Goal: Task Accomplishment & Management: Use online tool/utility

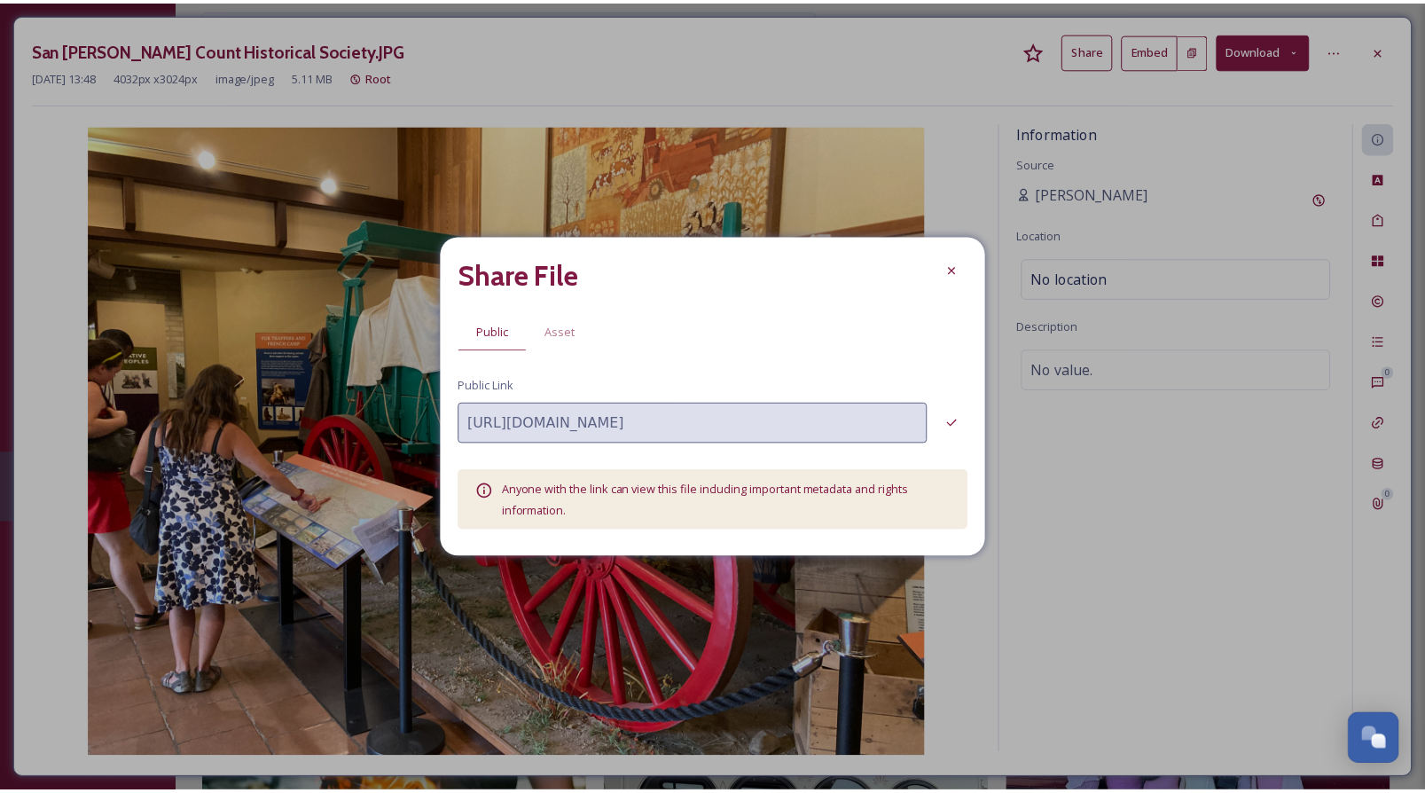
scroll to position [247, 0]
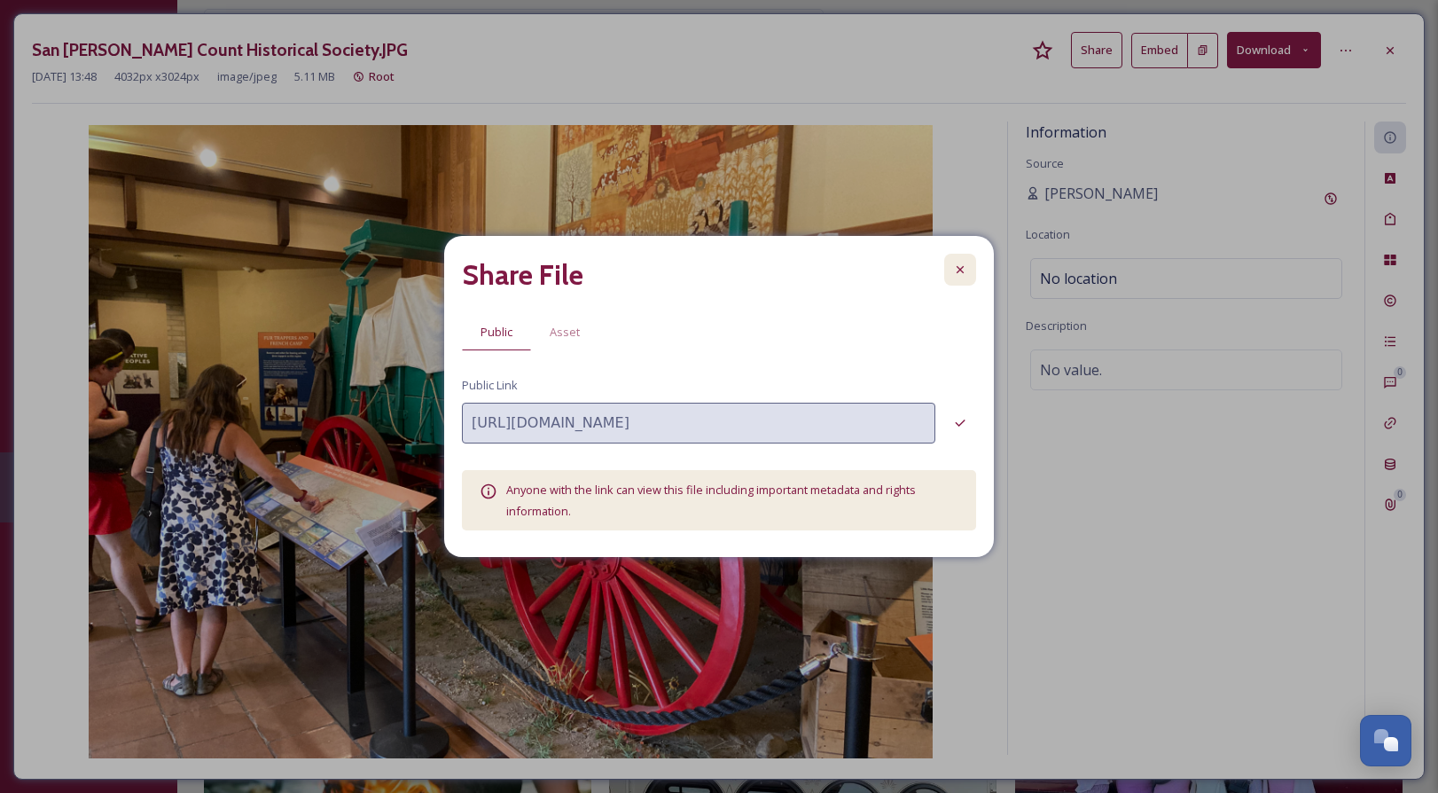
click at [960, 270] on icon at bounding box center [960, 269] width 7 height 7
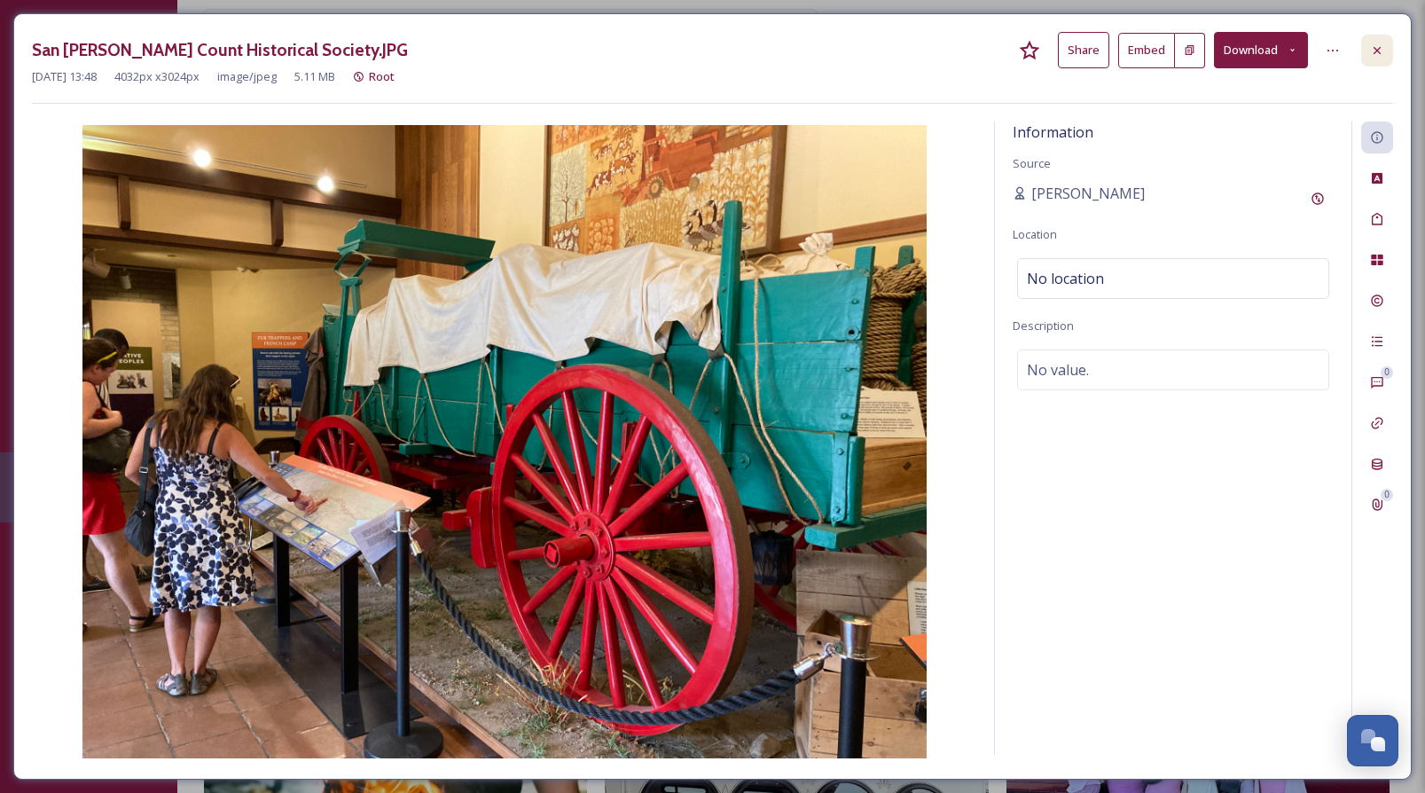
click at [1375, 45] on icon at bounding box center [1377, 50] width 14 height 14
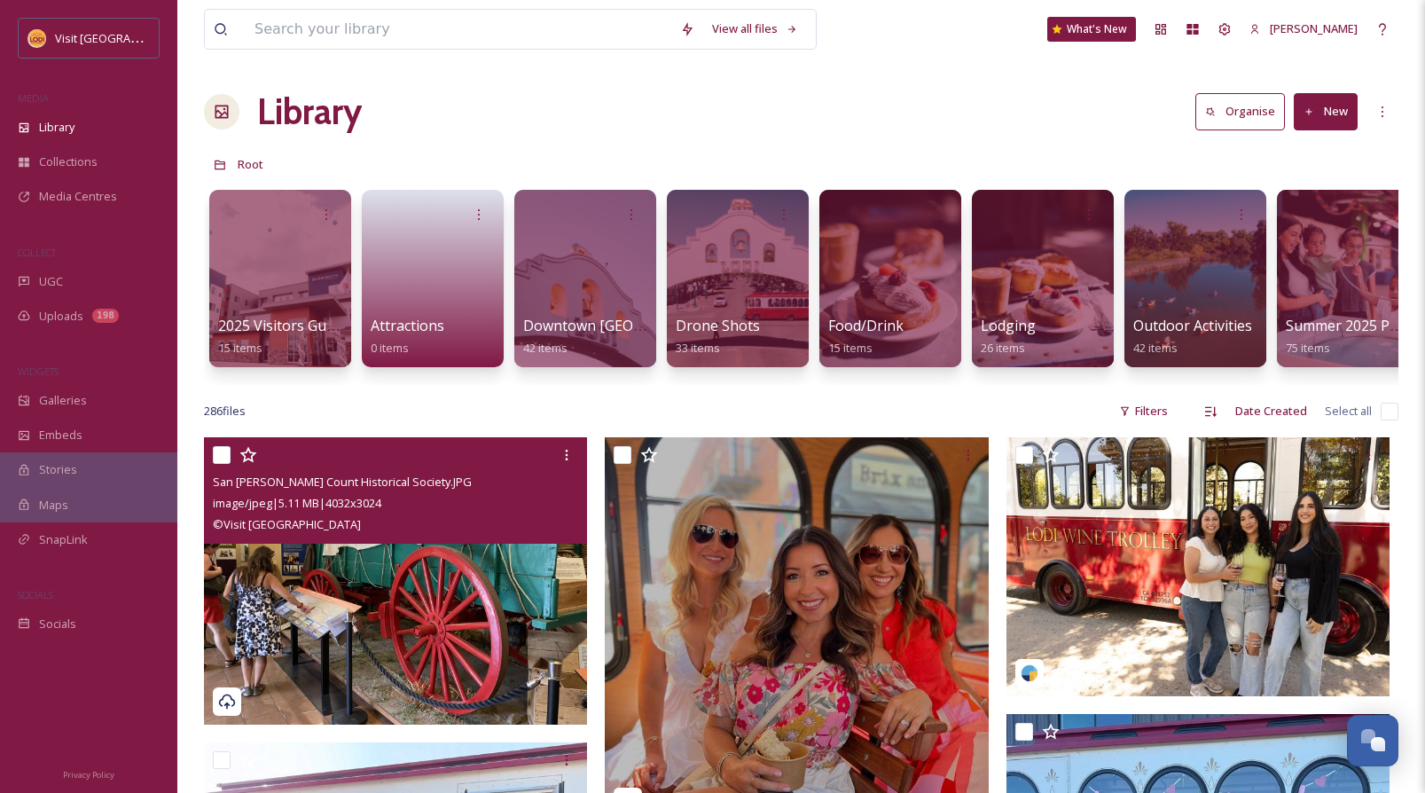
click at [1334, 107] on button "New" at bounding box center [1326, 111] width 64 height 36
click at [1312, 154] on span "File Upload" at bounding box center [1318, 153] width 59 height 17
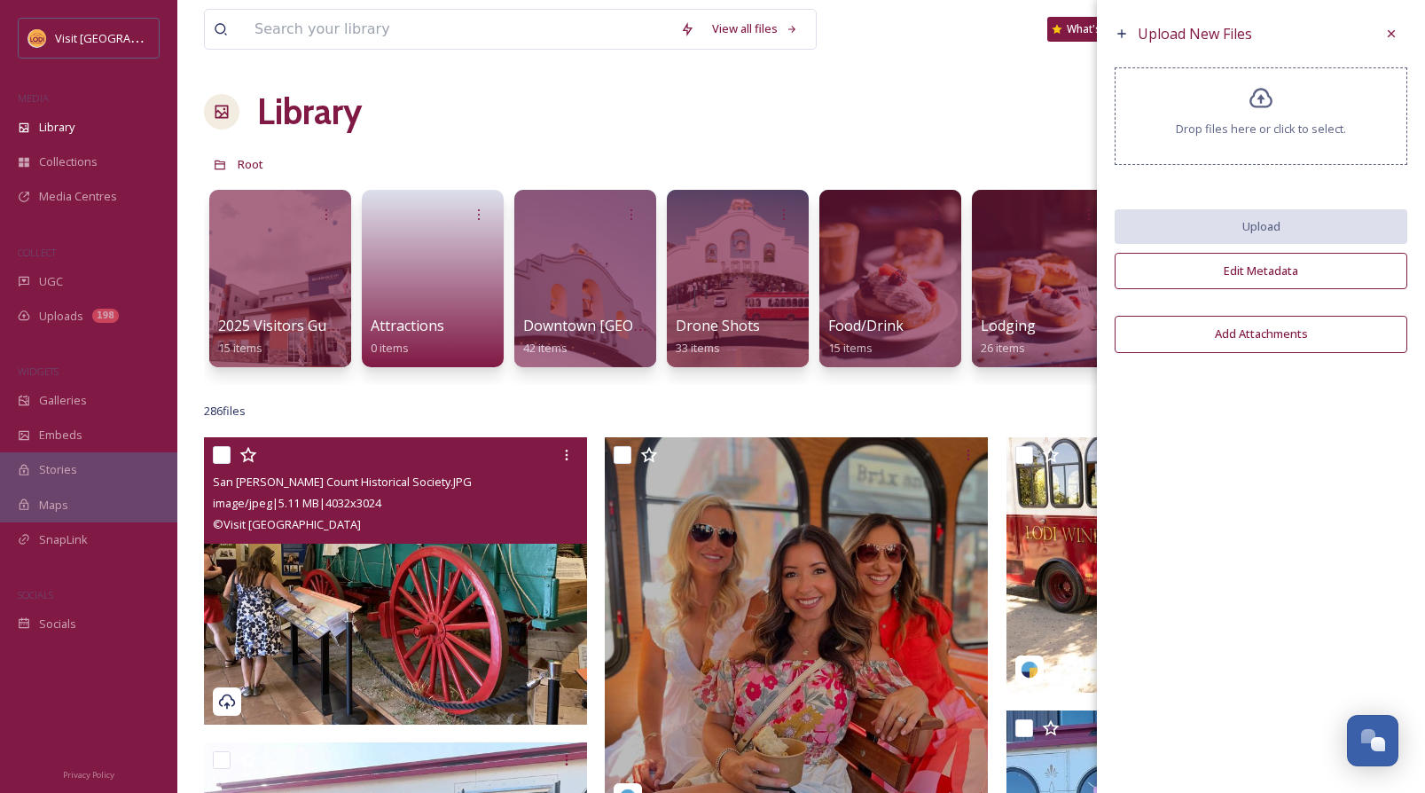
click at [1237, 109] on div "Drop files here or click to select." at bounding box center [1261, 116] width 293 height 98
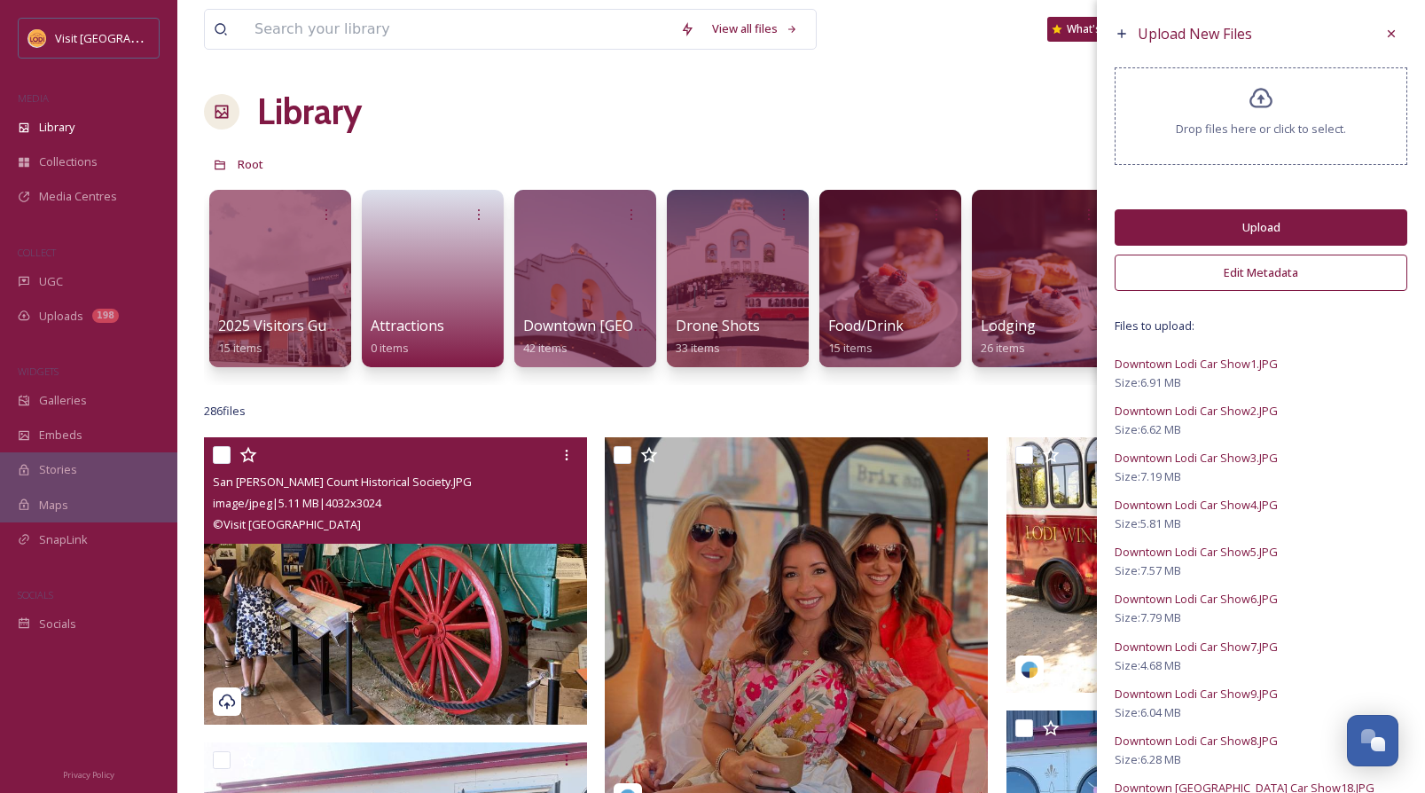
click at [1301, 268] on button "Edit Metadata" at bounding box center [1261, 273] width 293 height 36
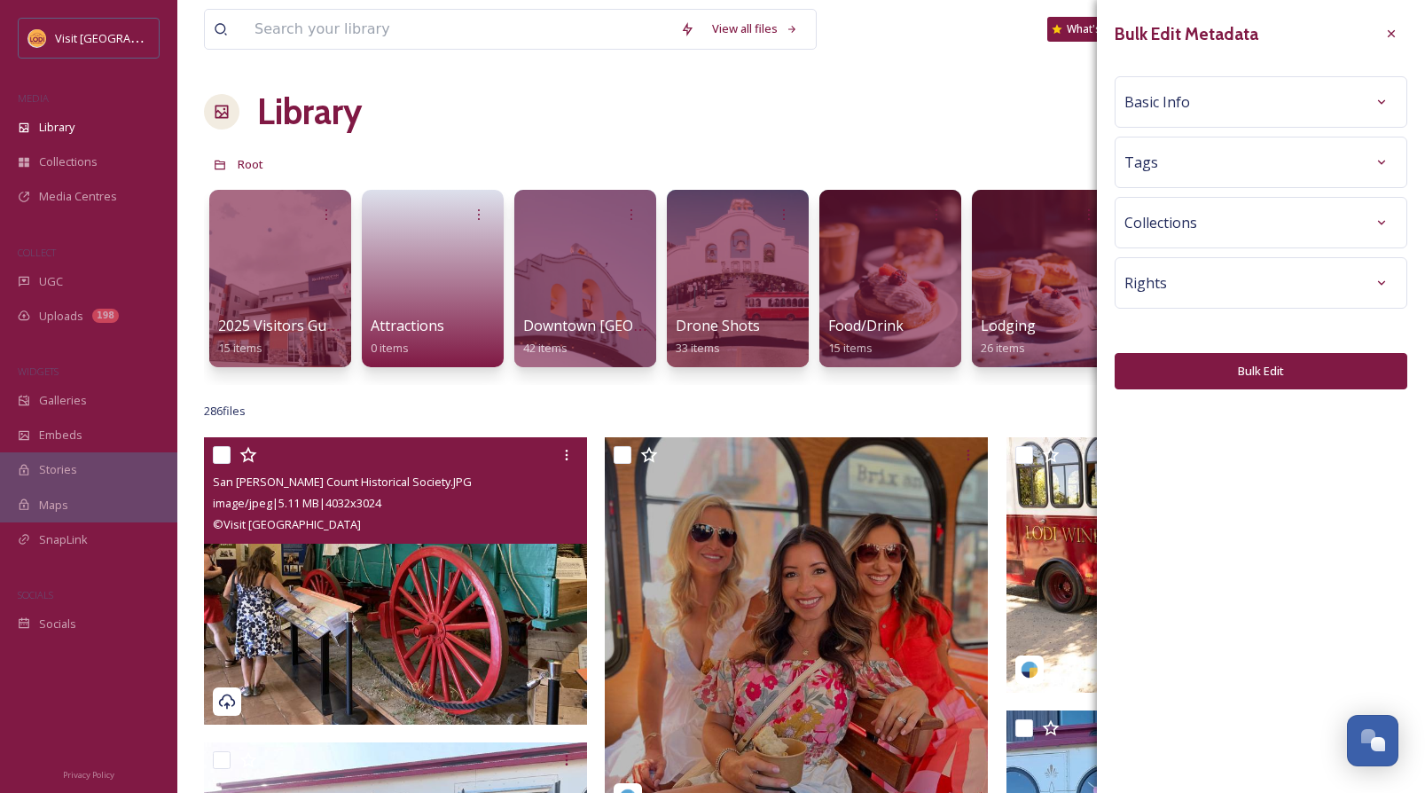
click at [1221, 125] on div "Basic Info" at bounding box center [1261, 101] width 293 height 51
click at [1223, 110] on div "Basic Info" at bounding box center [1260, 102] width 273 height 32
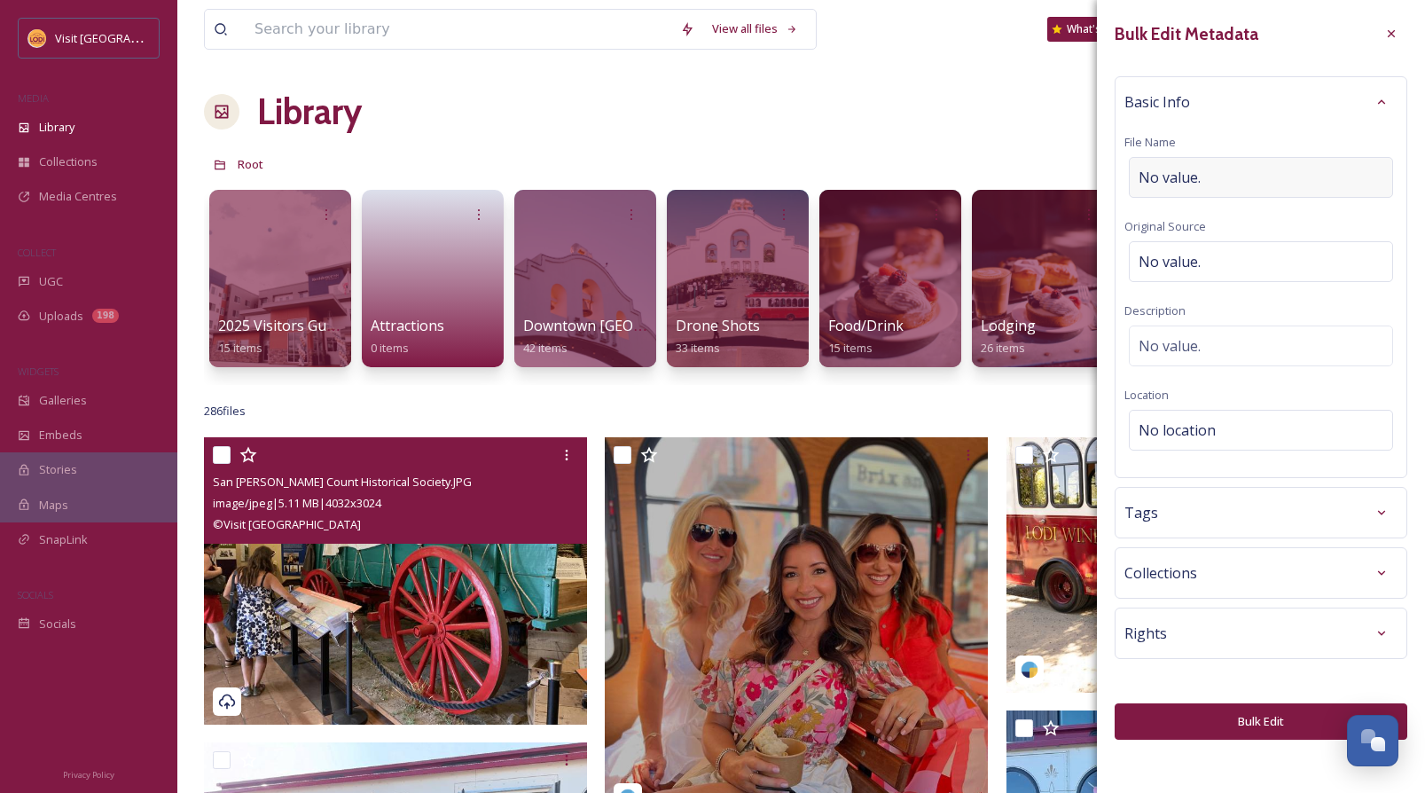
click at [1210, 174] on div "No value." at bounding box center [1261, 177] width 264 height 41
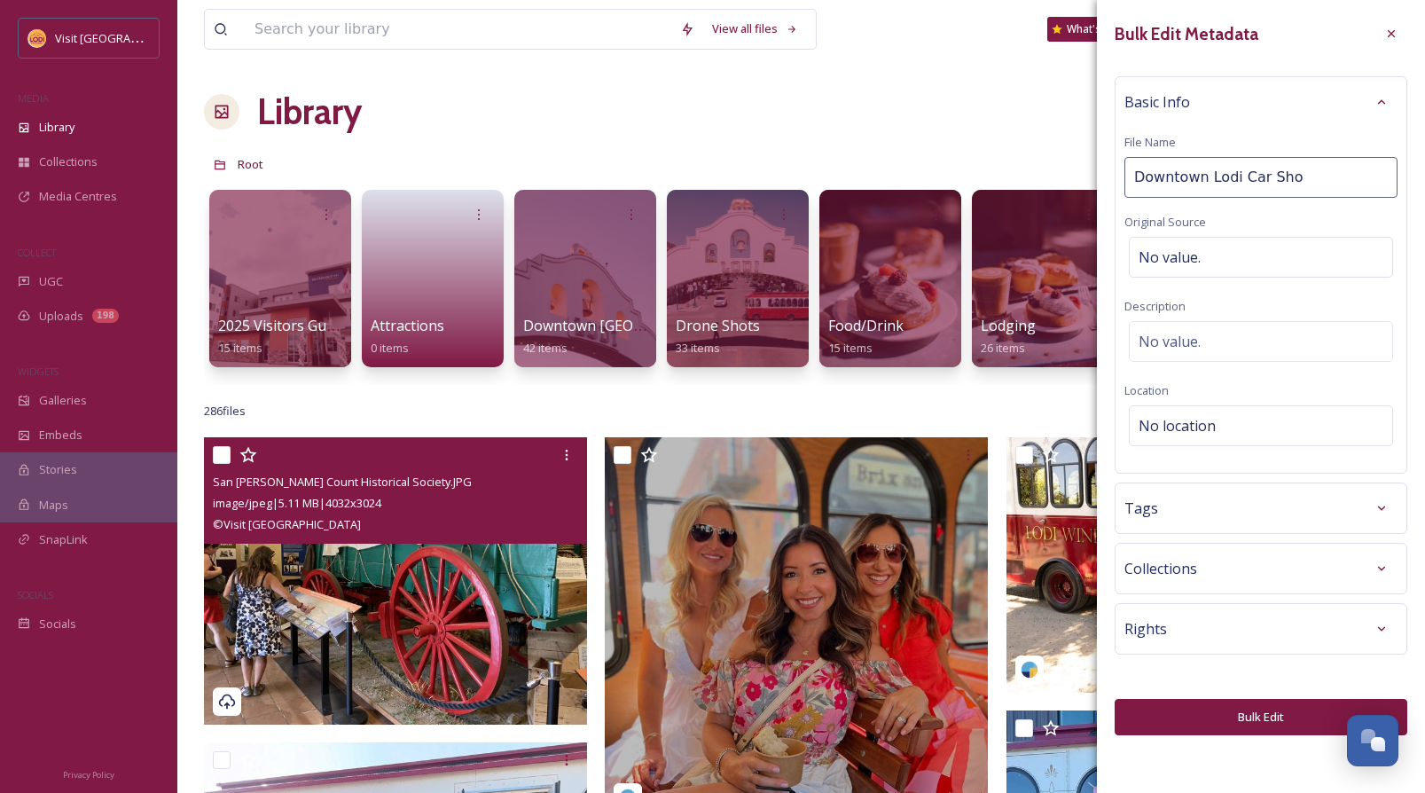
type input "Downtown Lodi Car Show"
click at [1212, 419] on span "No location" at bounding box center [1177, 425] width 77 height 21
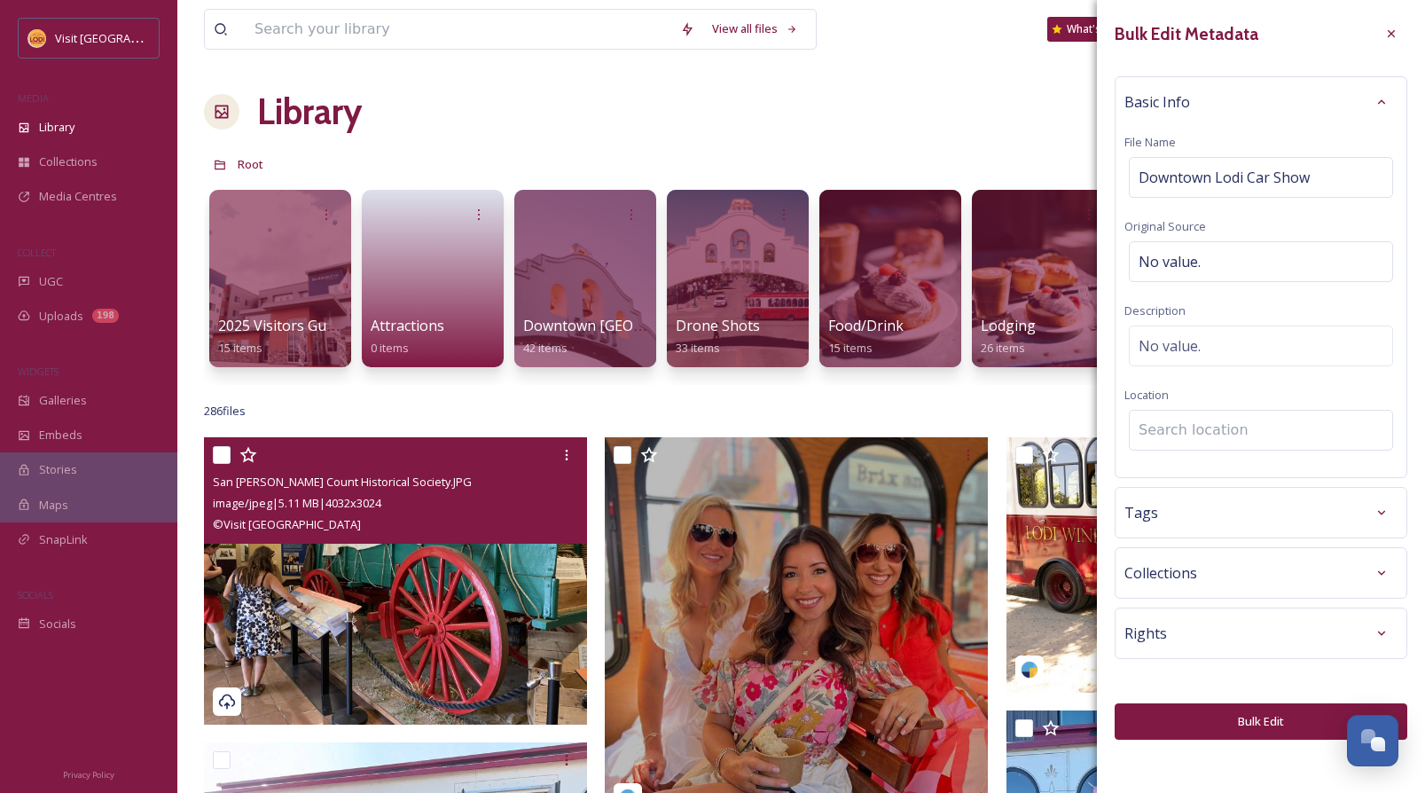
click at [1212, 419] on input at bounding box center [1261, 430] width 262 height 39
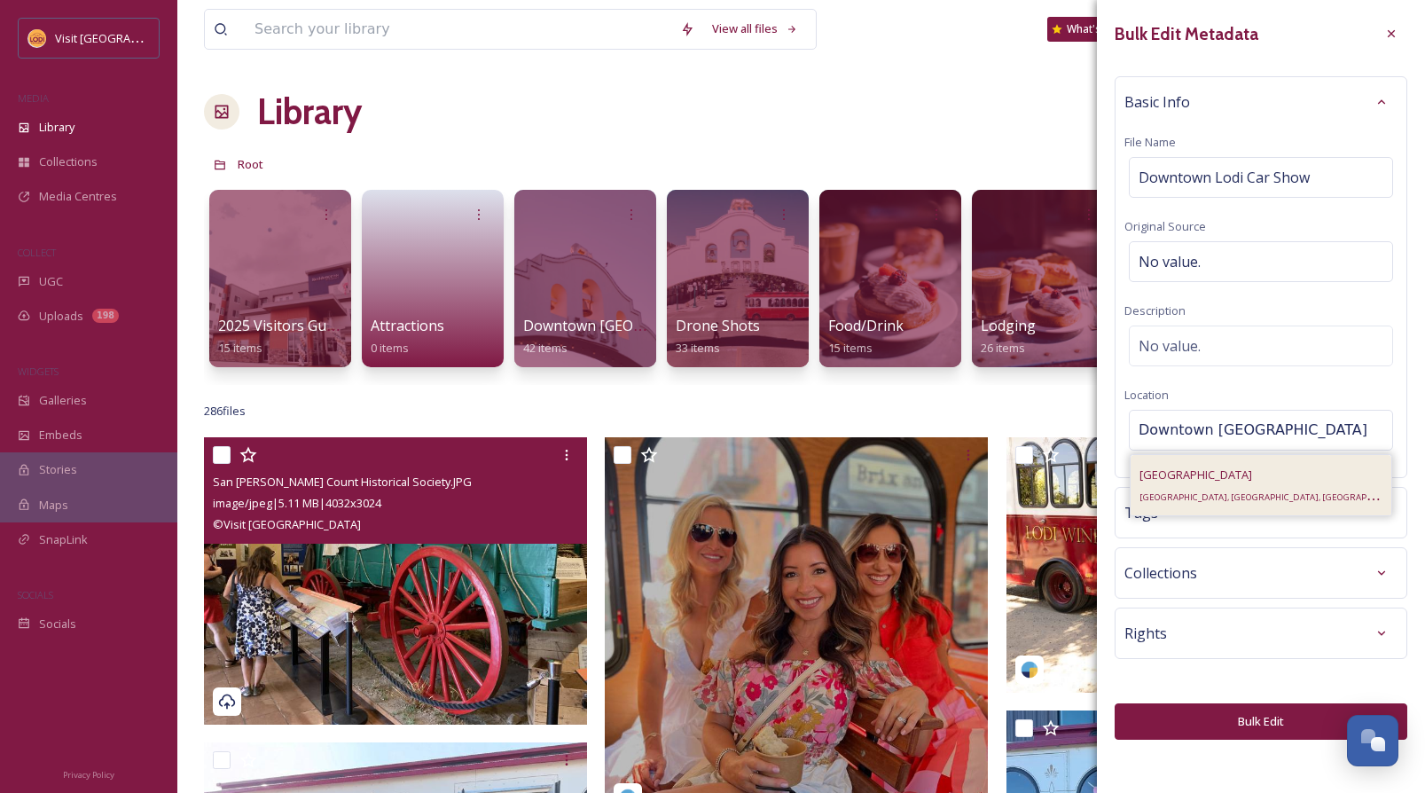
type input "Downtown [GEOGRAPHIC_DATA]"
click at [1193, 501] on div "Lodi [GEOGRAPHIC_DATA], [GEOGRAPHIC_DATA], [GEOGRAPHIC_DATA]" at bounding box center [1261, 485] width 261 height 60
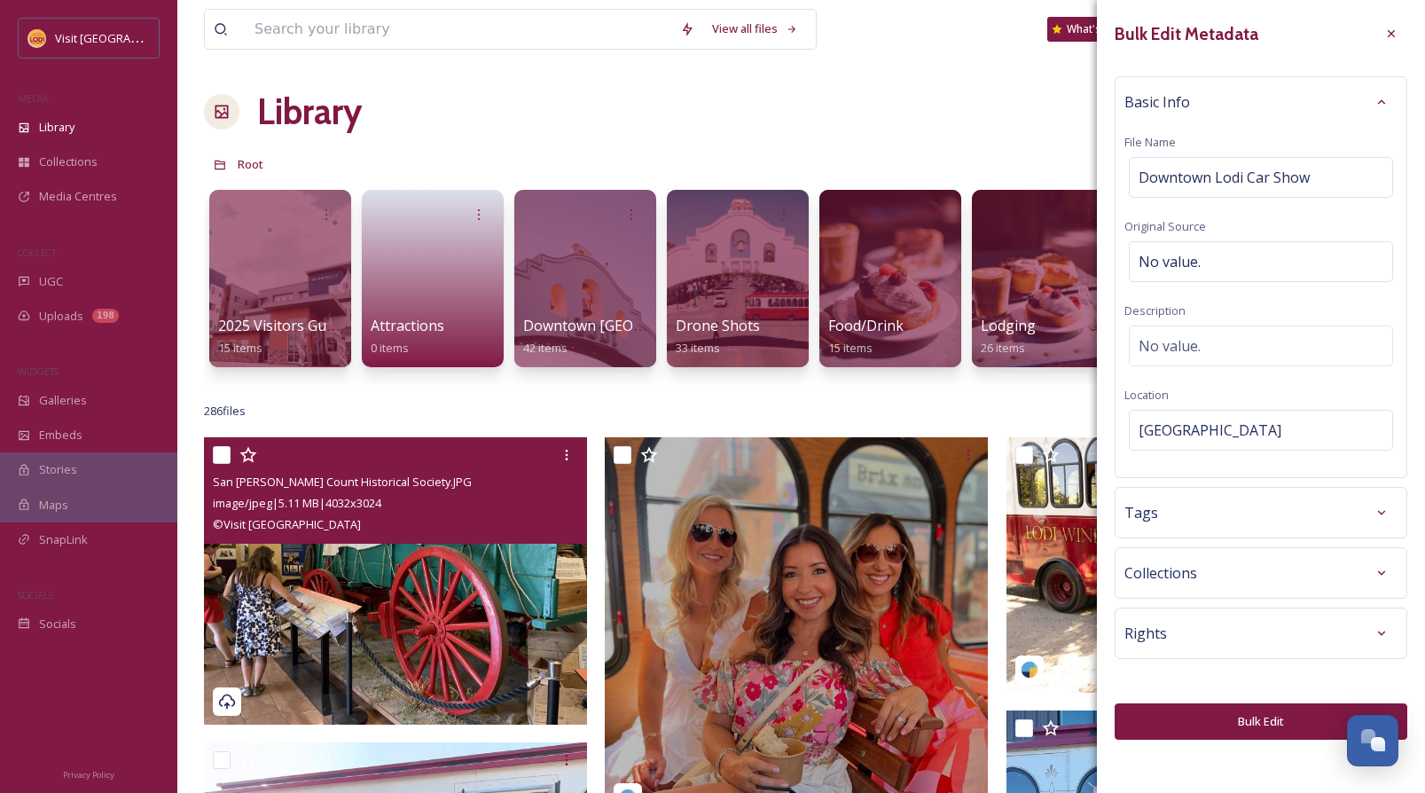
click at [1226, 629] on div "Rights" at bounding box center [1260, 633] width 273 height 32
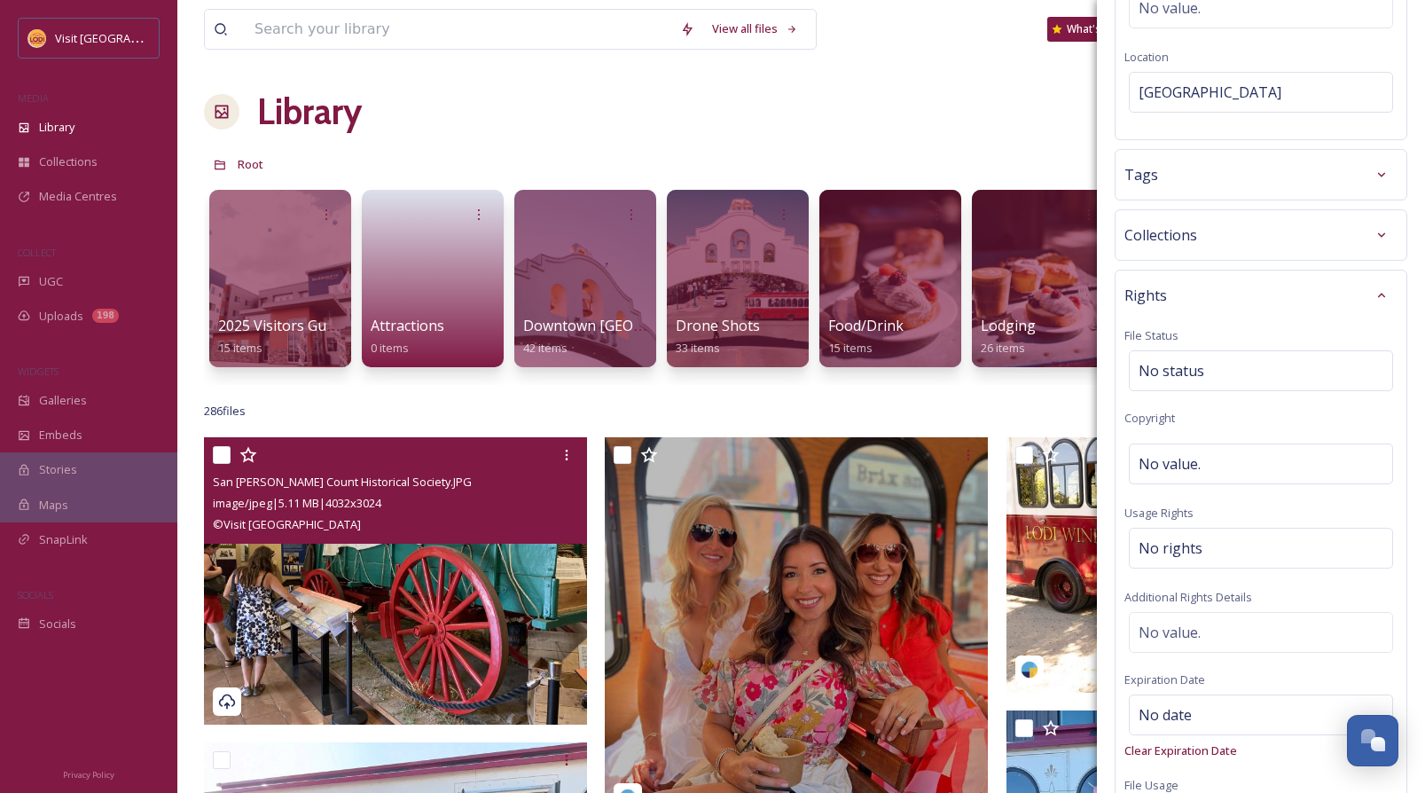
scroll to position [343, 0]
click at [1204, 458] on div "No value." at bounding box center [1261, 458] width 264 height 41
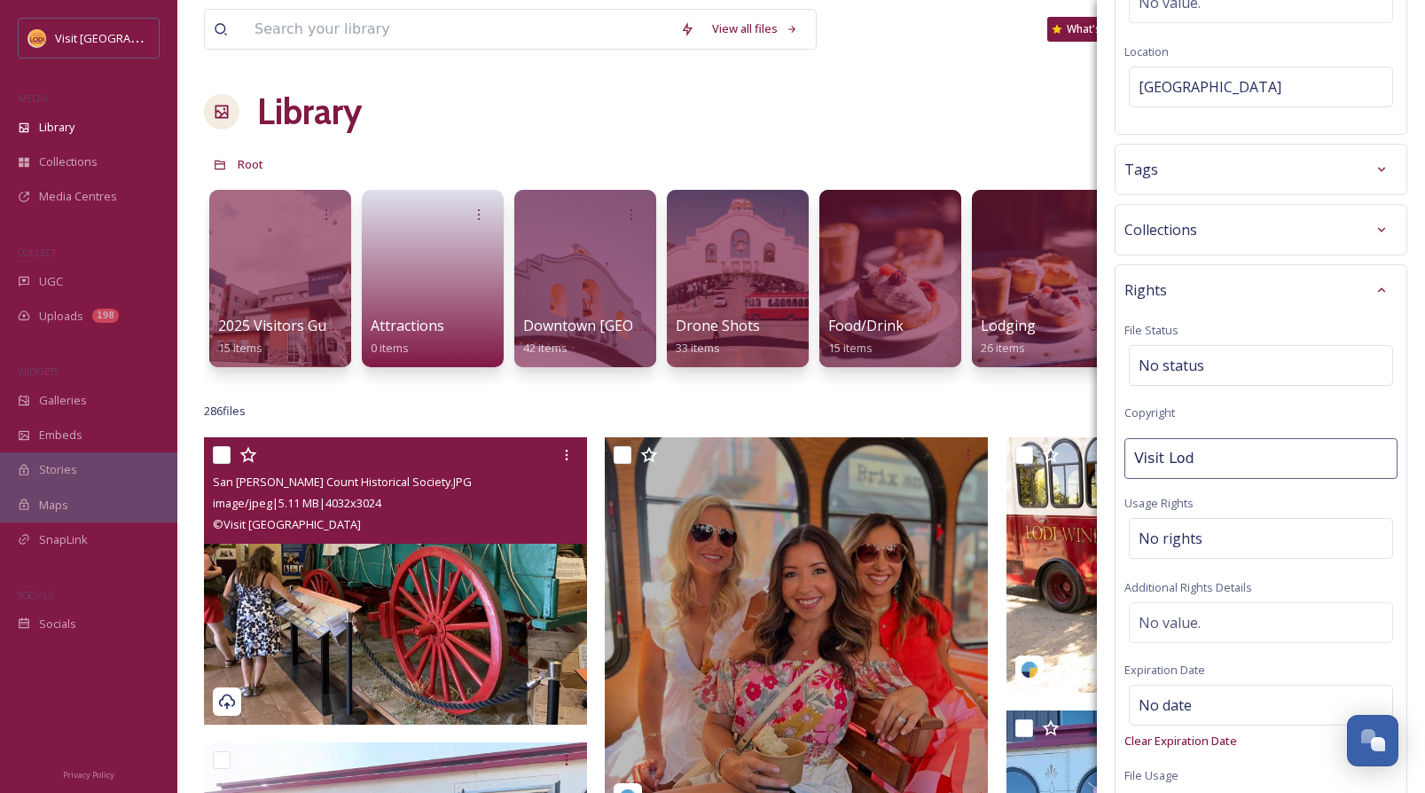
type input "Visit [GEOGRAPHIC_DATA]"
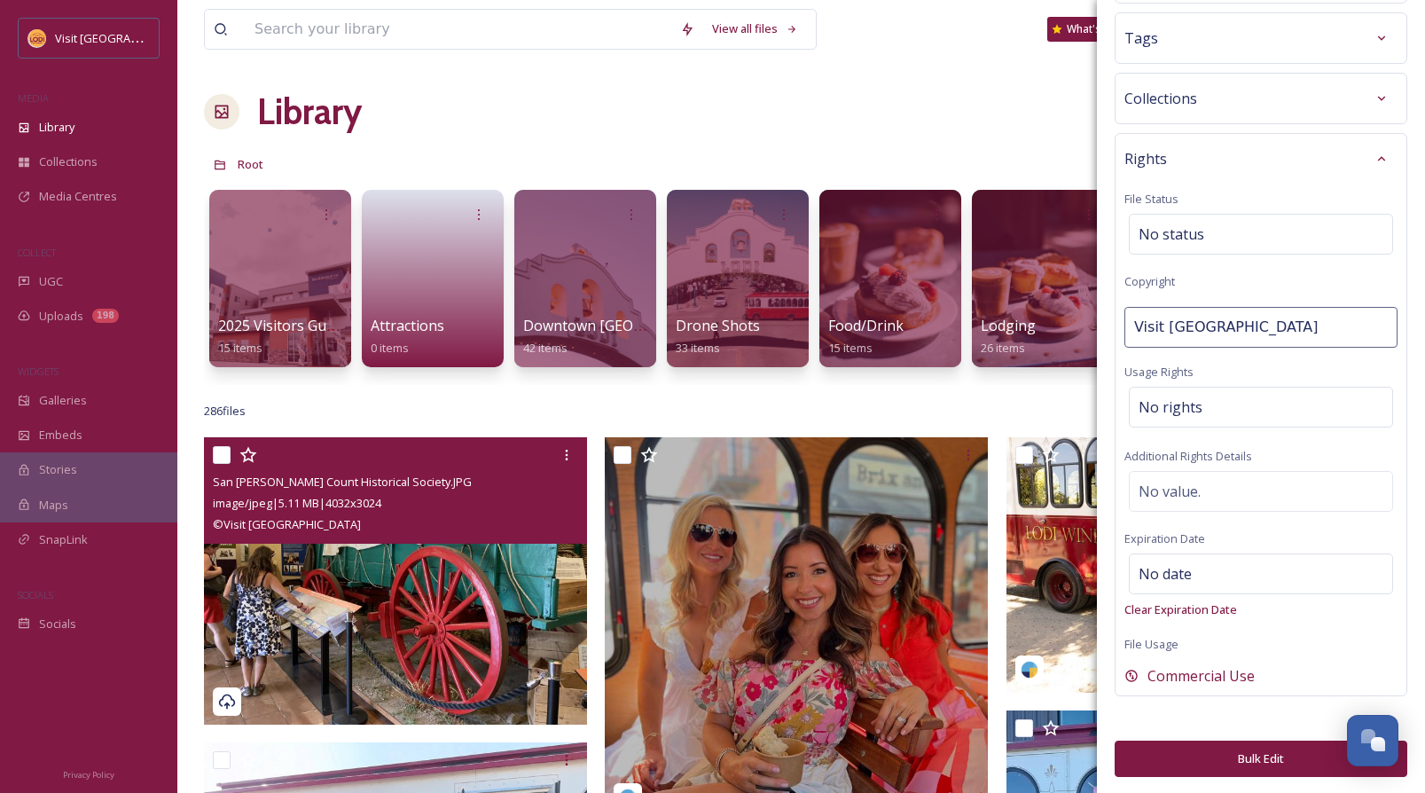
click at [1254, 746] on button "Bulk Edit" at bounding box center [1261, 758] width 293 height 36
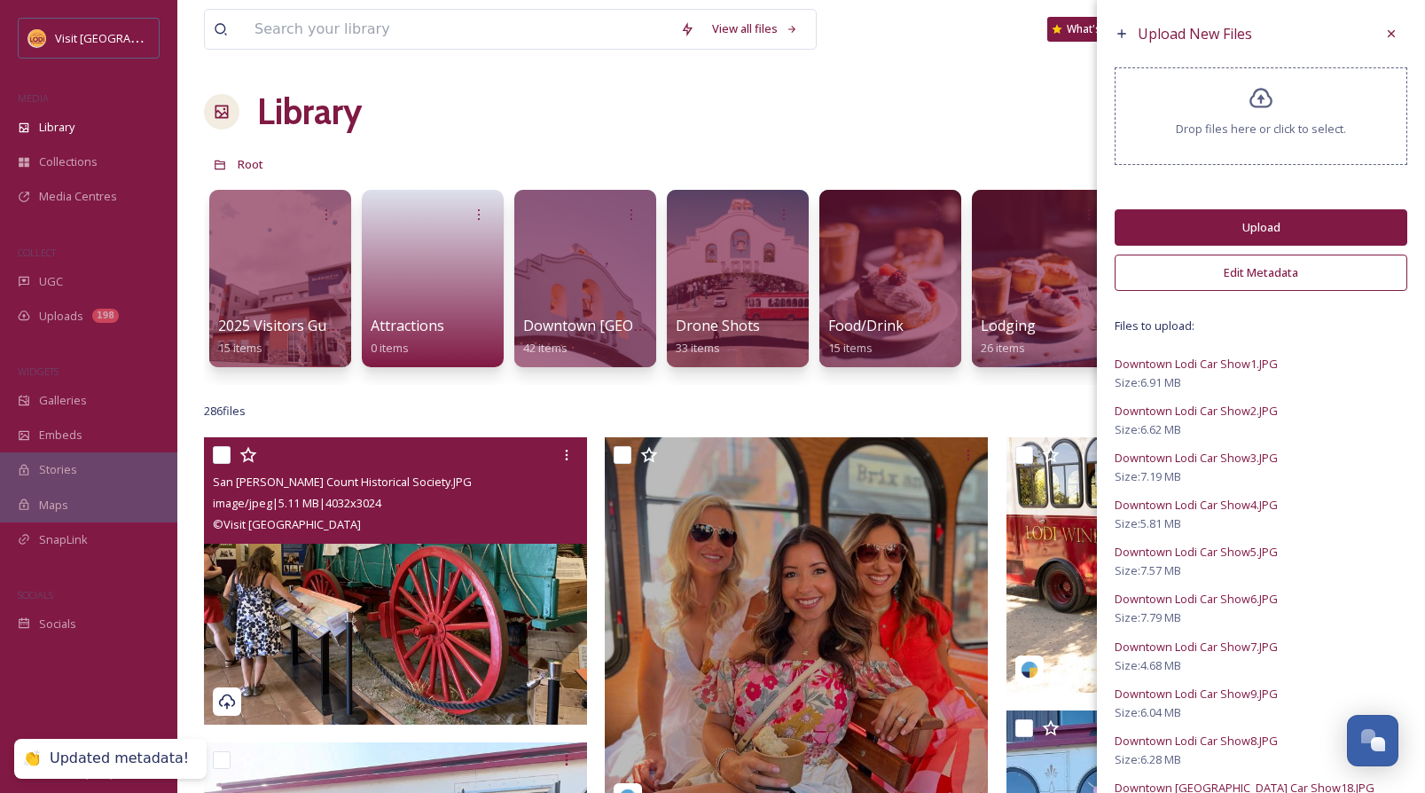
click at [1240, 225] on button "Upload" at bounding box center [1261, 227] width 293 height 36
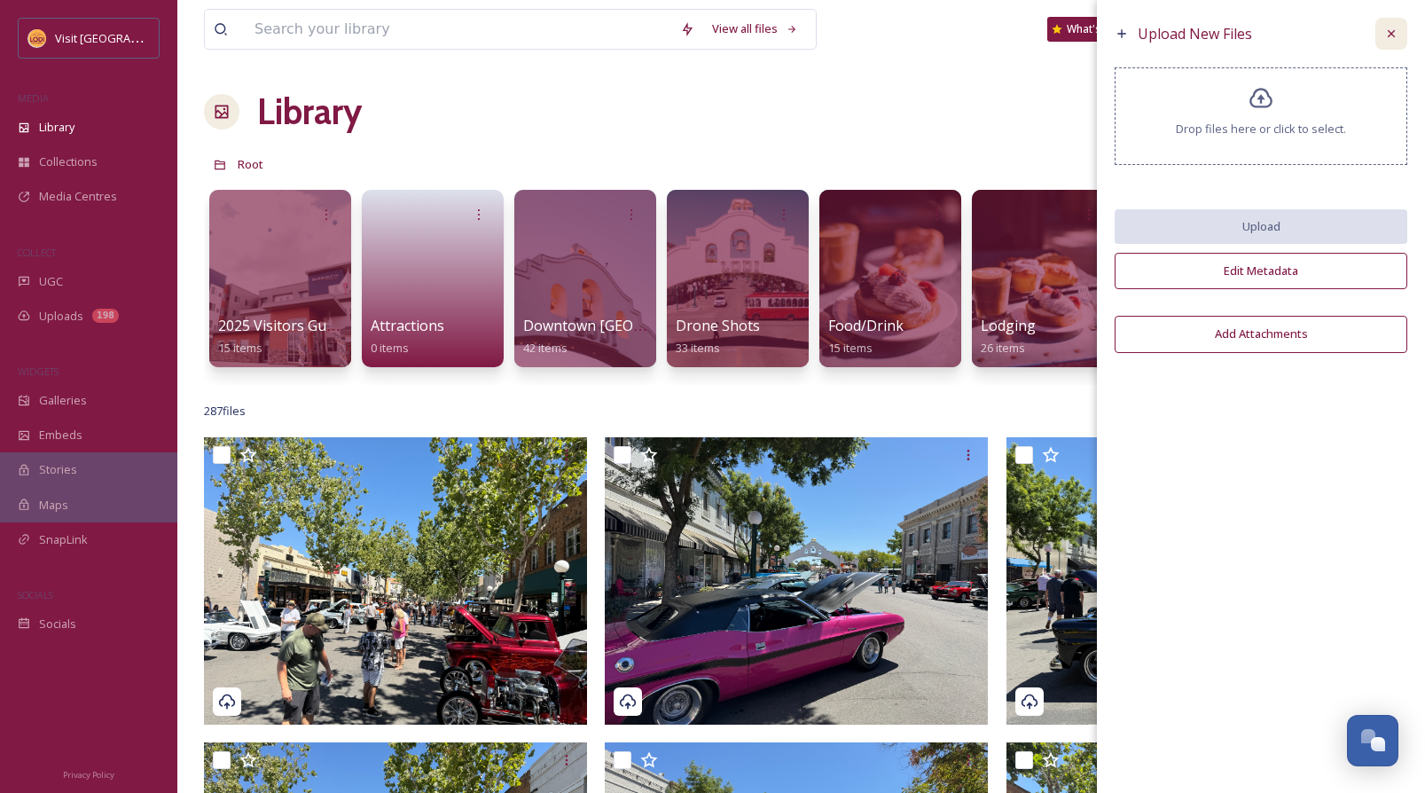
click at [1390, 30] on icon at bounding box center [1391, 34] width 14 height 14
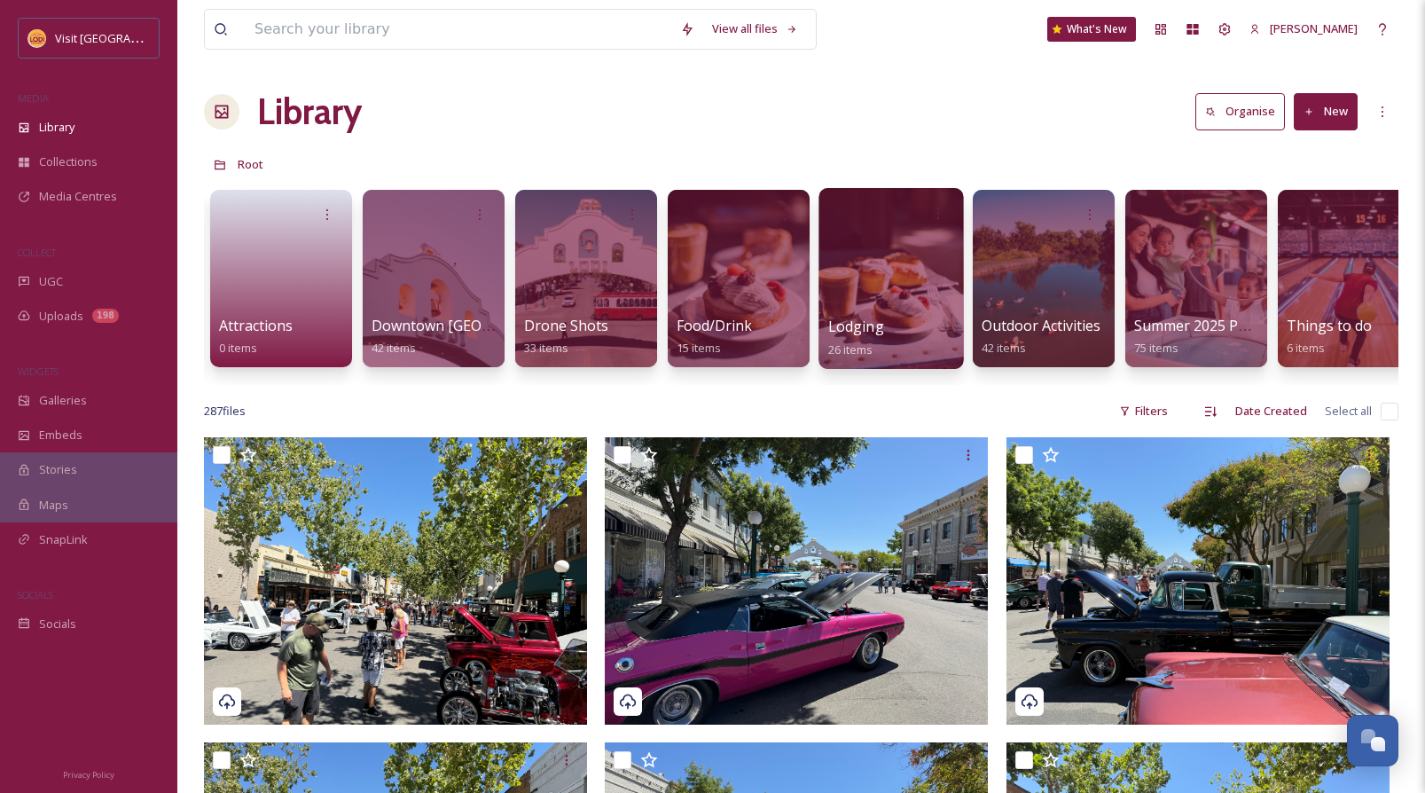
scroll to position [0, 331]
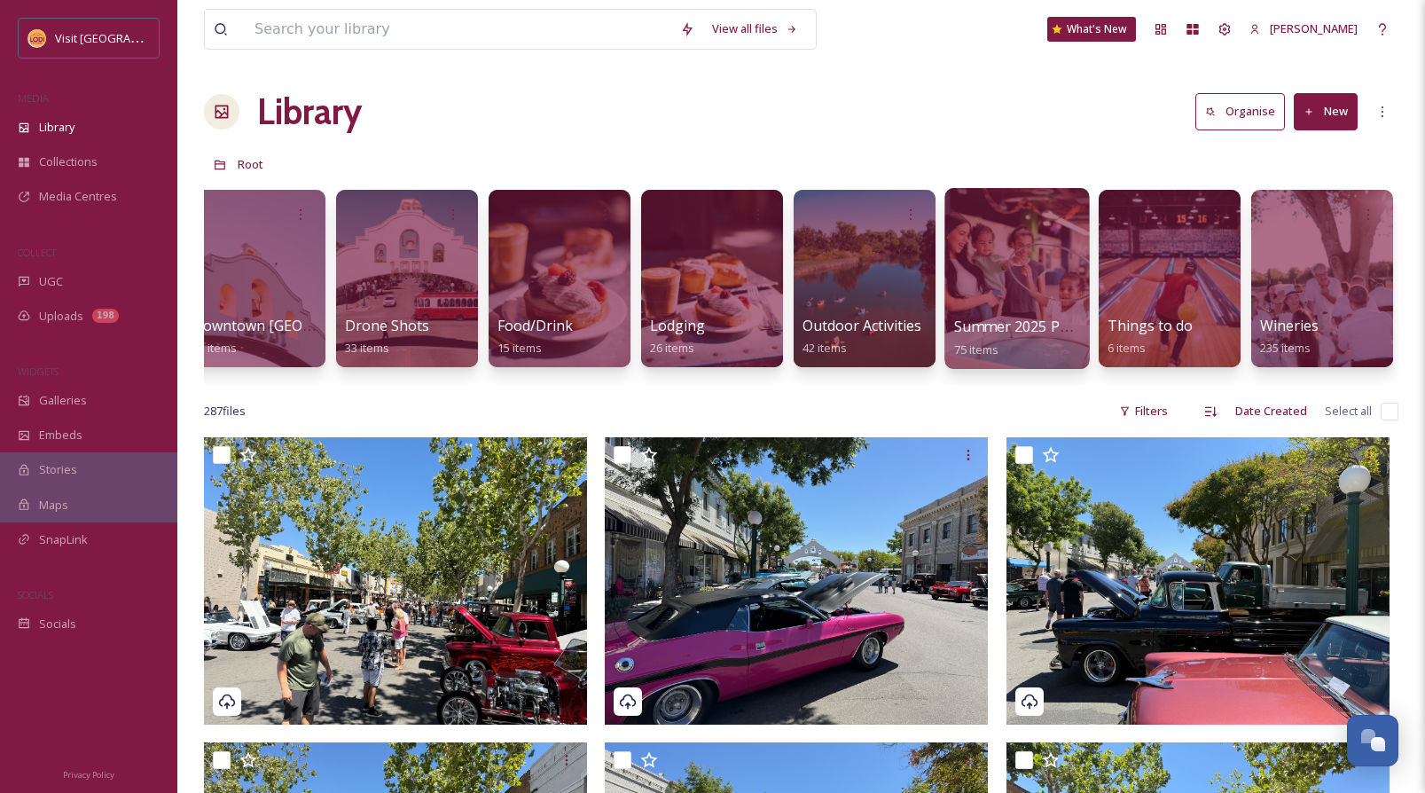
click at [1038, 299] on div at bounding box center [1016, 278] width 145 height 181
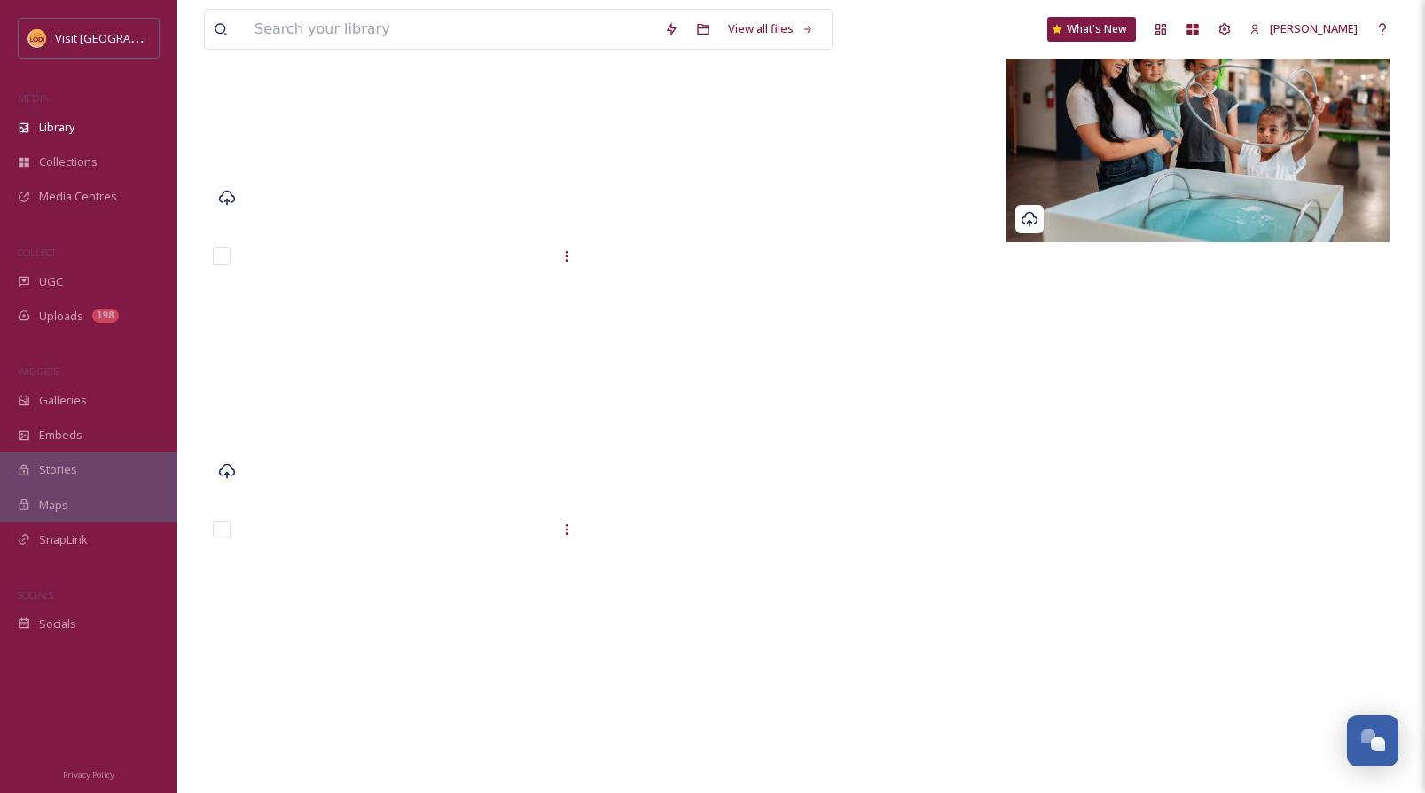
scroll to position [8481, 0]
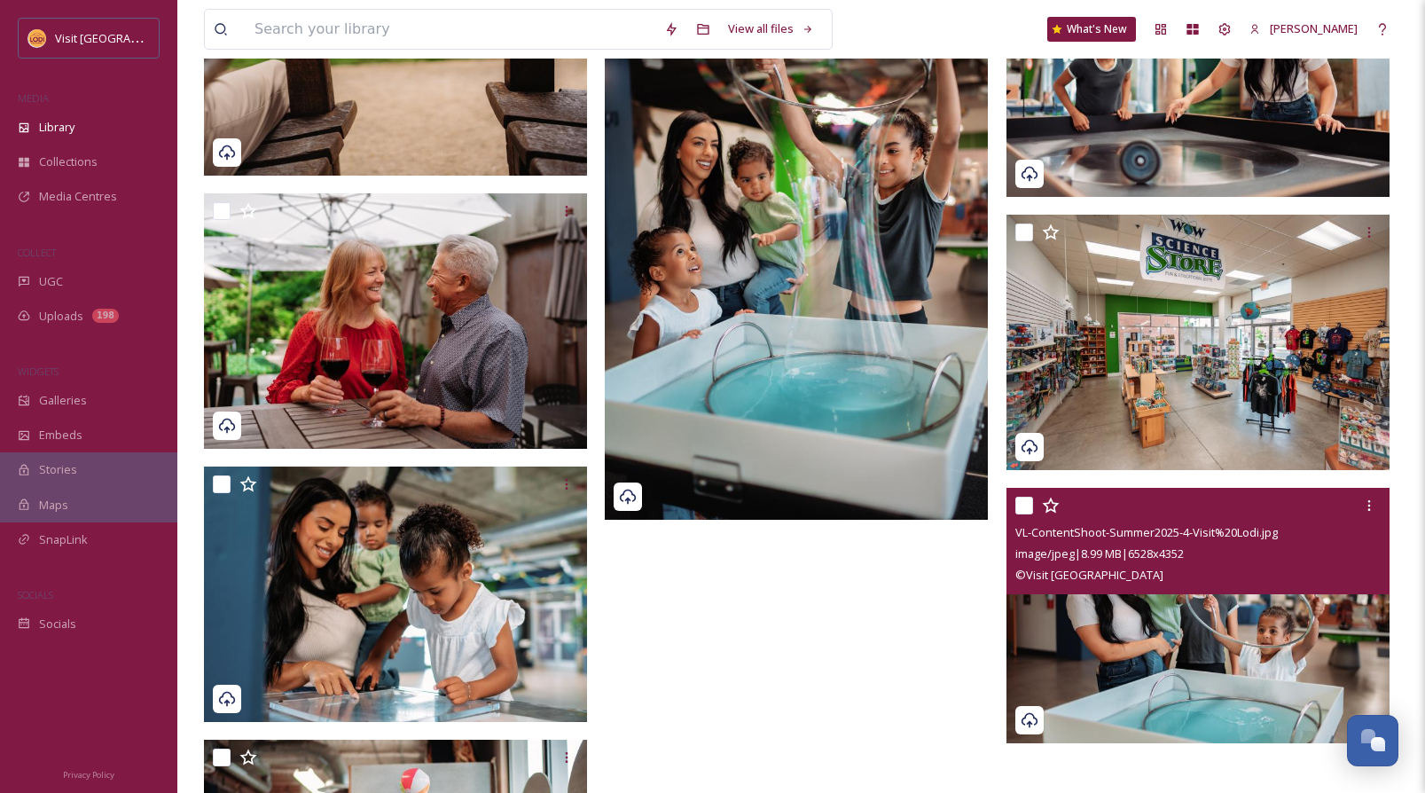
click at [1178, 625] on img at bounding box center [1198, 615] width 383 height 255
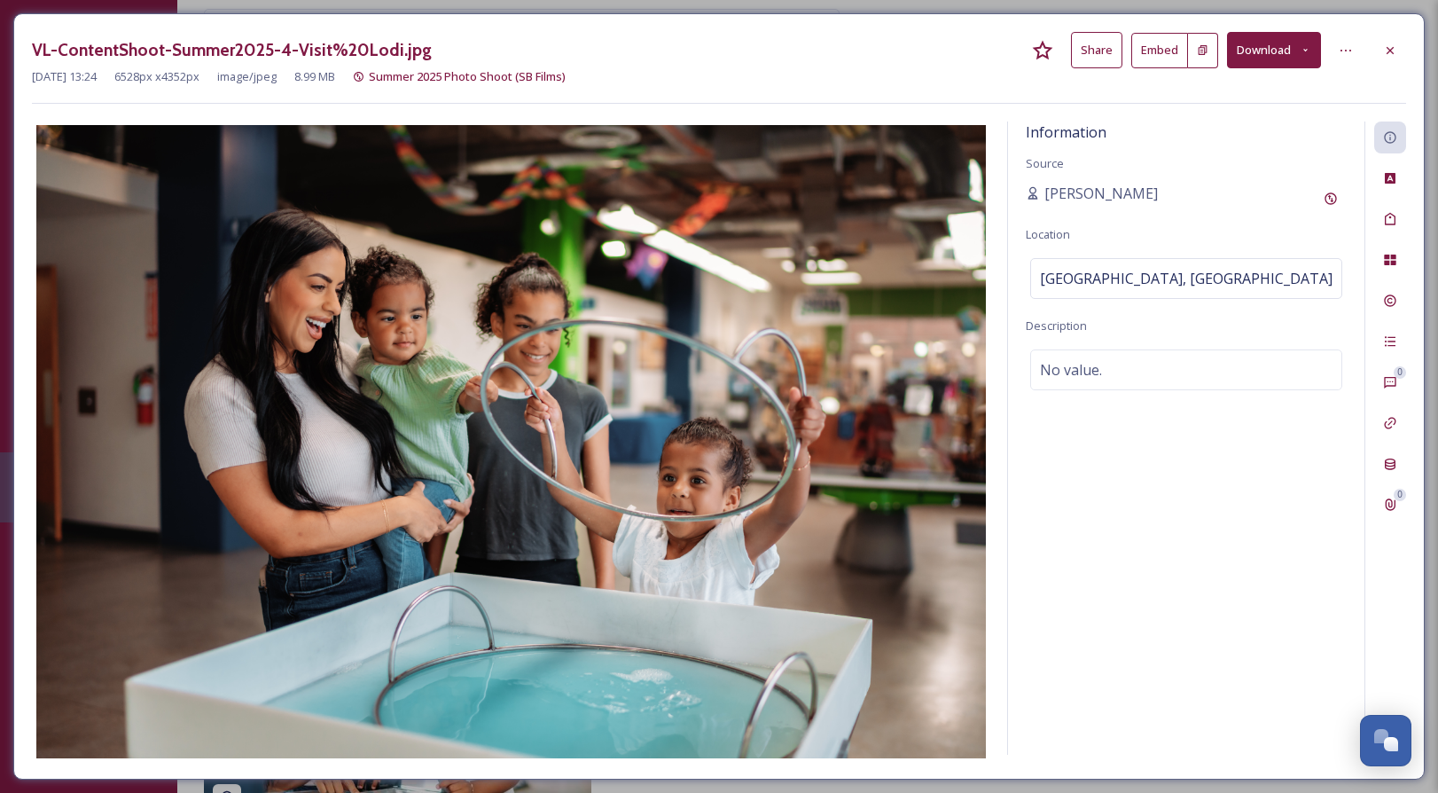
click at [1089, 39] on button "Share" at bounding box center [1096, 50] width 51 height 36
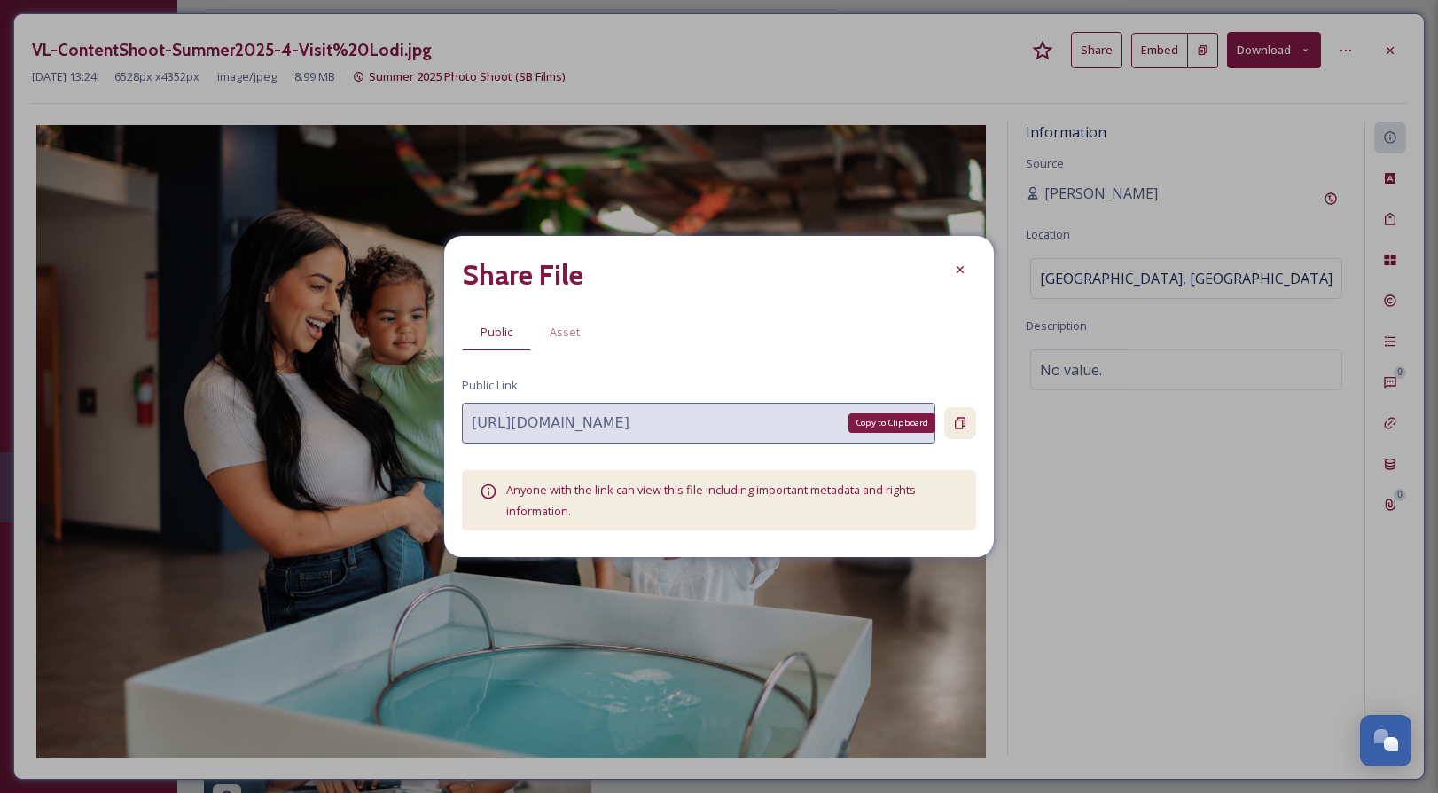
click at [959, 419] on icon at bounding box center [960, 423] width 14 height 14
click at [959, 426] on icon at bounding box center [960, 422] width 10 height 7
click at [963, 265] on icon at bounding box center [960, 269] width 14 height 14
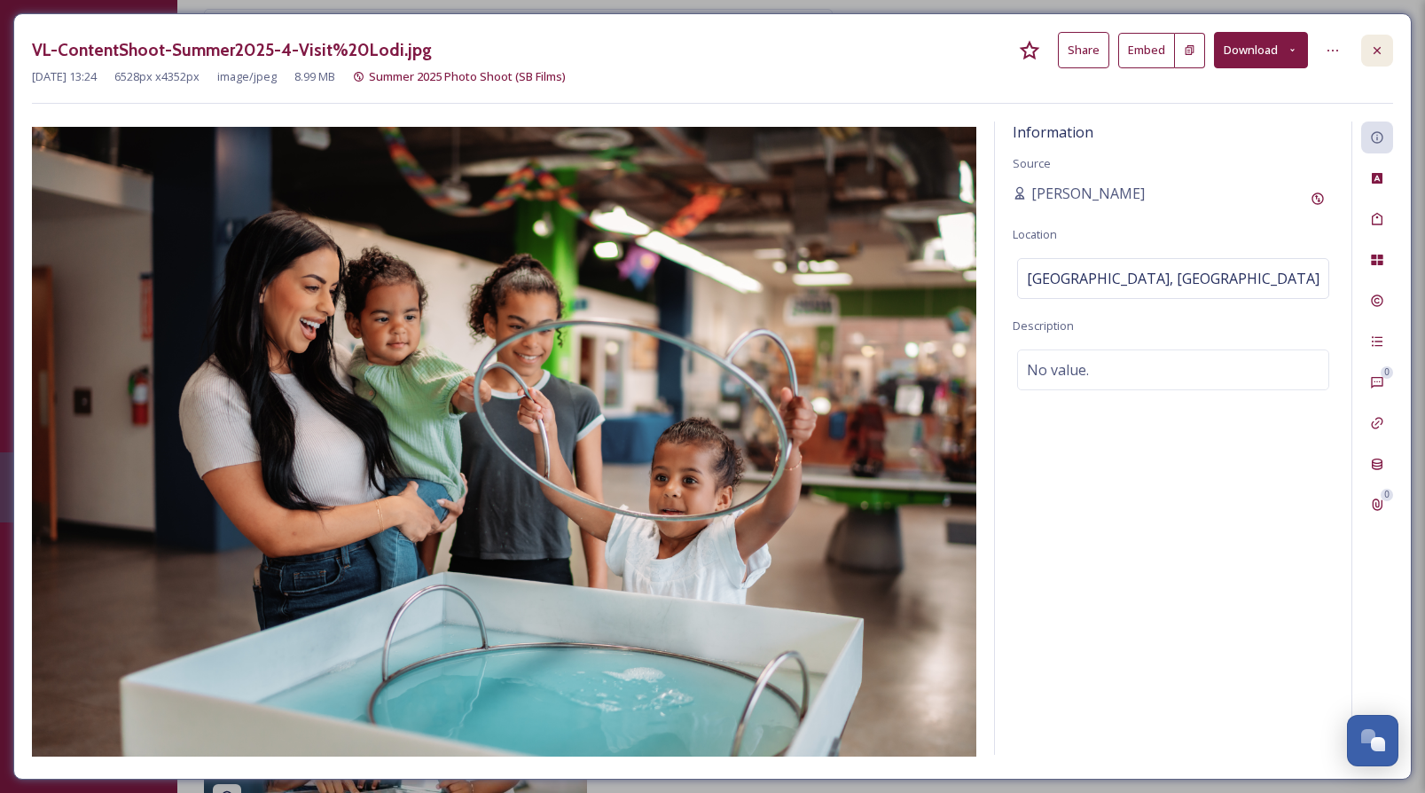
click at [1375, 46] on icon at bounding box center [1377, 50] width 14 height 14
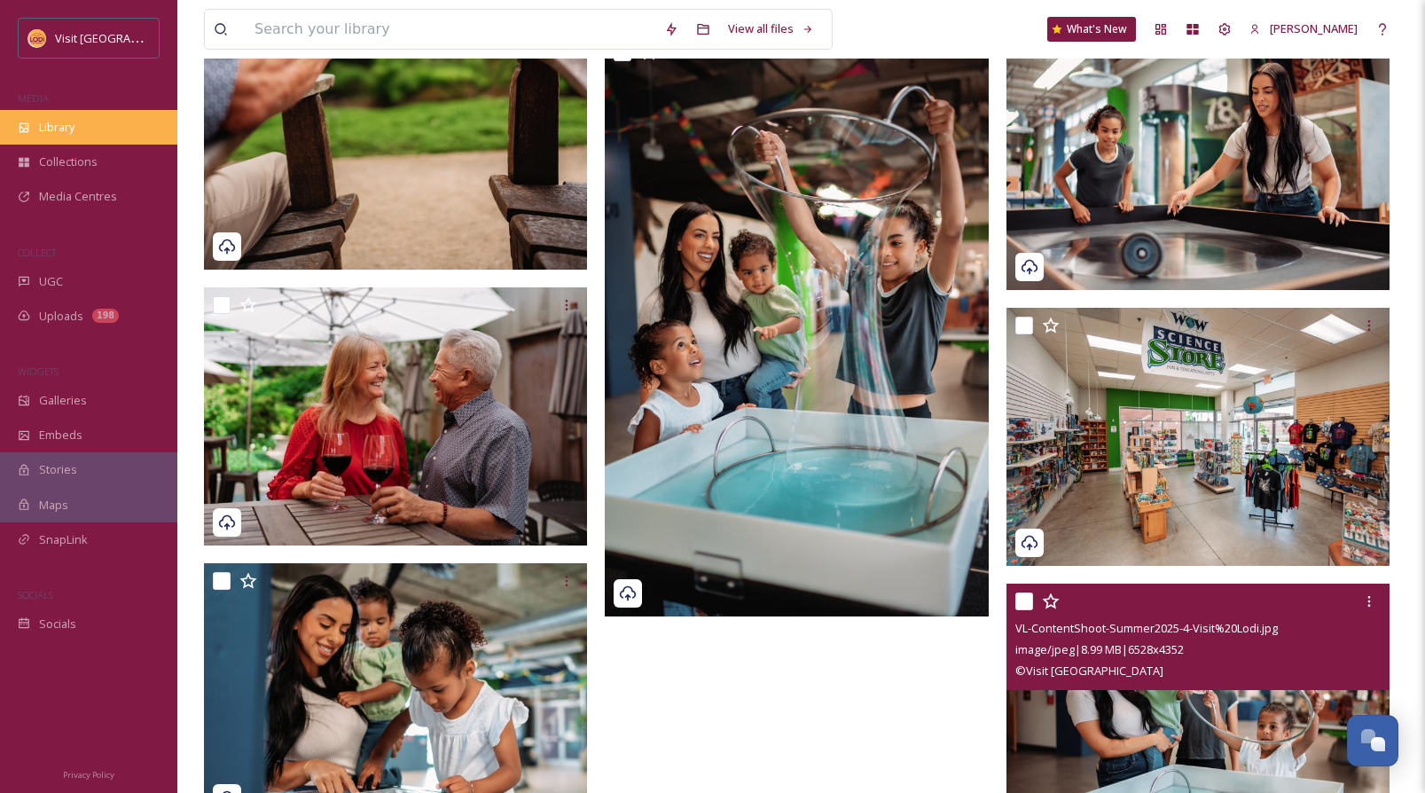
click at [73, 121] on span "Library" at bounding box center [56, 127] width 35 height 17
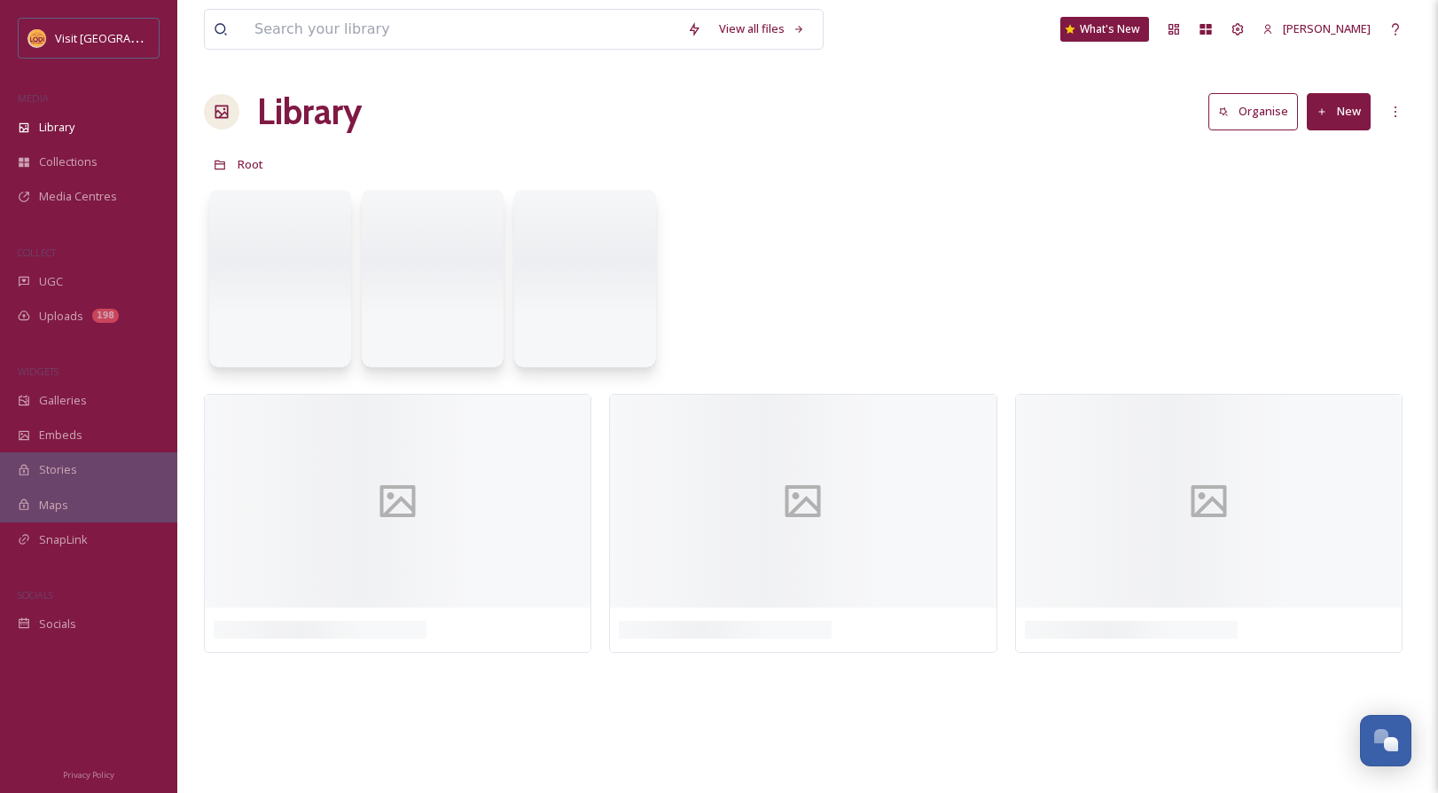
click at [1339, 115] on button "New" at bounding box center [1339, 111] width 64 height 36
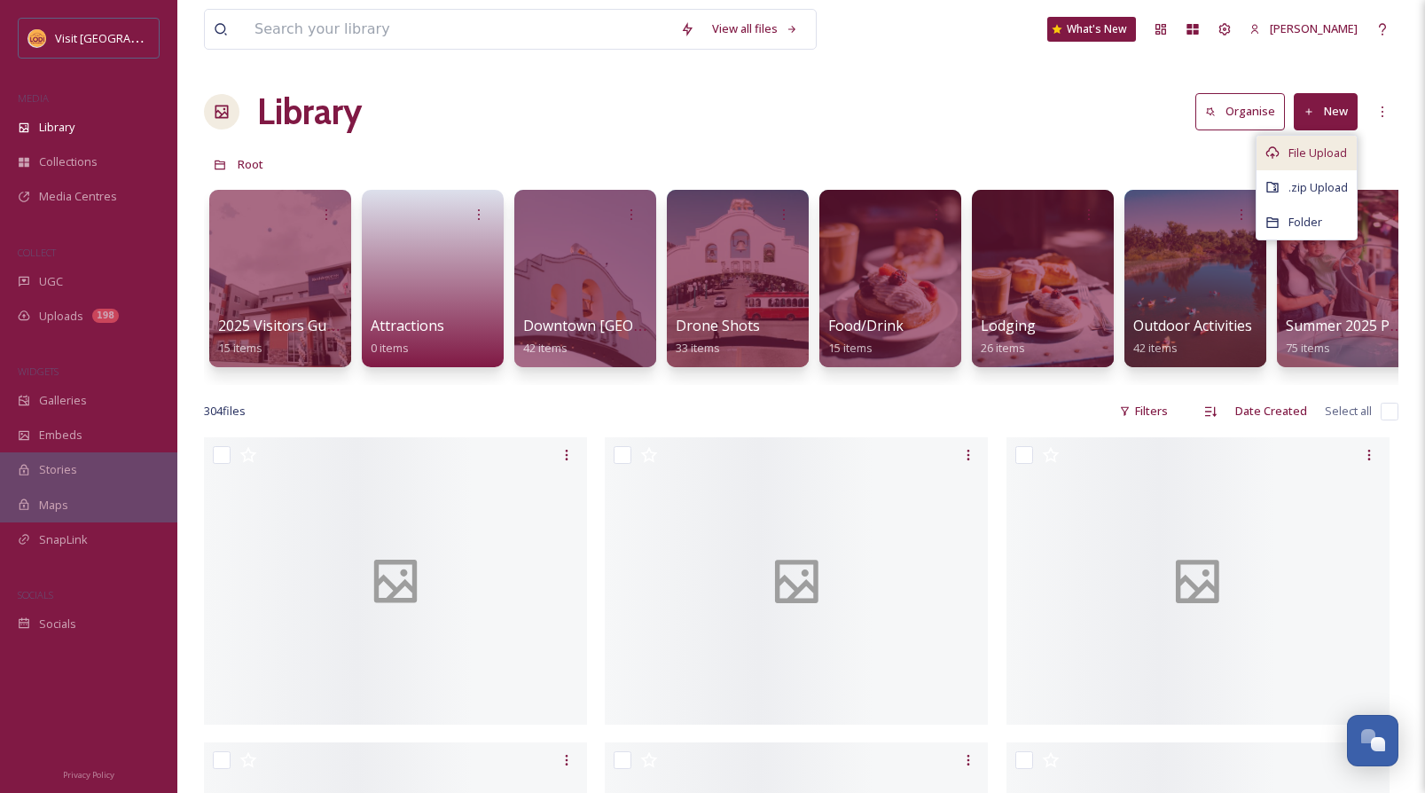
click at [1311, 153] on span "File Upload" at bounding box center [1318, 153] width 59 height 17
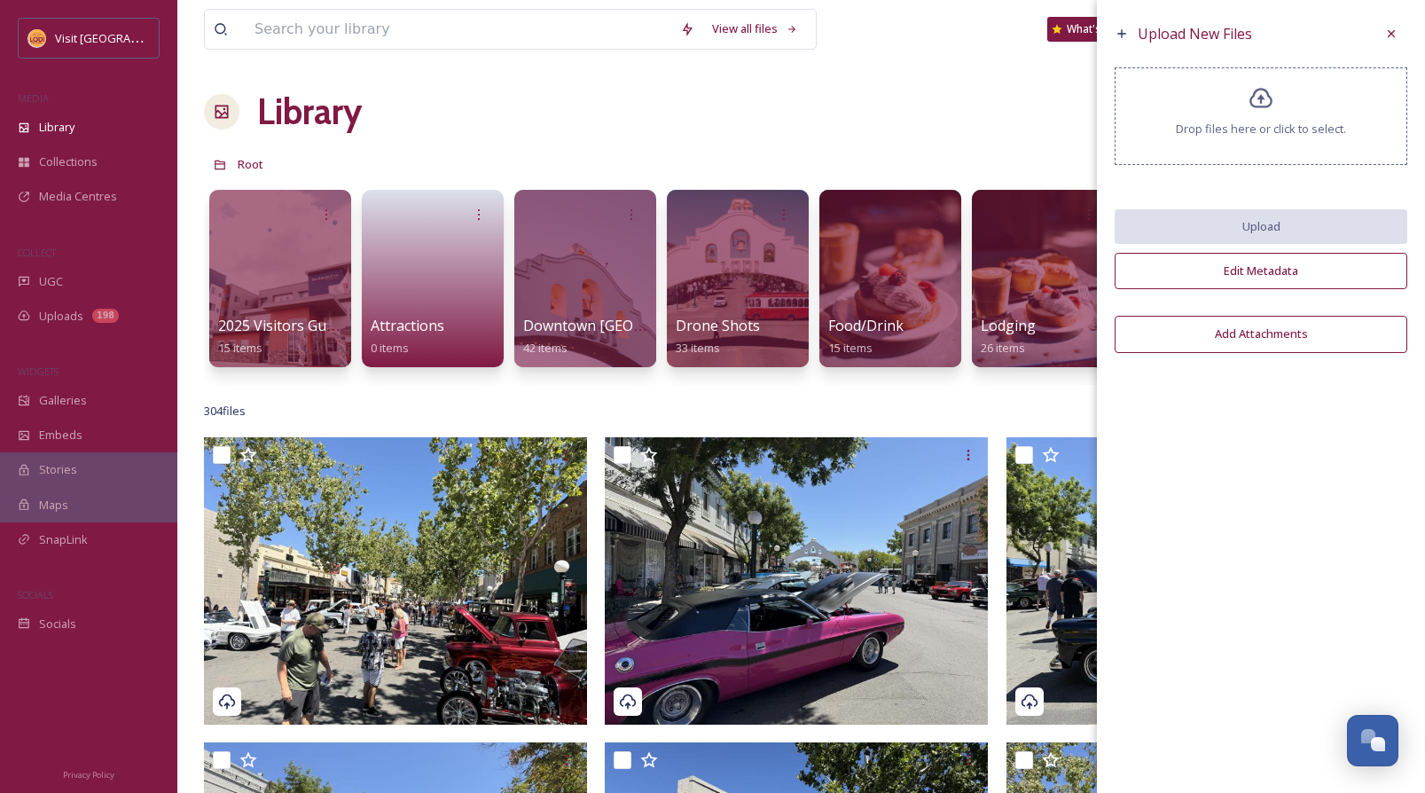
click at [1283, 121] on span "Drop files here or click to select." at bounding box center [1261, 129] width 170 height 17
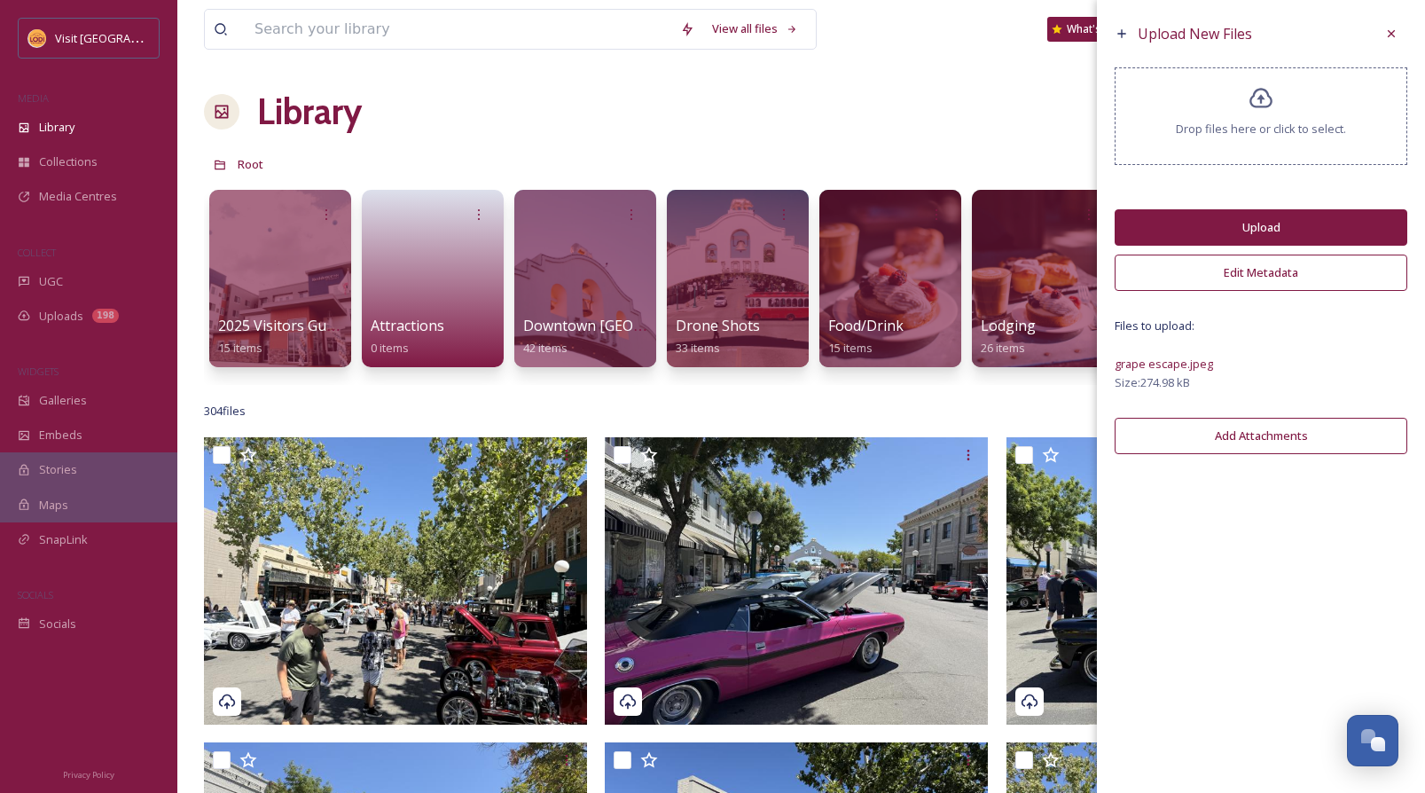
click at [1247, 270] on button "Edit Metadata" at bounding box center [1261, 273] width 293 height 36
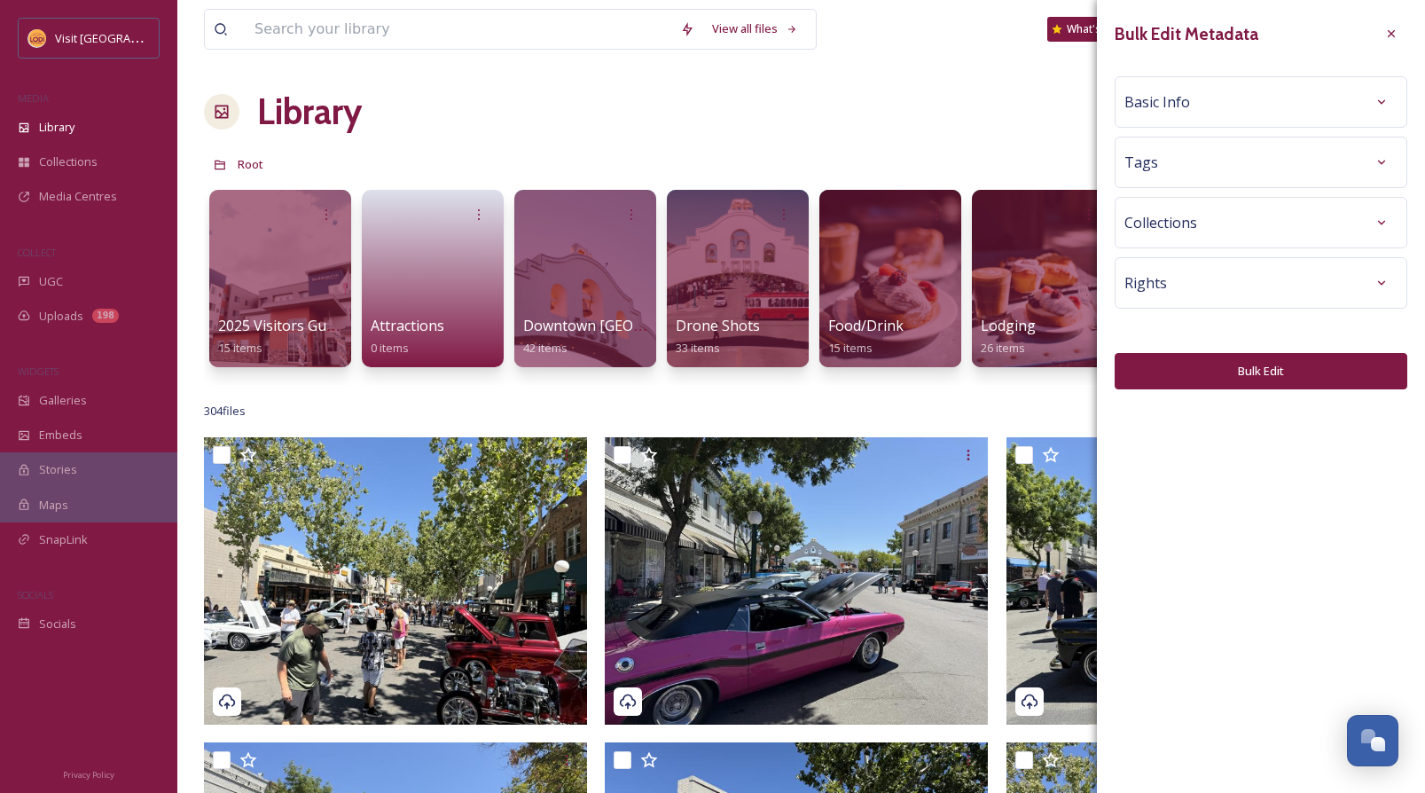
click at [1221, 114] on div "Basic Info" at bounding box center [1260, 102] width 273 height 32
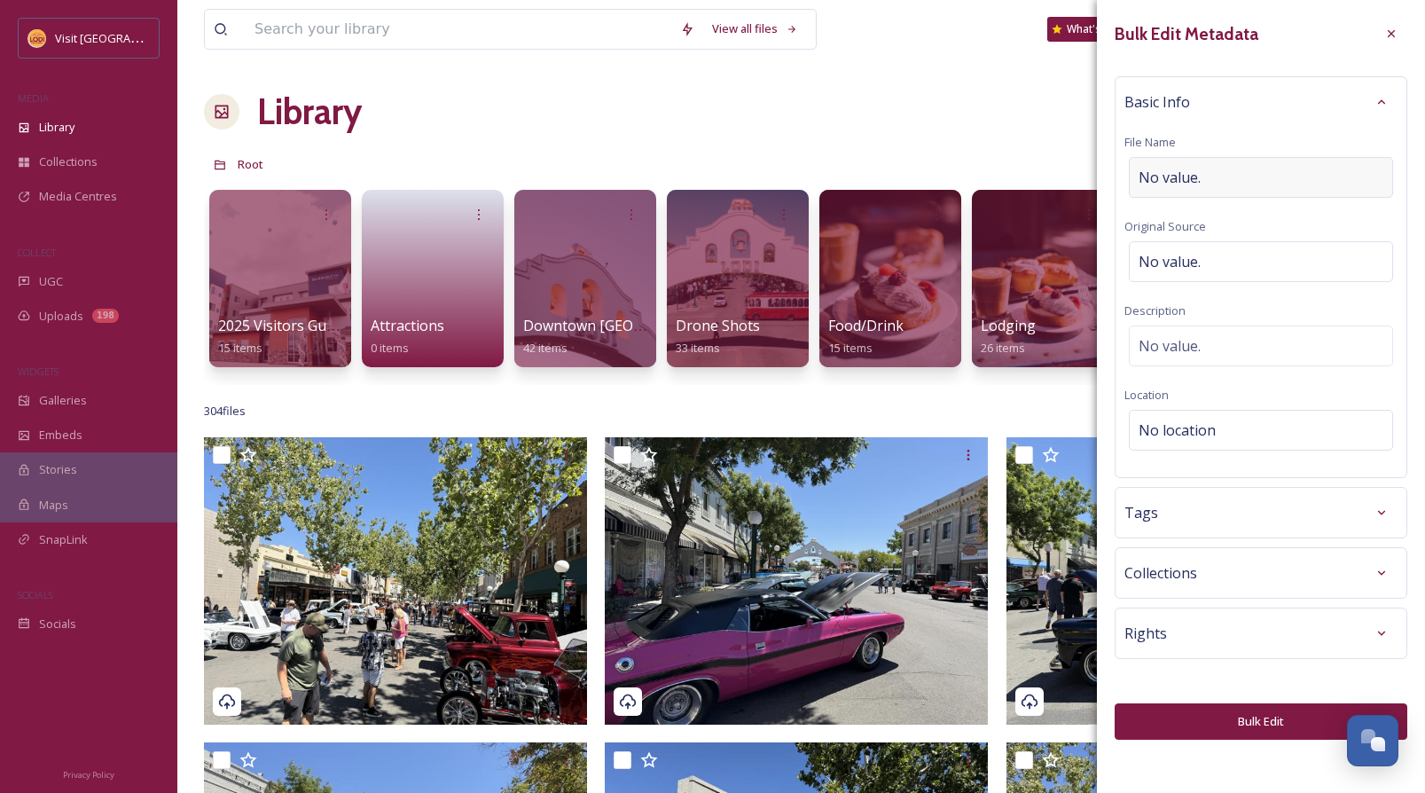
click at [1179, 179] on span "No value." at bounding box center [1170, 177] width 62 height 21
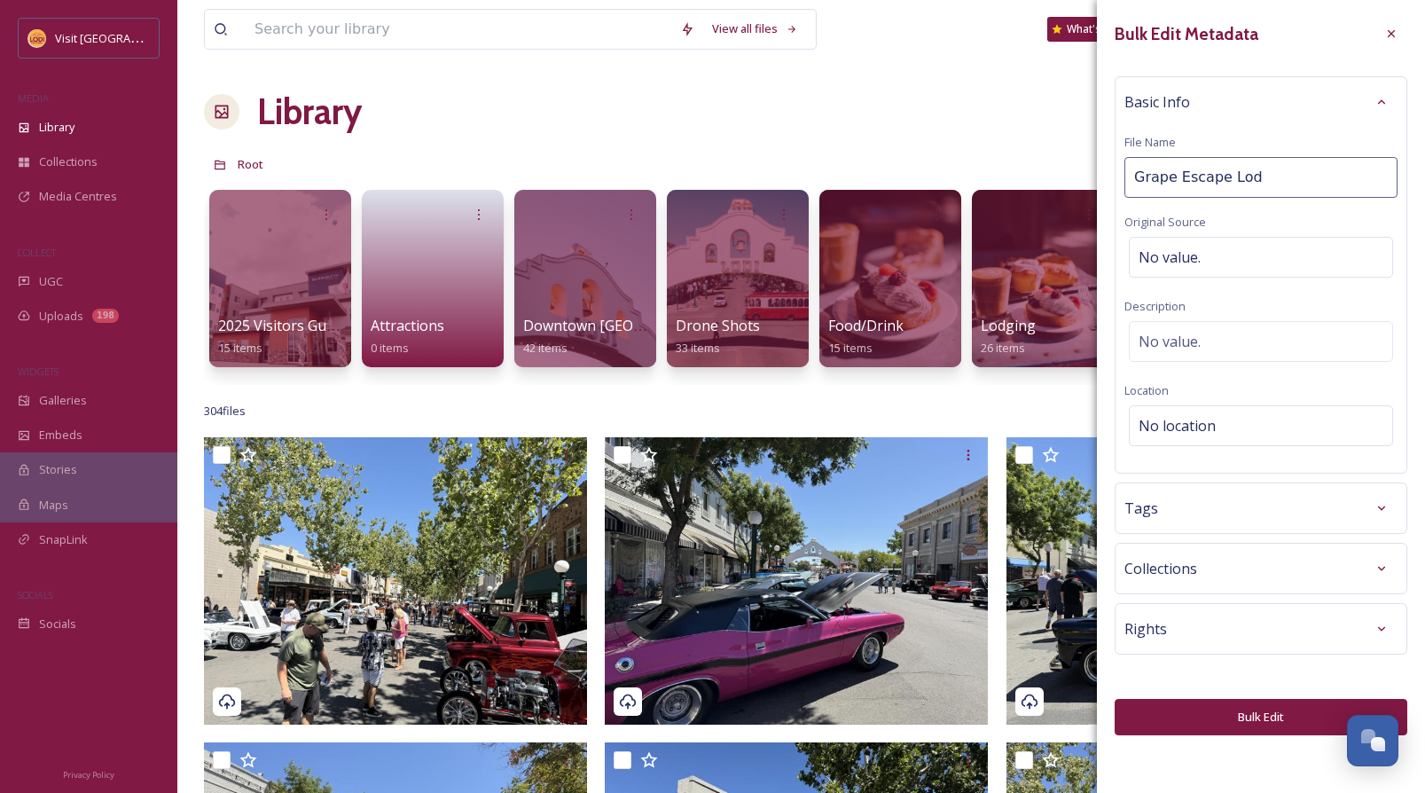
type input "Grape Escape Lodi"
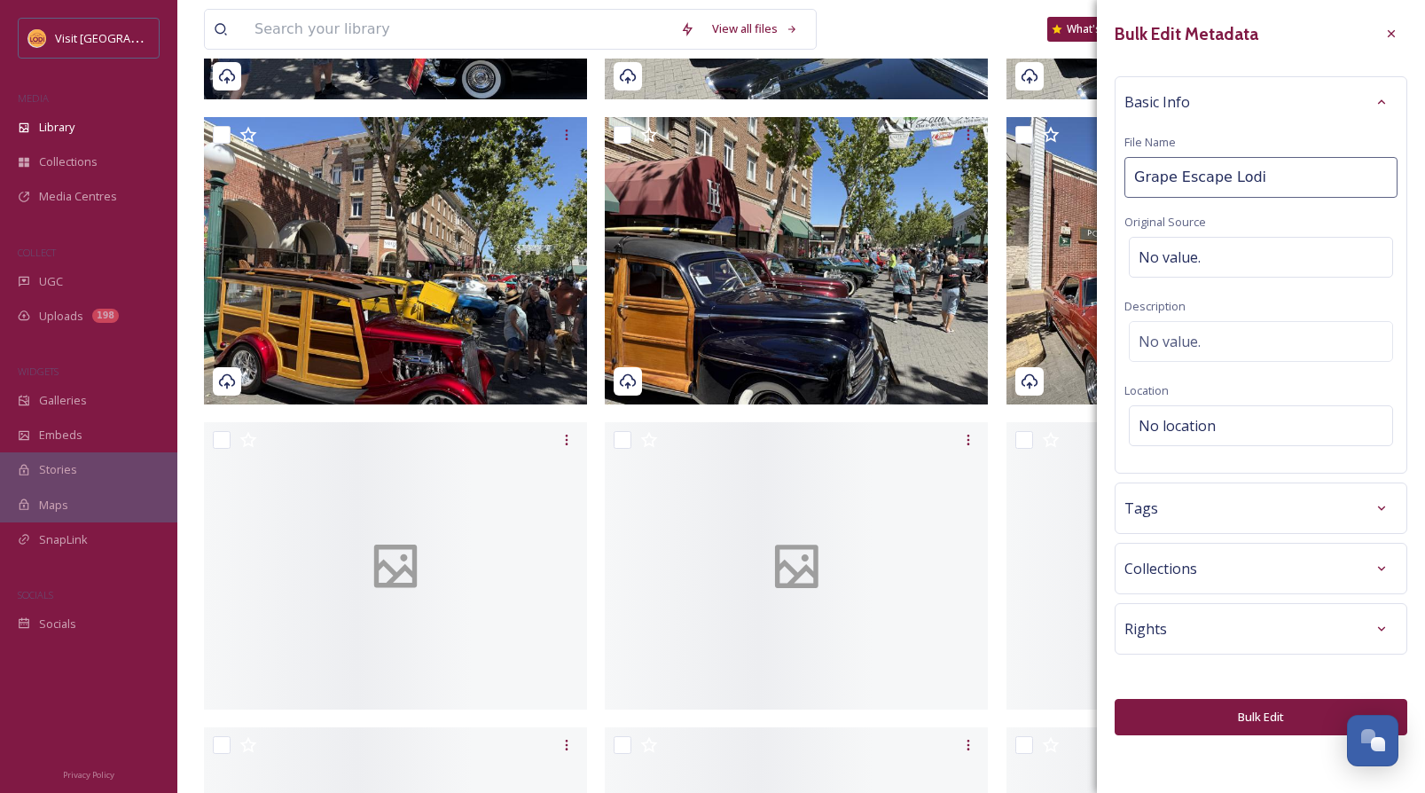
scroll to position [1408, 0]
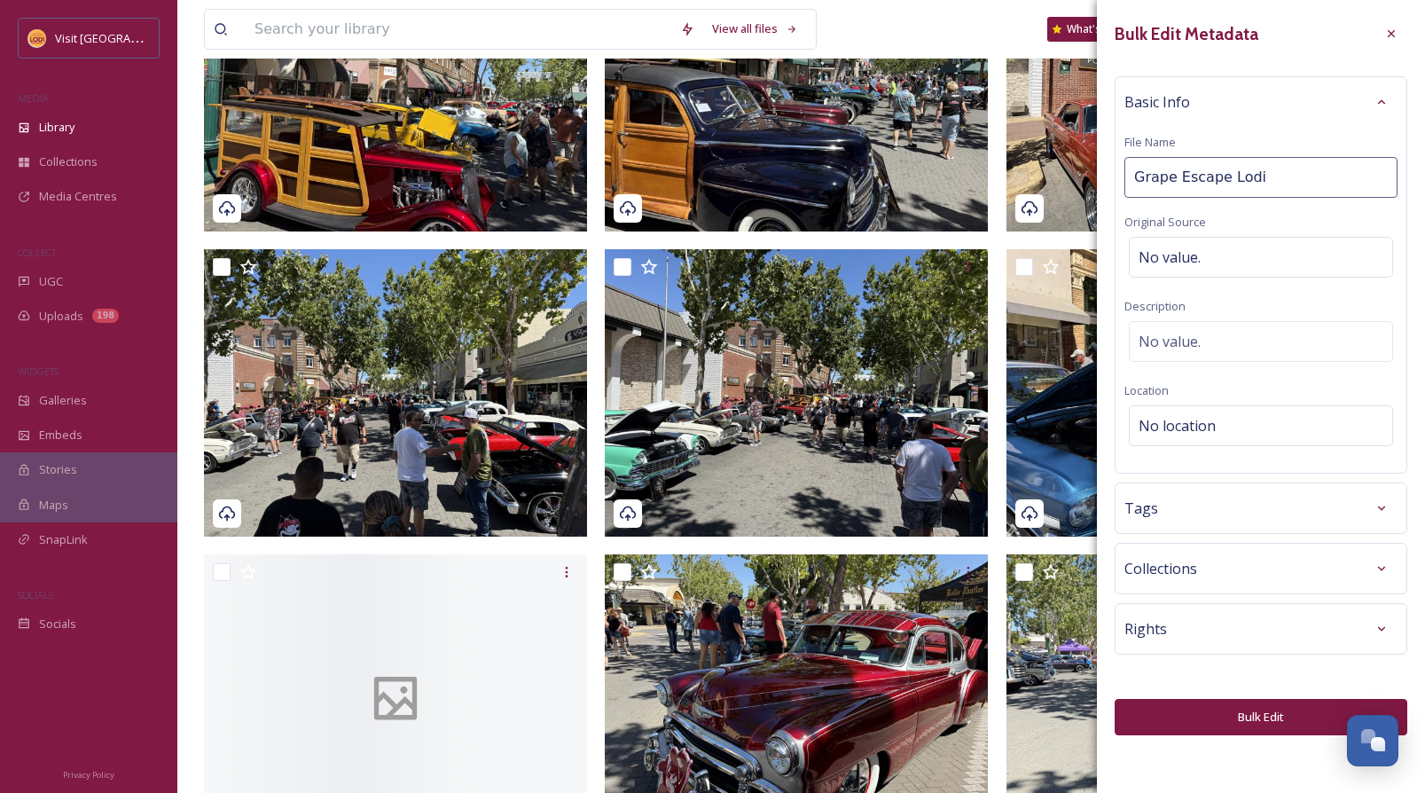
click at [1247, 623] on div "Rights" at bounding box center [1260, 629] width 273 height 32
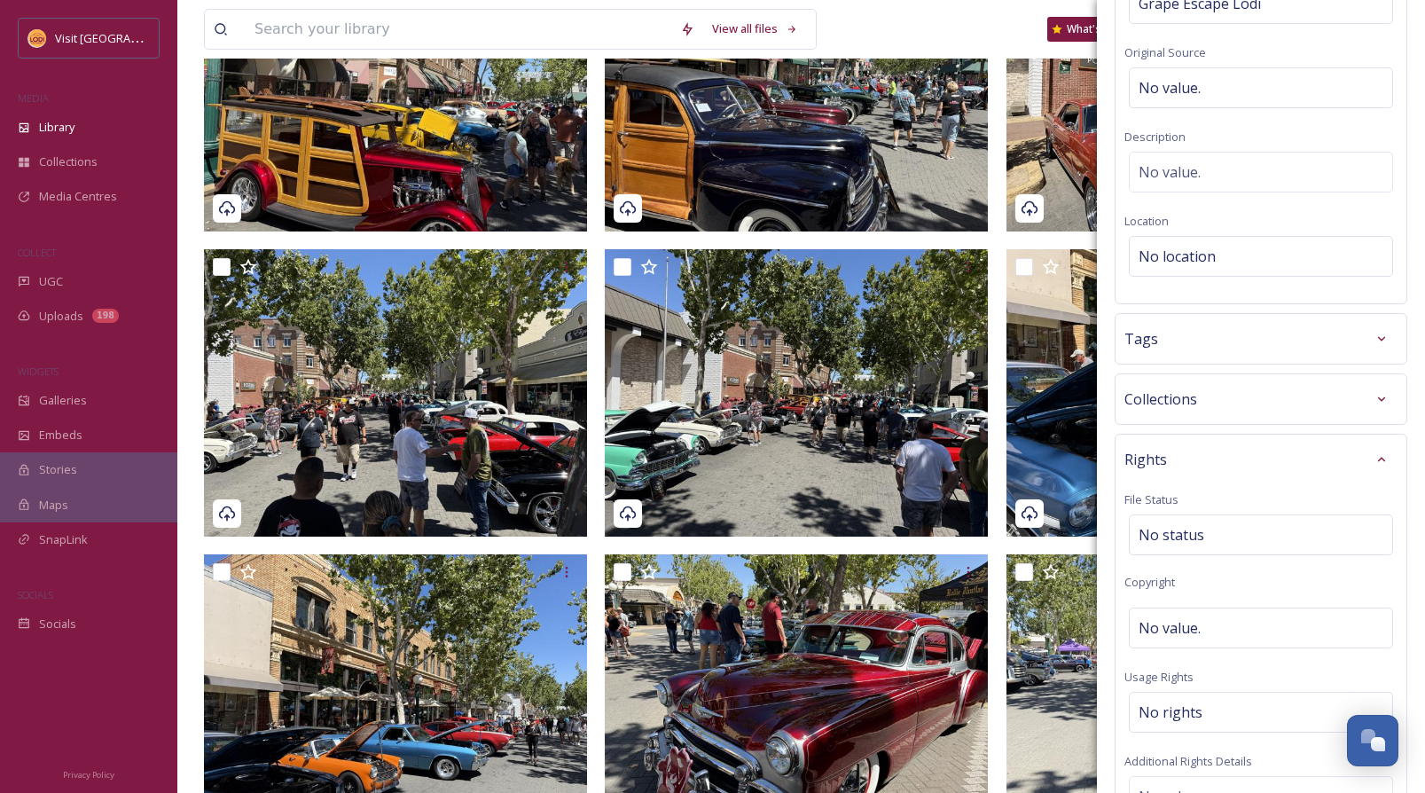
scroll to position [480, 0]
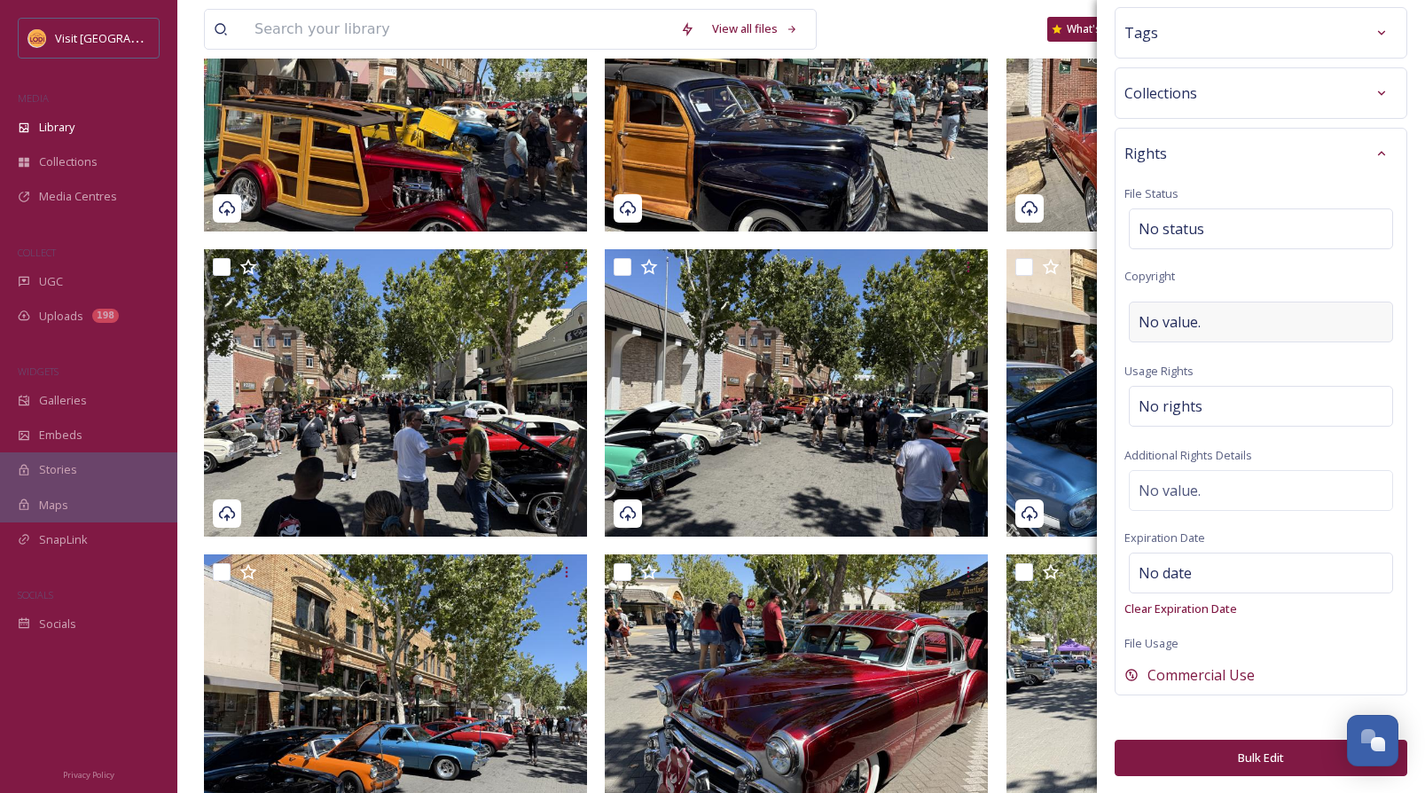
click at [1189, 331] on span "No value." at bounding box center [1170, 321] width 62 height 21
click at [1140, 331] on input "grape Escape" at bounding box center [1260, 327] width 273 height 41
click at [1273, 335] on input "Grape Escape" at bounding box center [1260, 327] width 273 height 41
type input "Grape Escape ([DOMAIN_NAME])"
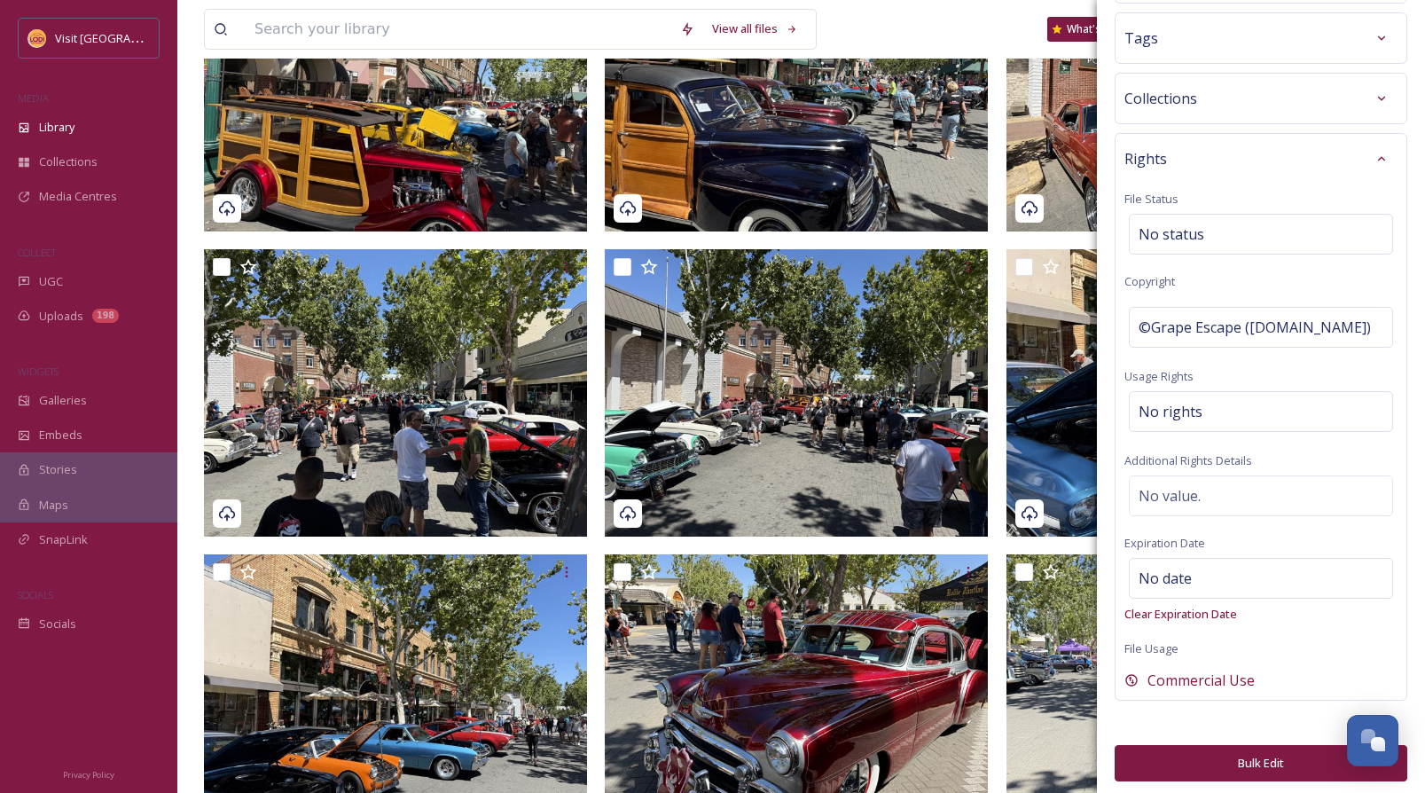
click at [1265, 768] on button "Bulk Edit" at bounding box center [1261, 763] width 293 height 36
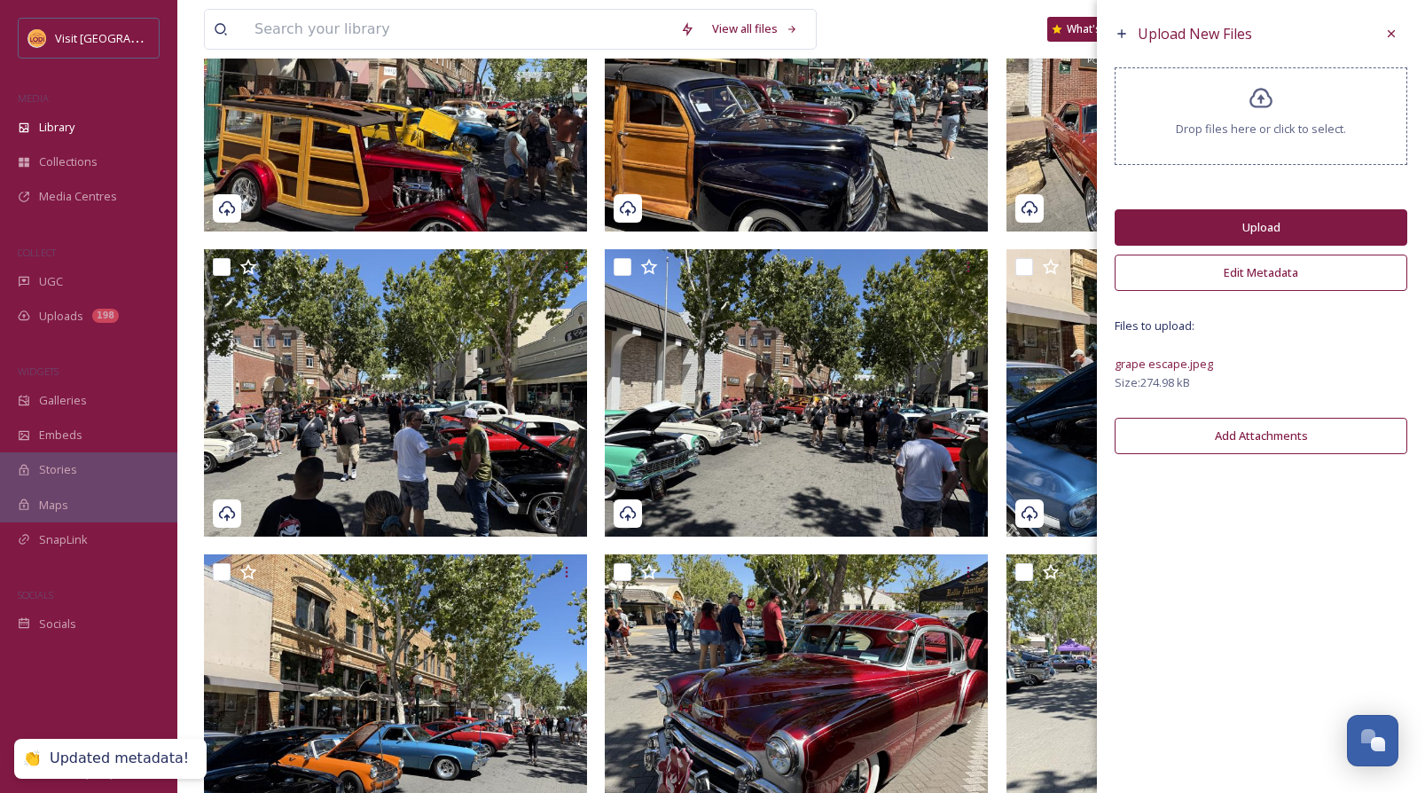
click at [1297, 226] on button "Upload" at bounding box center [1261, 227] width 293 height 36
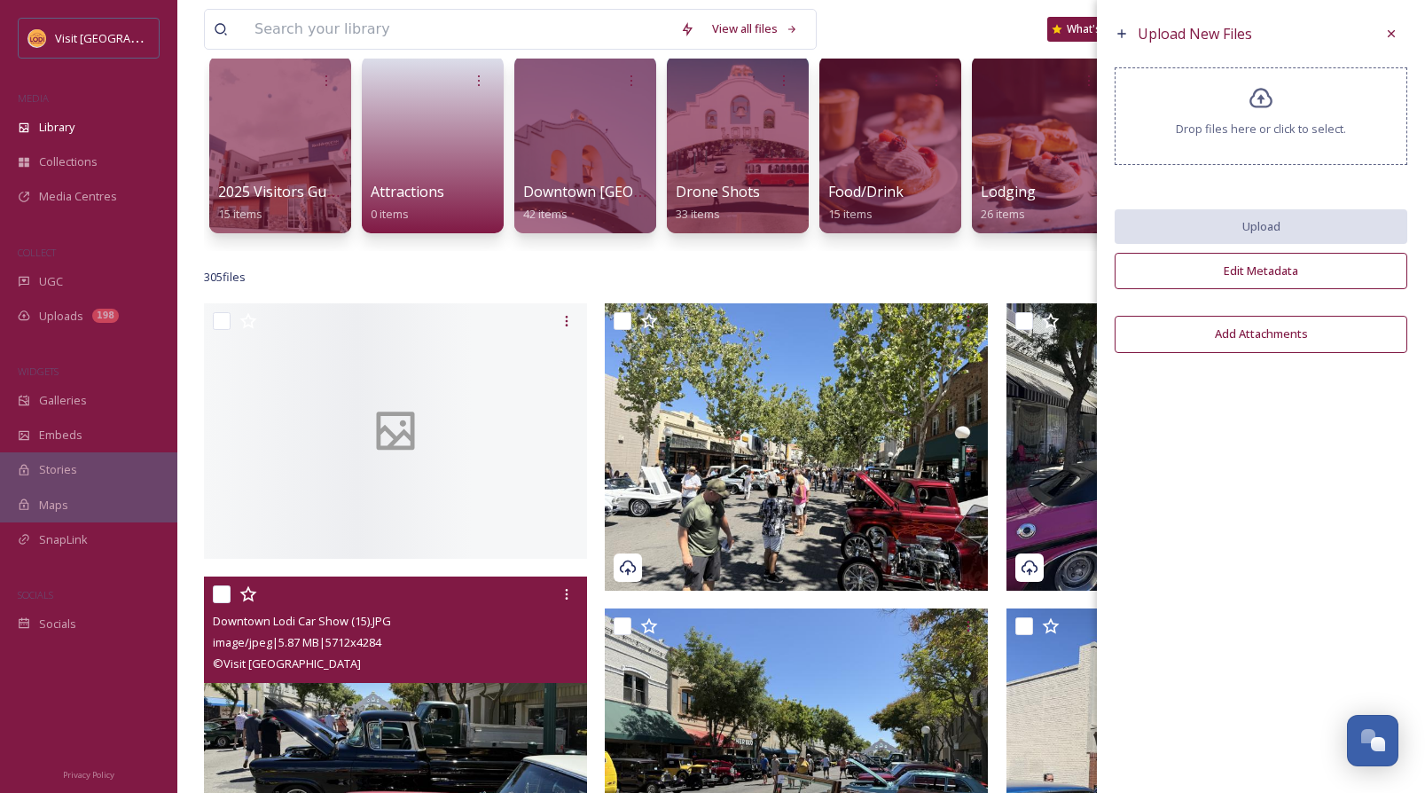
scroll to position [252, 0]
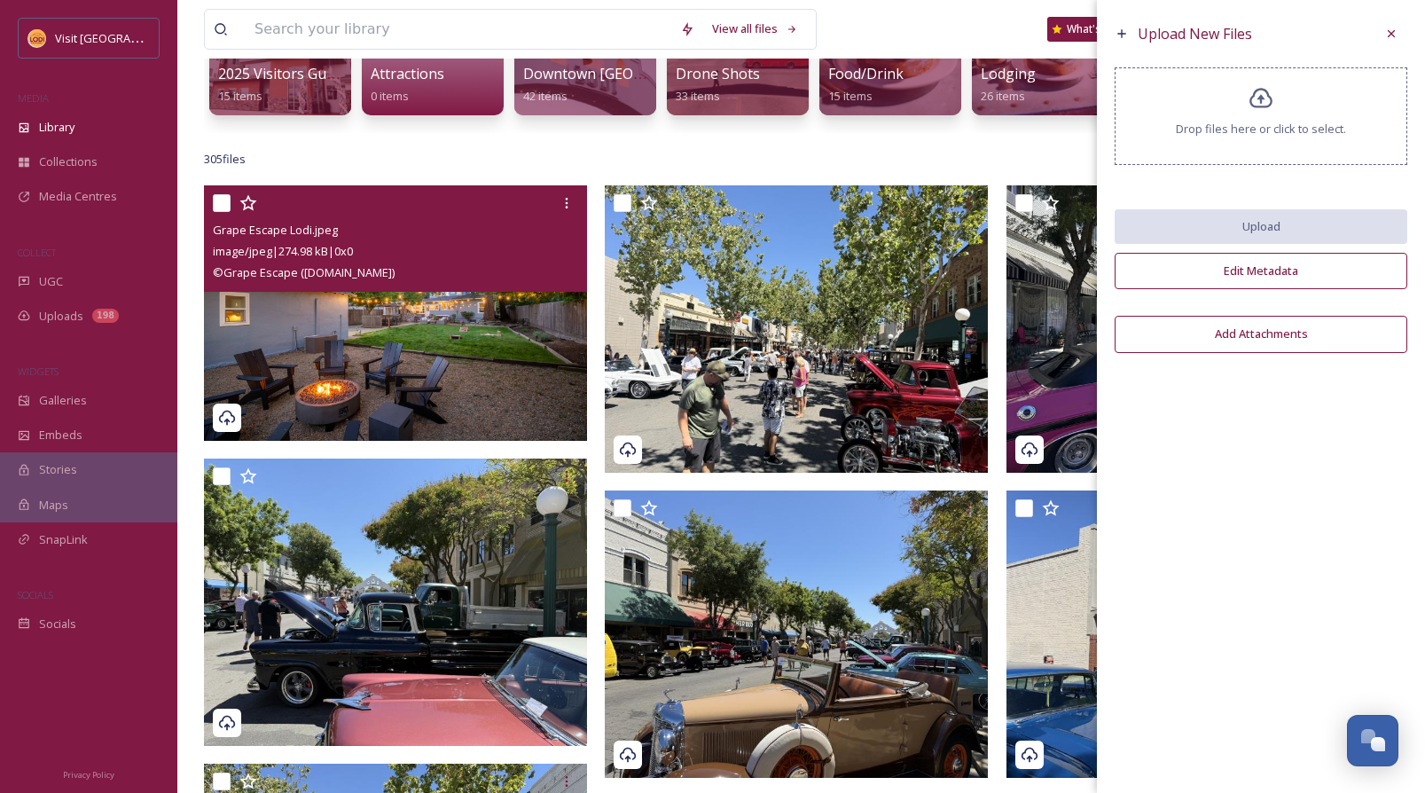
click at [492, 274] on div "© Grape Escape ([DOMAIN_NAME])" at bounding box center [398, 272] width 370 height 21
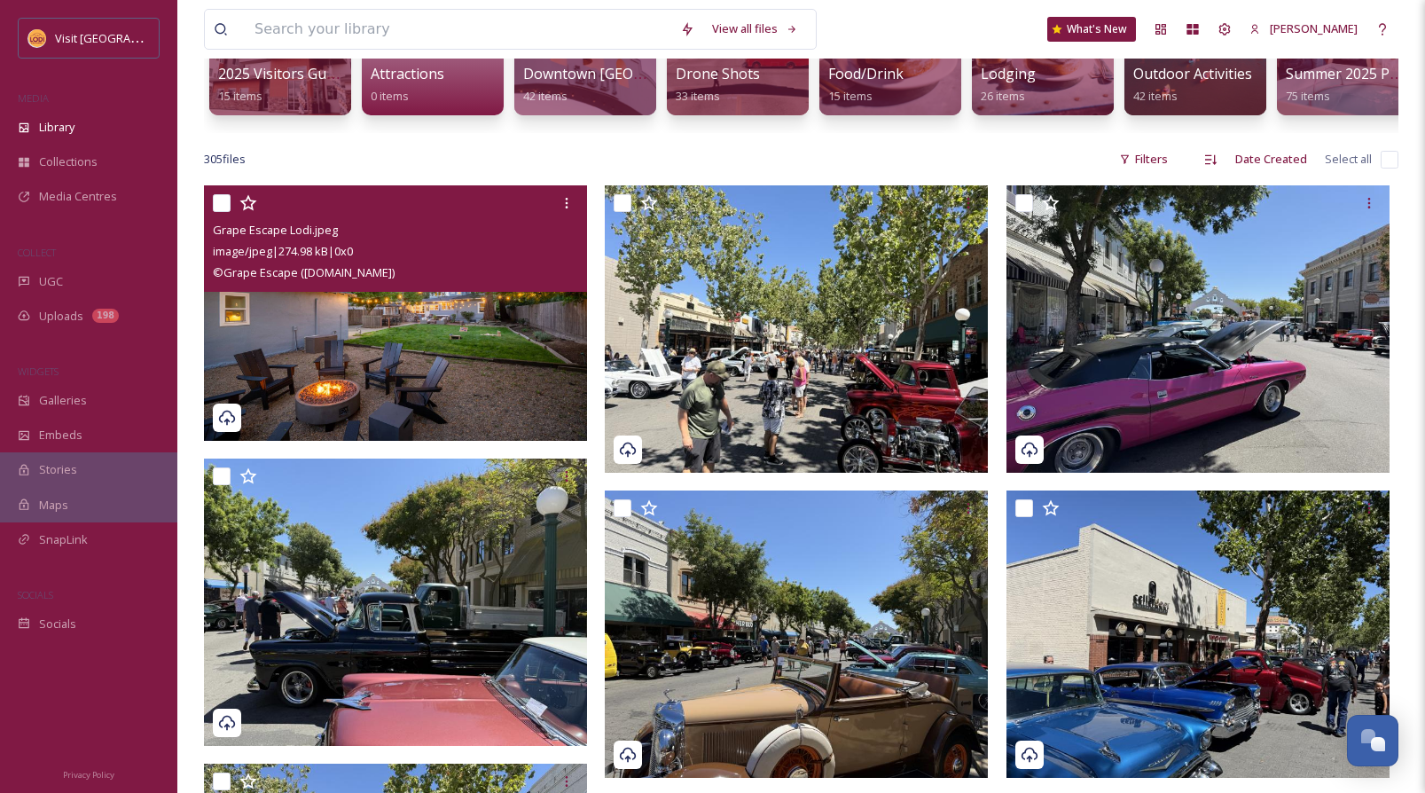
click at [484, 375] on img at bounding box center [395, 312] width 383 height 255
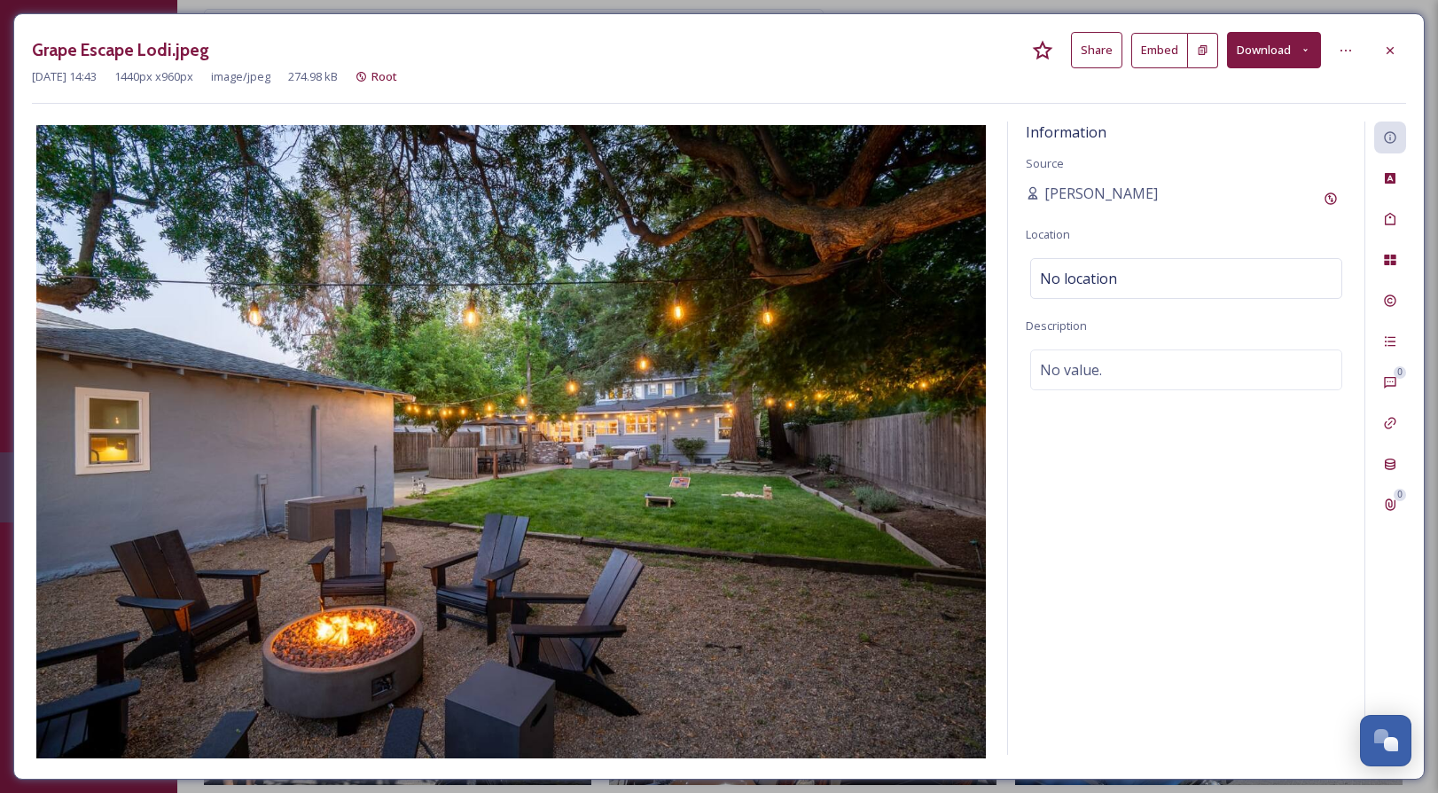
click at [1095, 47] on button "Share" at bounding box center [1096, 50] width 51 height 36
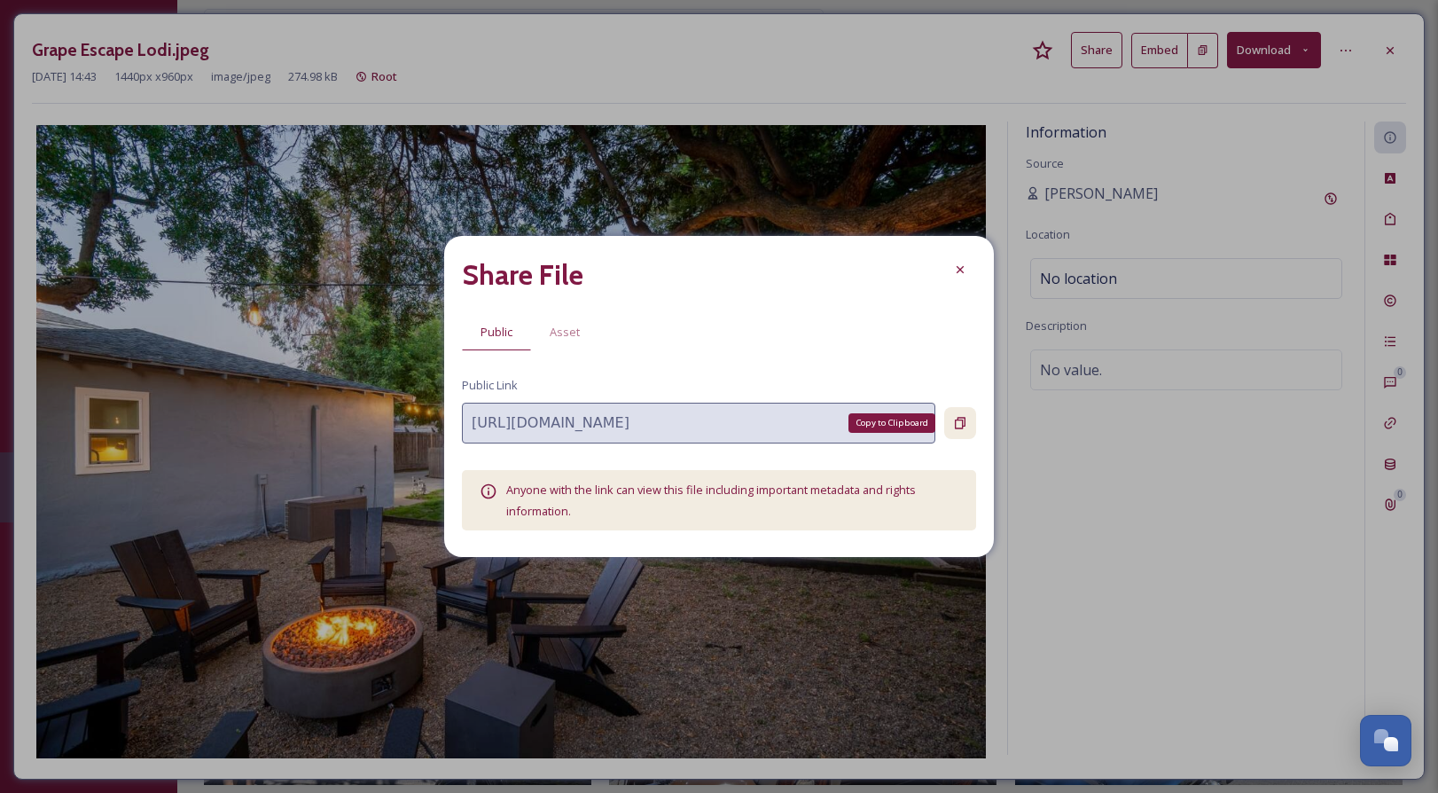
click at [960, 422] on icon at bounding box center [960, 423] width 14 height 14
click at [967, 266] on icon at bounding box center [960, 269] width 14 height 14
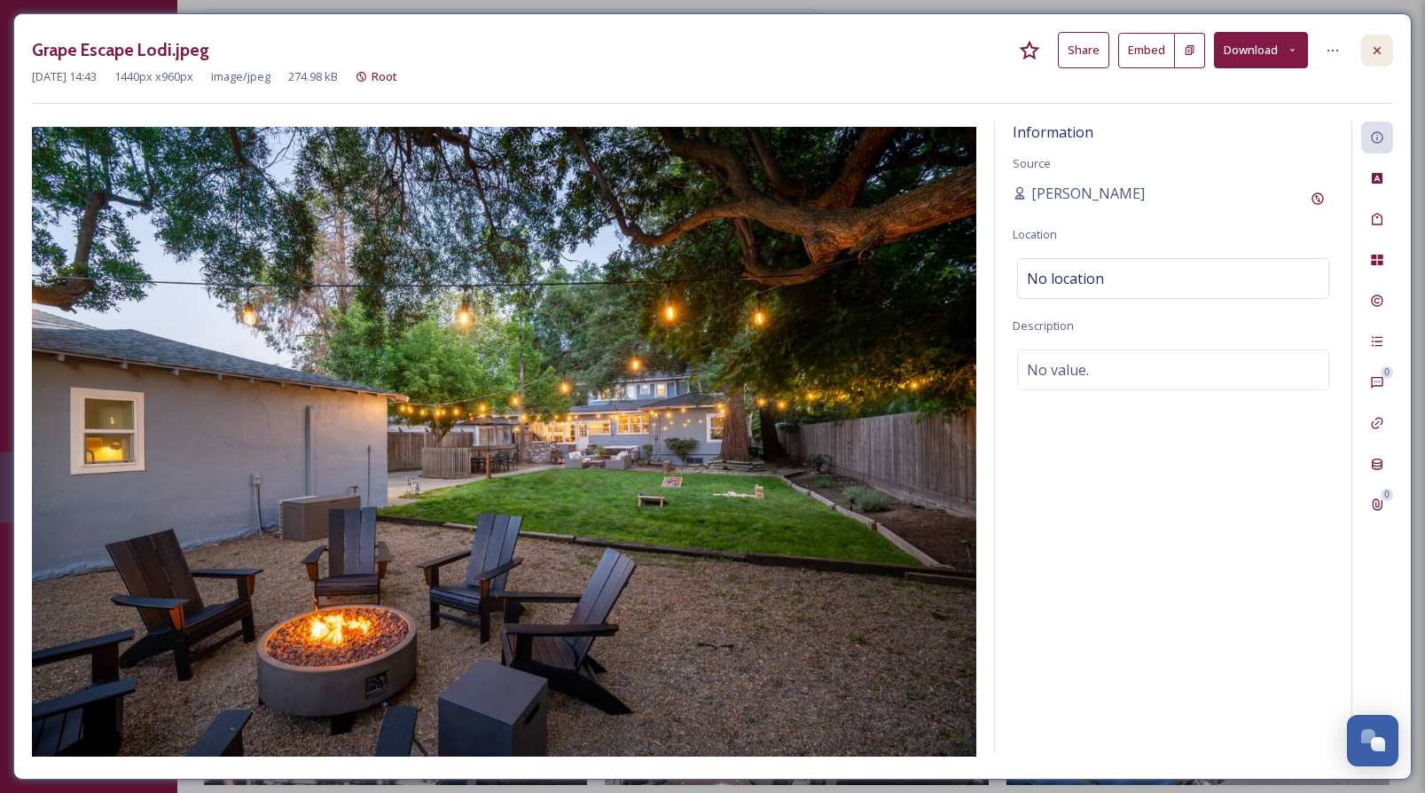
click at [1375, 50] on icon at bounding box center [1377, 50] width 14 height 14
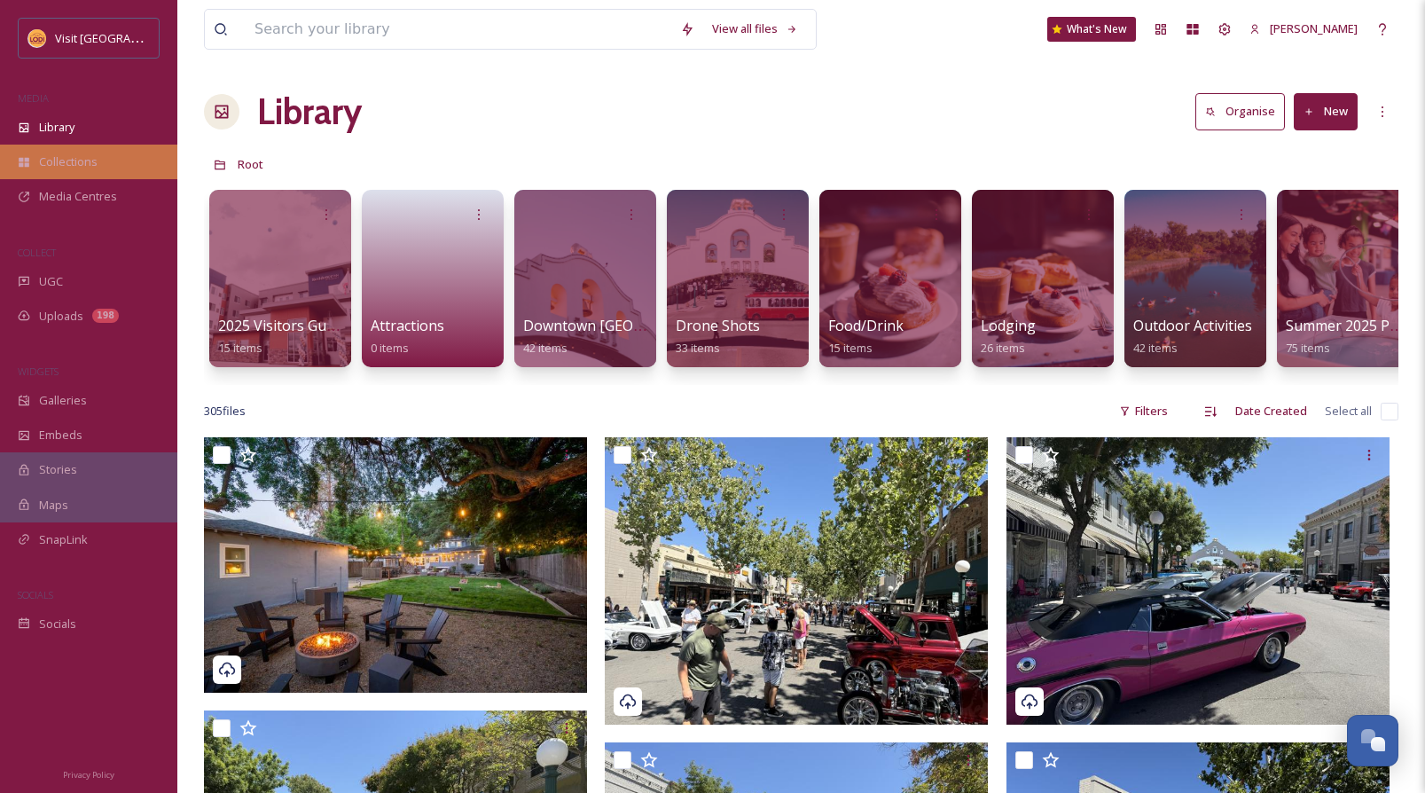
click at [82, 161] on span "Collections" at bounding box center [68, 161] width 59 height 17
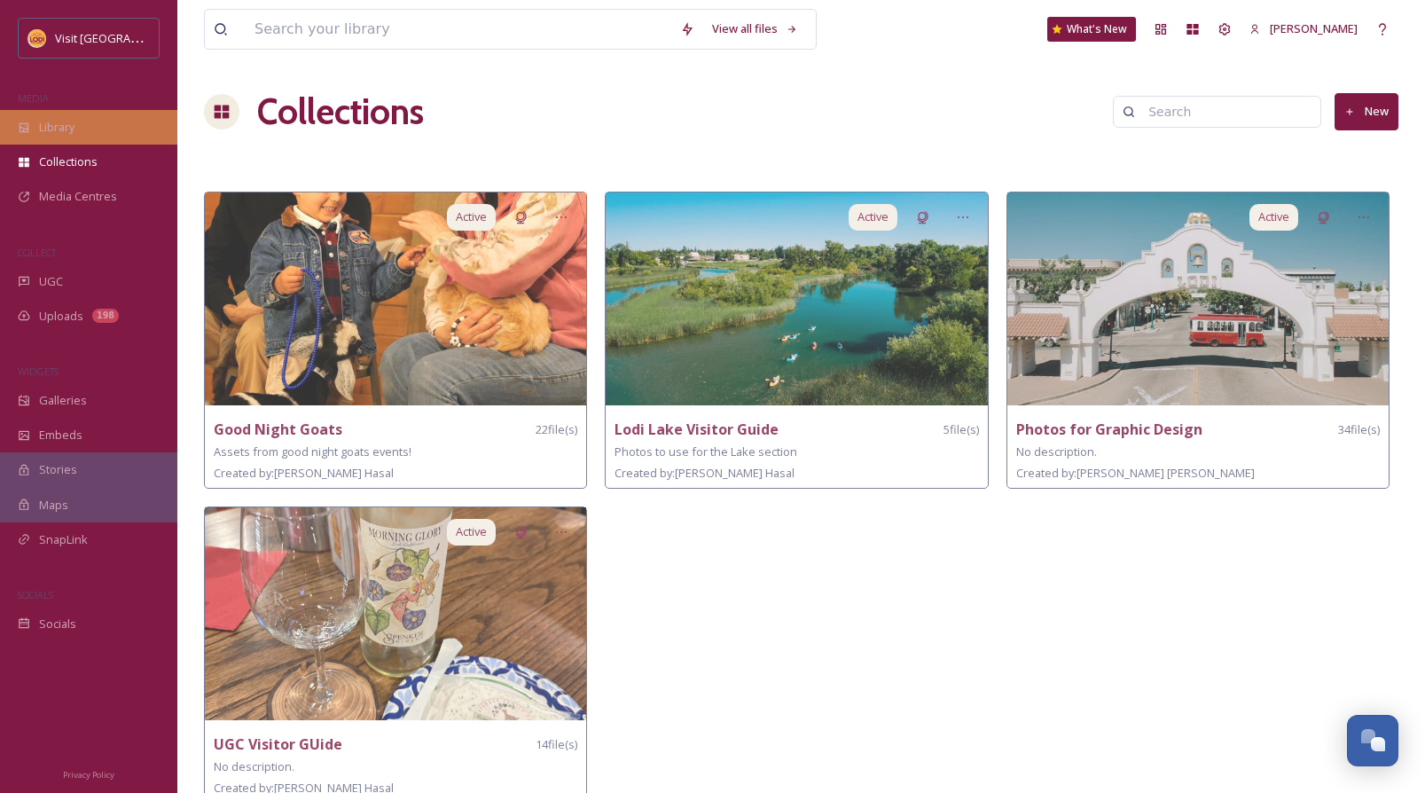
click at [77, 114] on div "Library" at bounding box center [88, 127] width 177 height 35
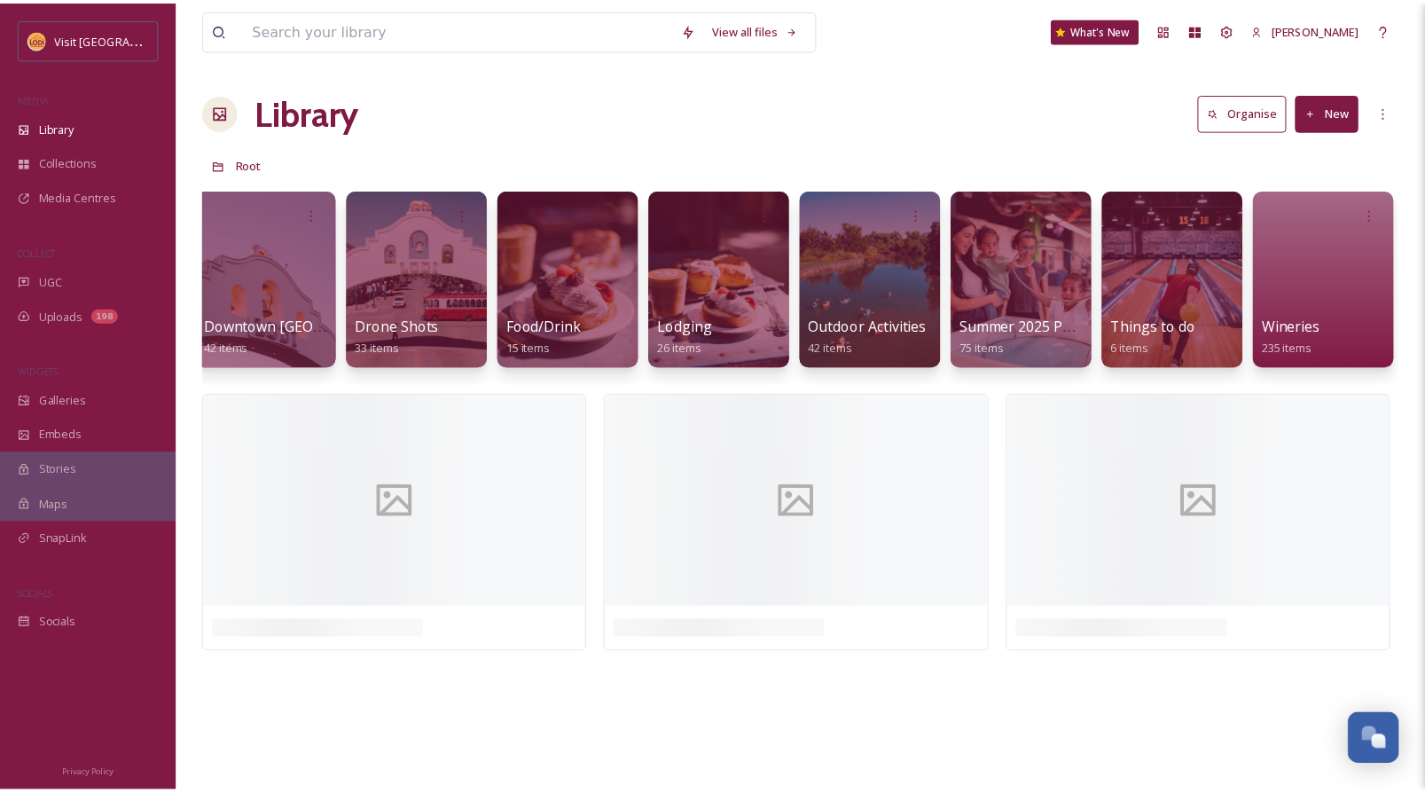
scroll to position [0, 331]
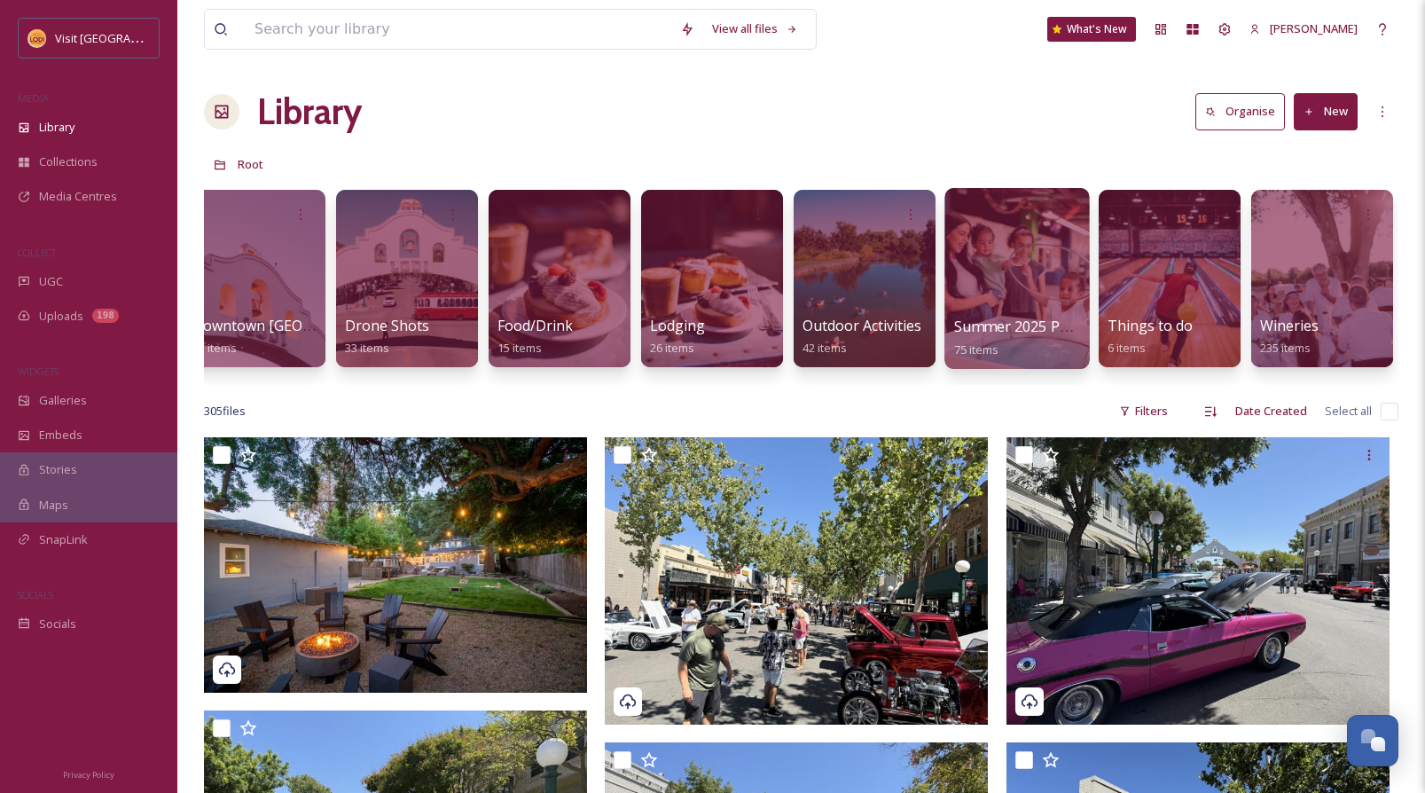
click at [1014, 279] on div at bounding box center [1016, 278] width 145 height 181
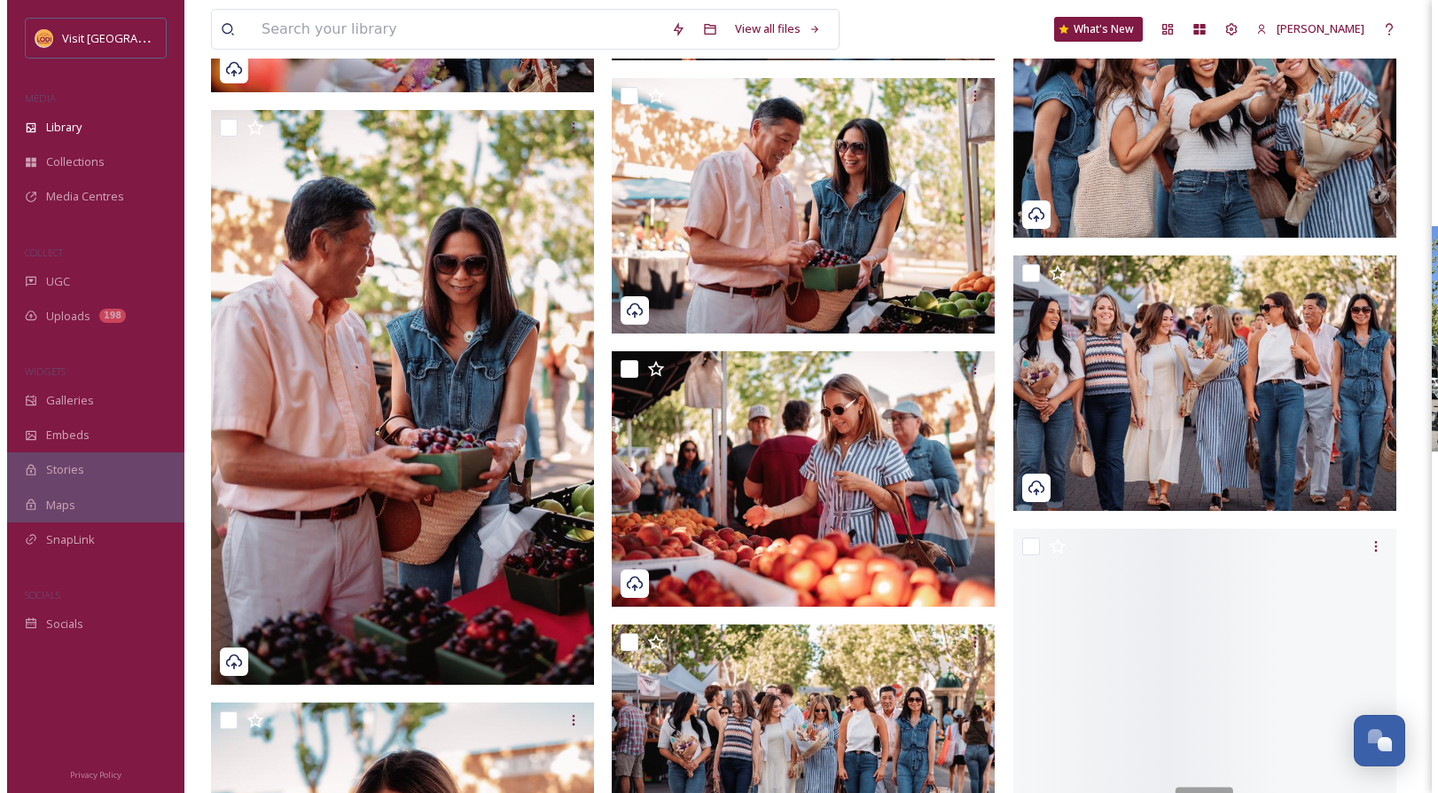
scroll to position [1703, 0]
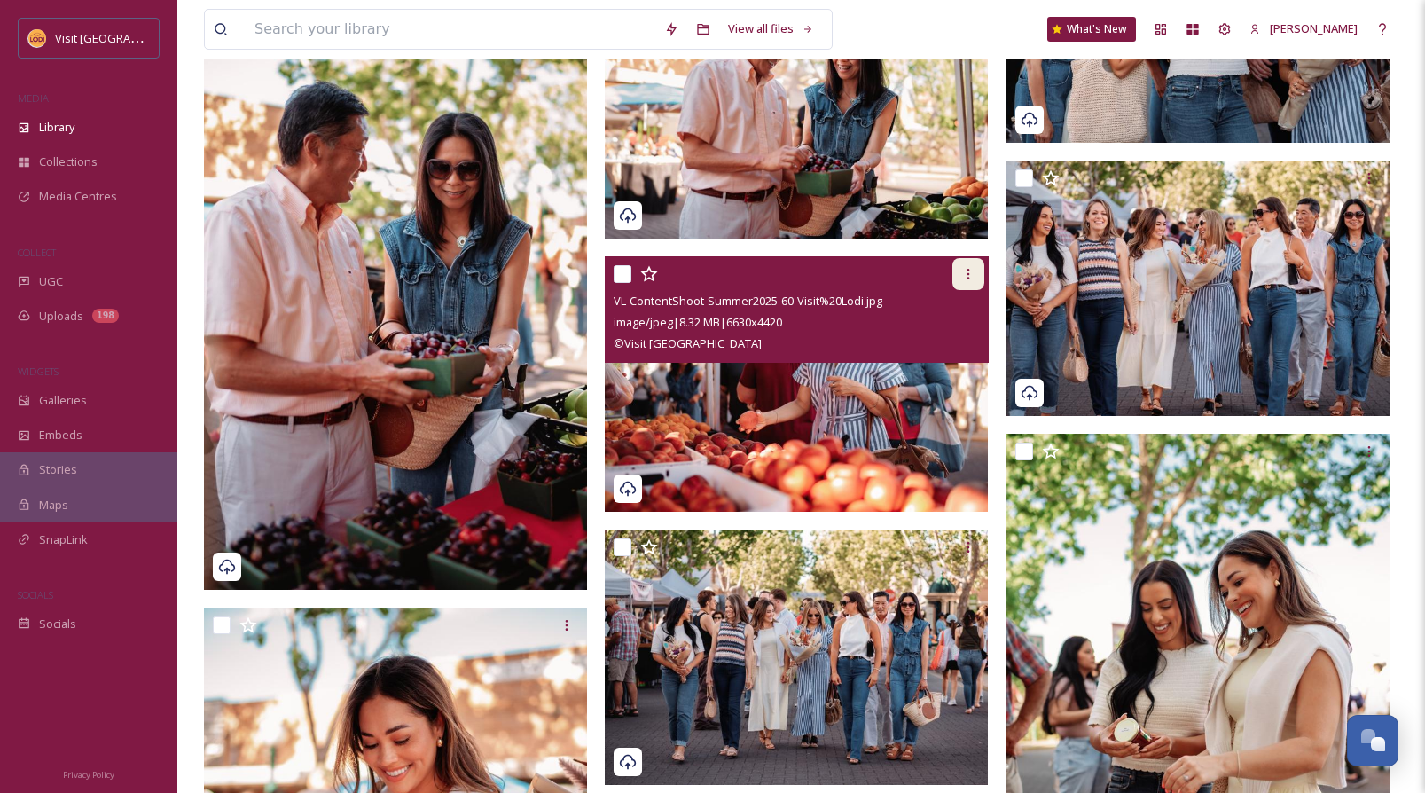
click at [969, 275] on icon at bounding box center [968, 274] width 14 height 14
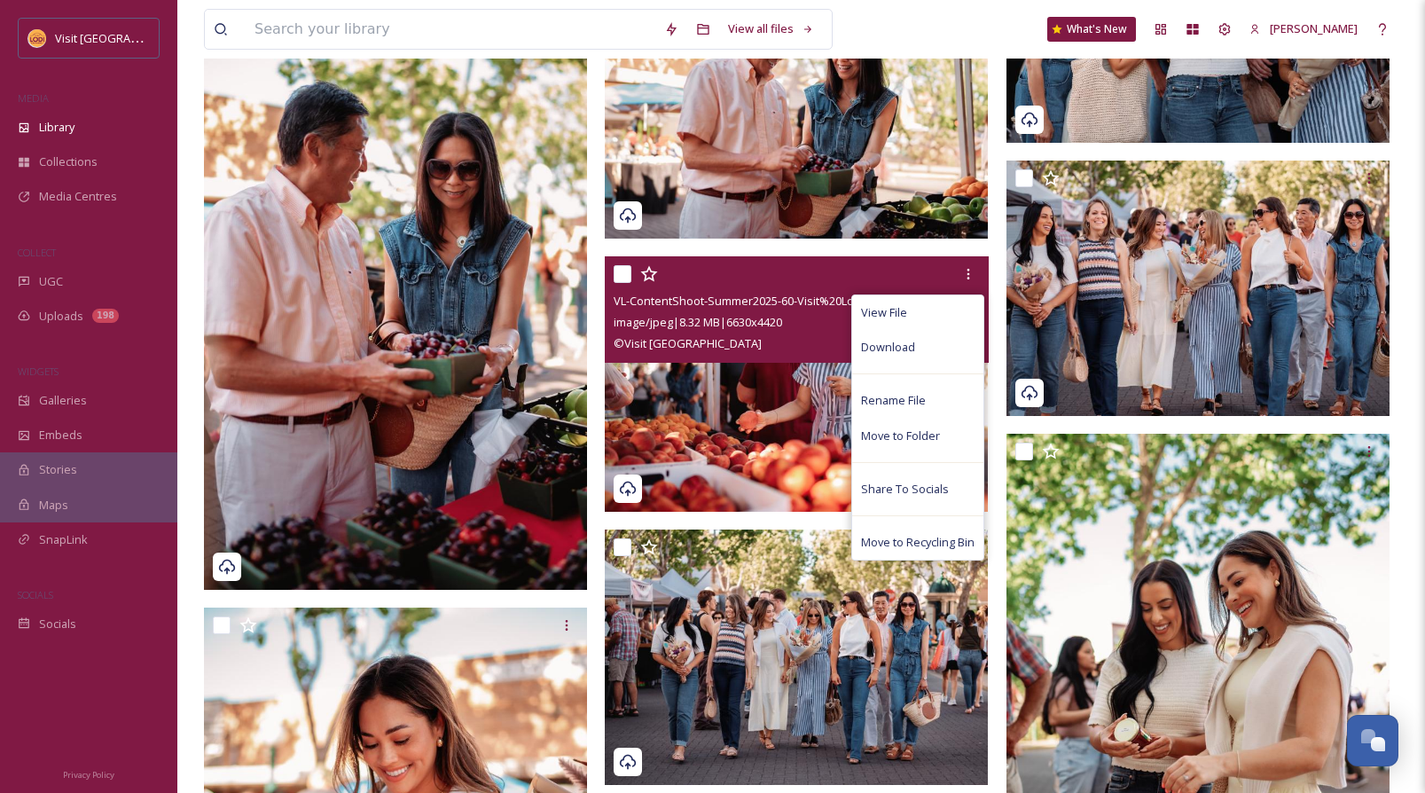
click at [751, 450] on img at bounding box center [796, 383] width 383 height 255
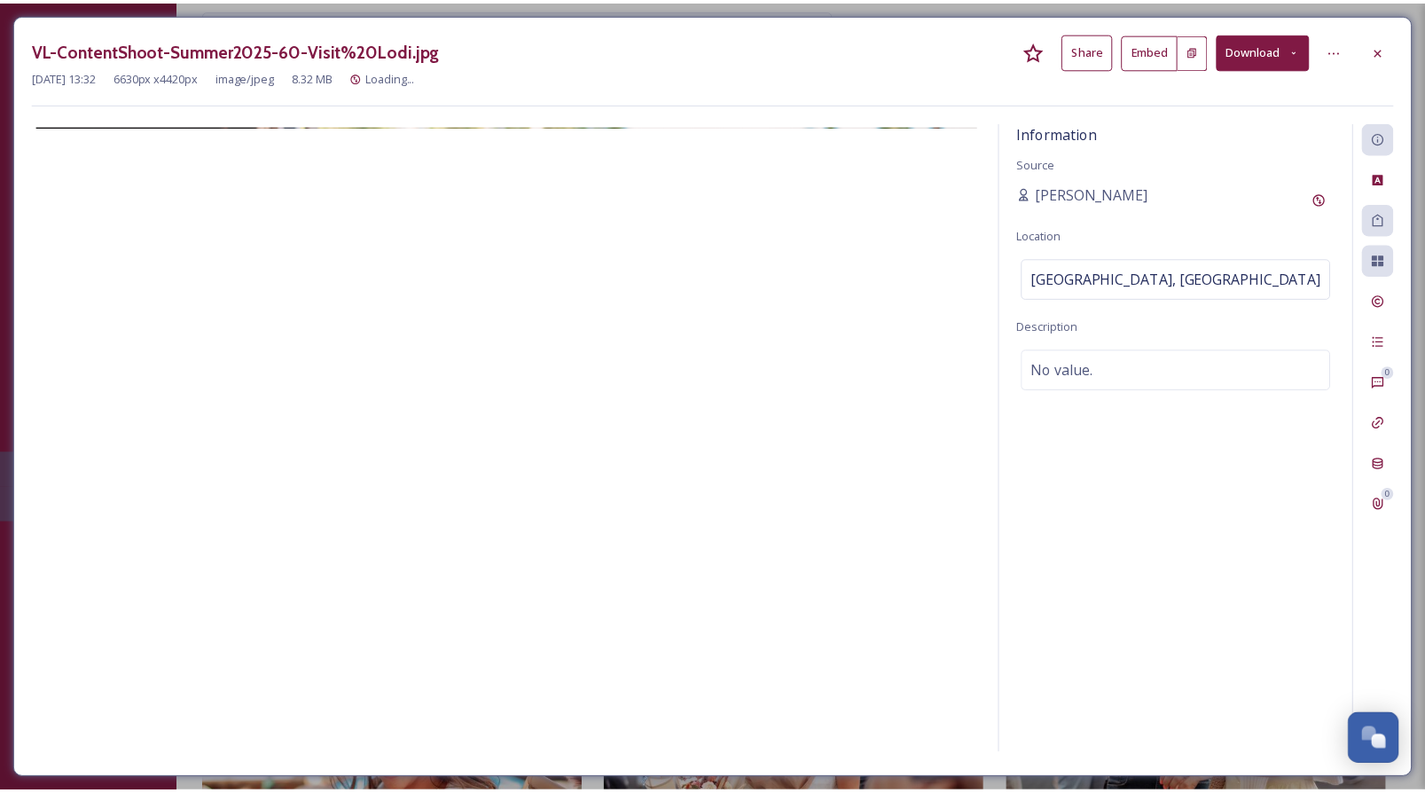
scroll to position [1719, 0]
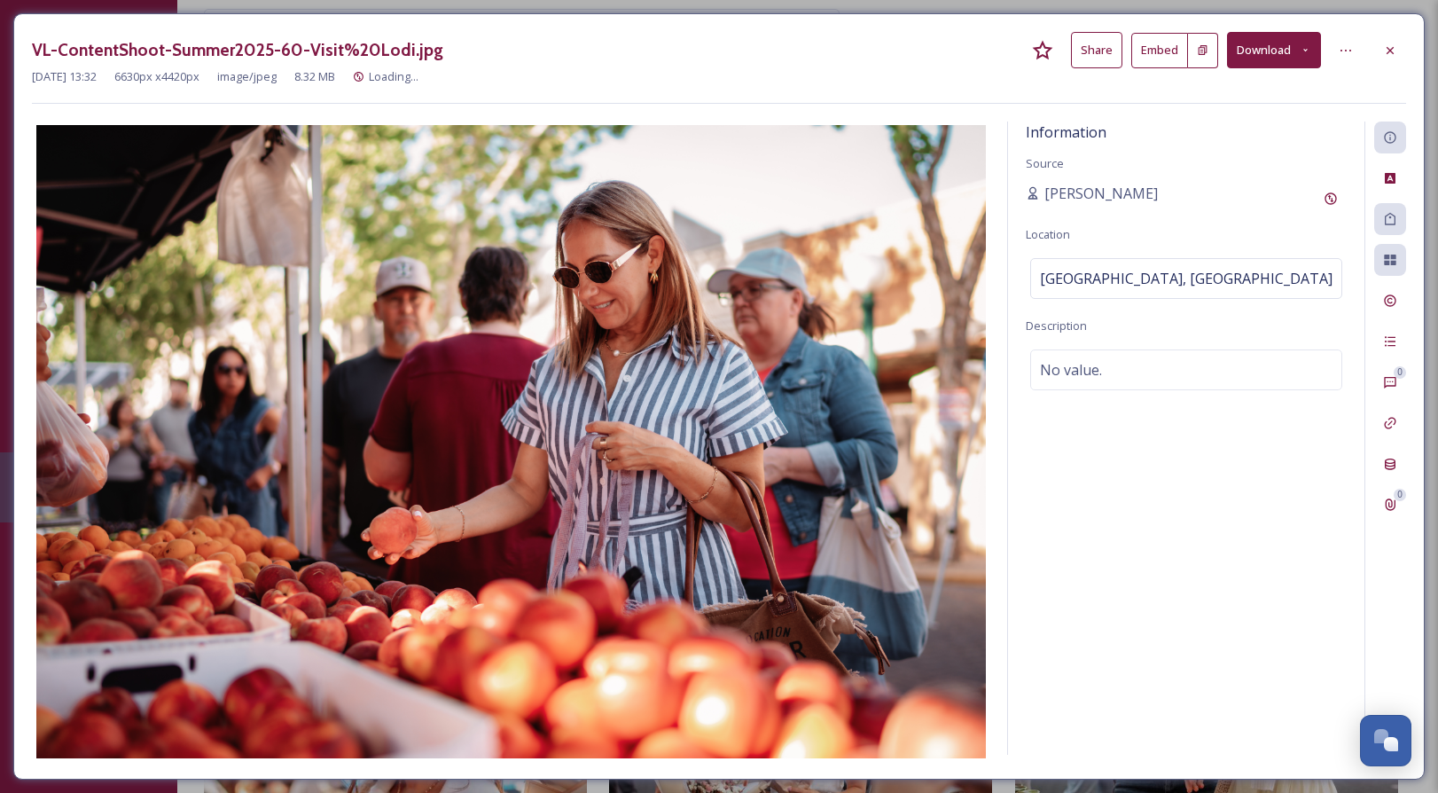
click at [1099, 57] on button "Share" at bounding box center [1096, 50] width 51 height 36
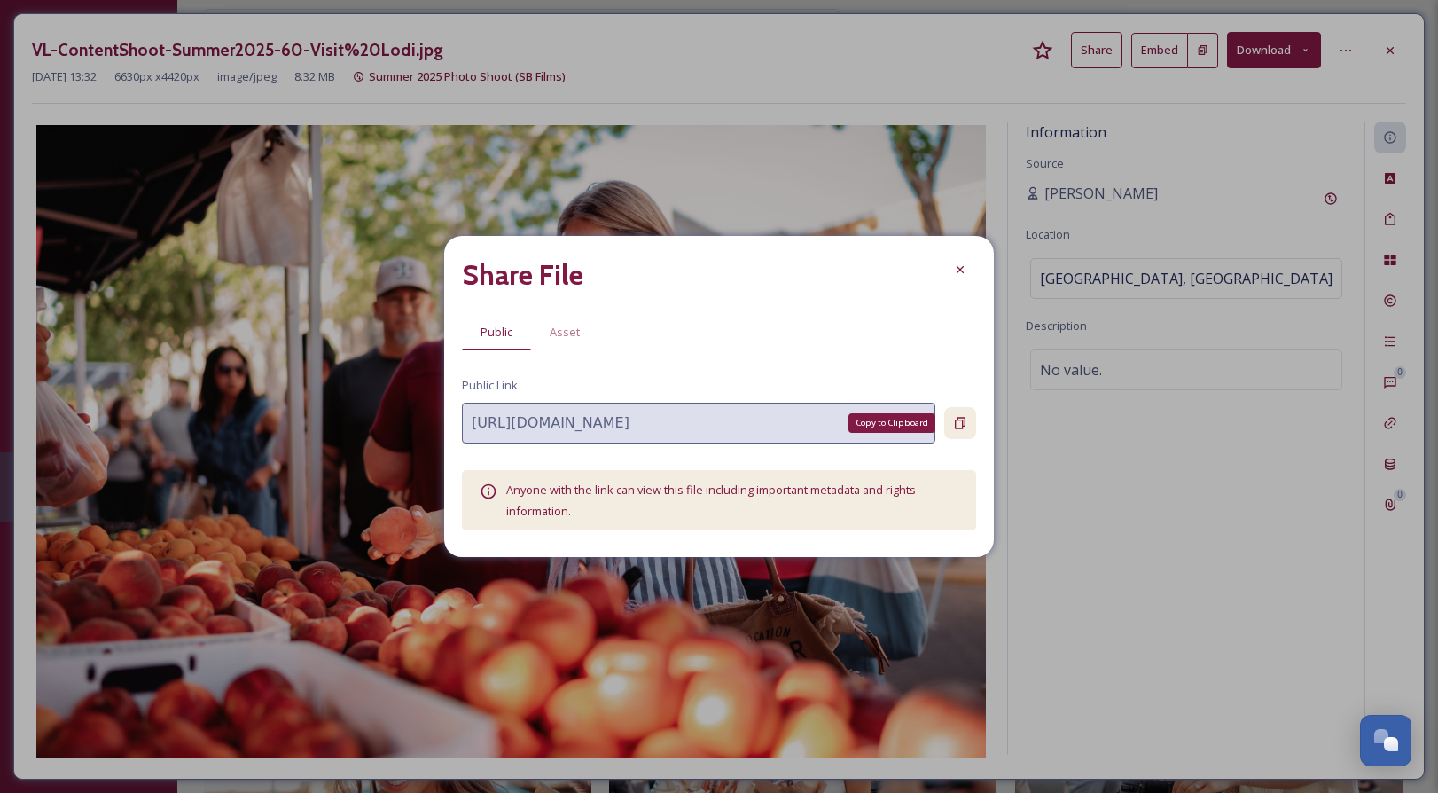
click at [955, 422] on icon at bounding box center [960, 424] width 11 height 12
click at [962, 268] on icon at bounding box center [960, 269] width 14 height 14
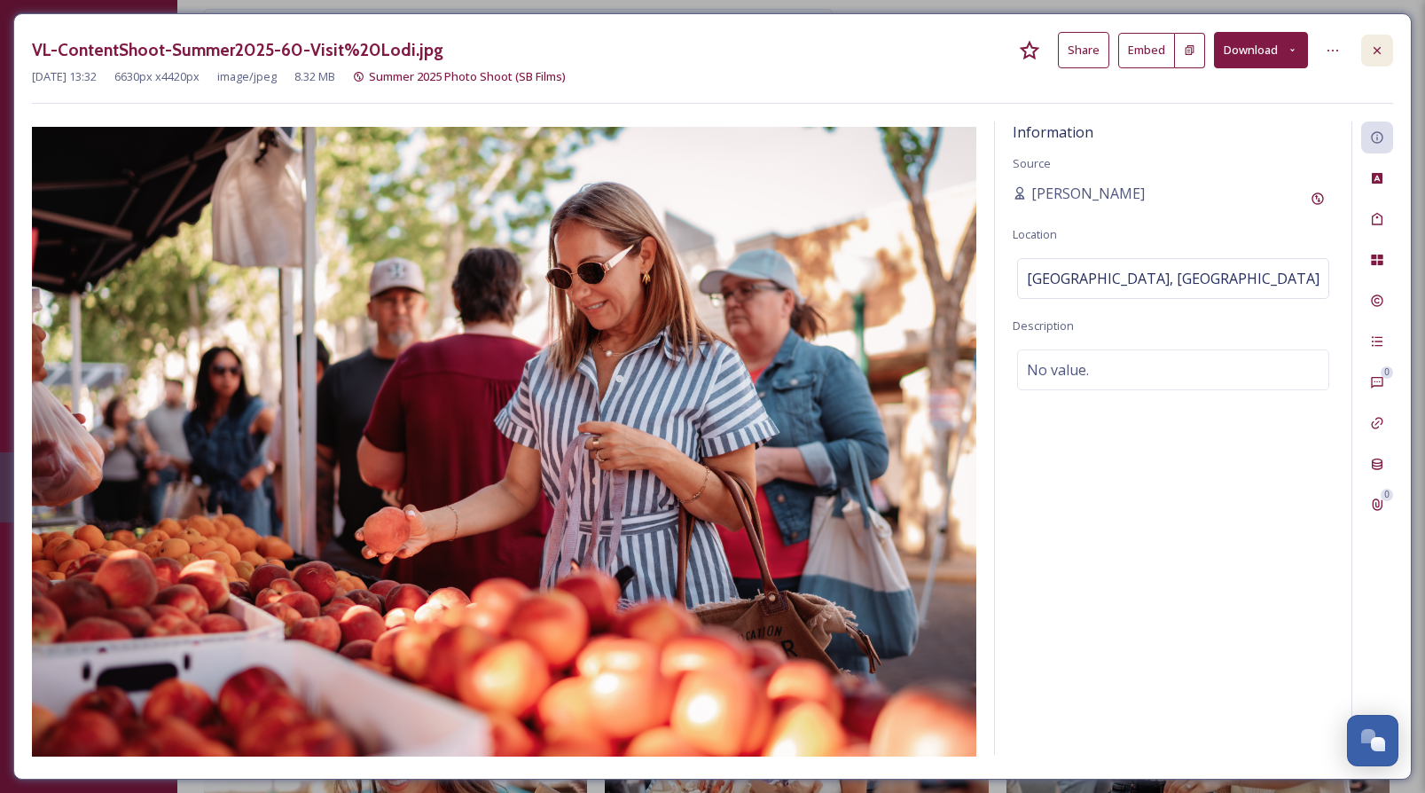
click at [1376, 44] on icon at bounding box center [1377, 50] width 14 height 14
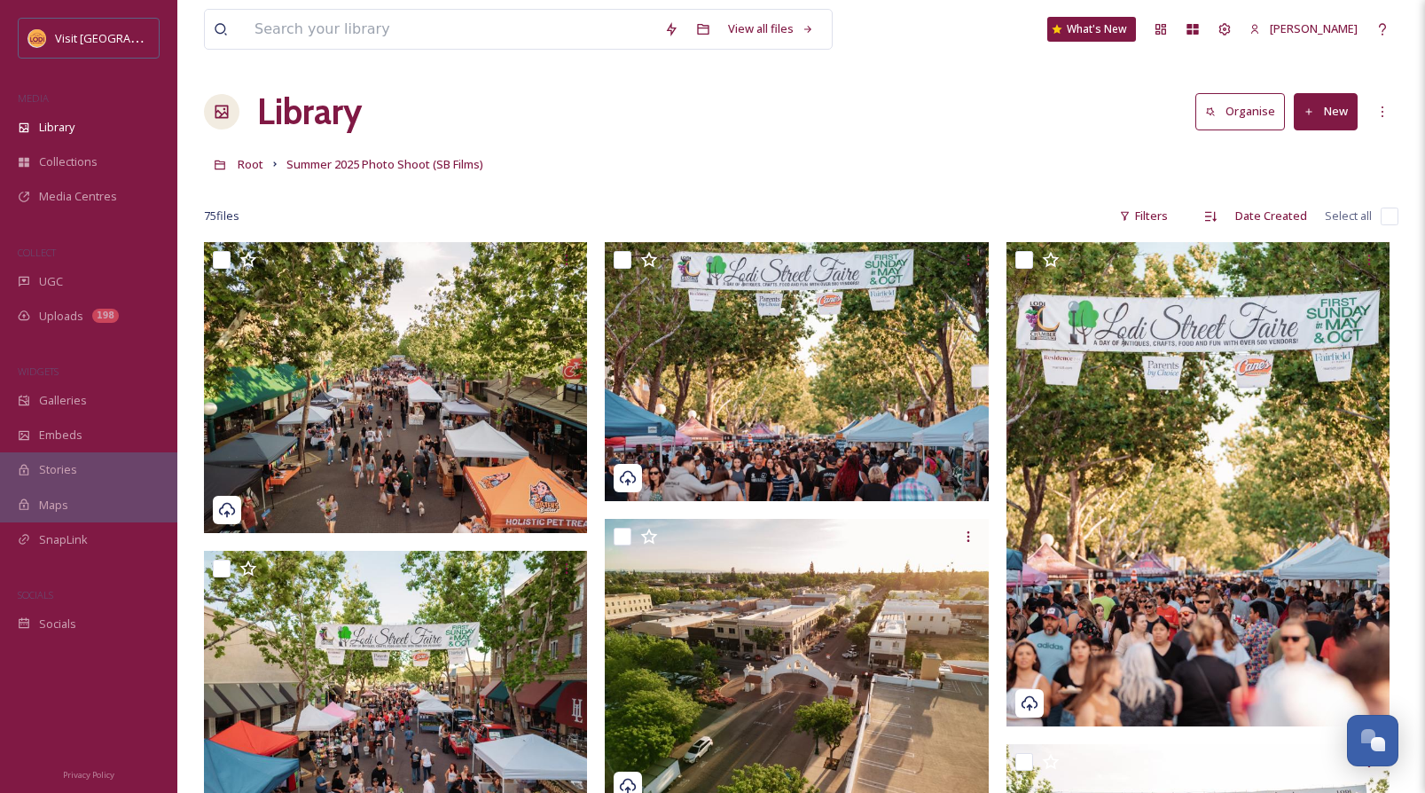
click at [1338, 113] on button "New" at bounding box center [1326, 111] width 64 height 36
click at [1293, 151] on span "File Upload" at bounding box center [1318, 153] width 59 height 17
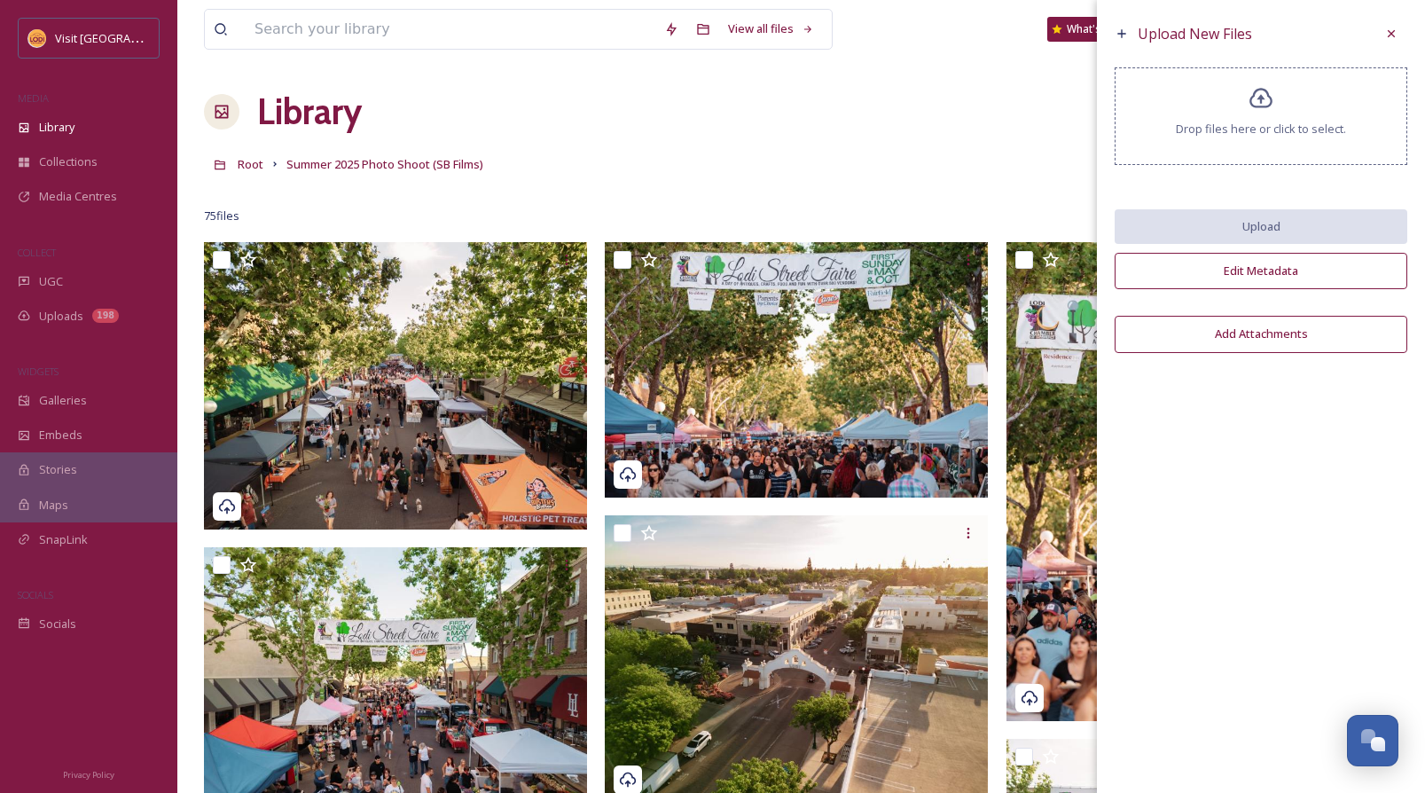
click at [1249, 117] on div "Drop files here or click to select." at bounding box center [1261, 116] width 293 height 98
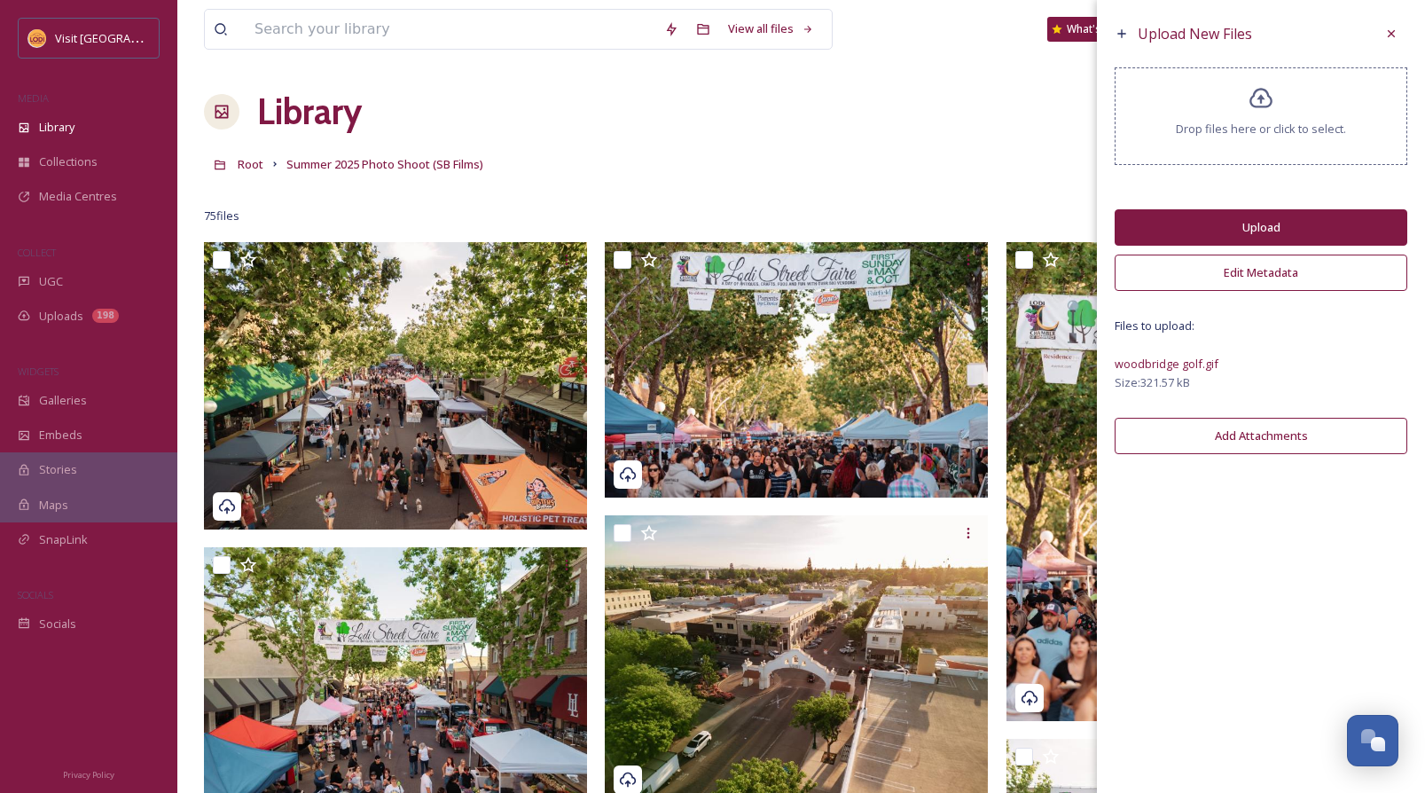
click at [1230, 278] on button "Edit Metadata" at bounding box center [1261, 273] width 293 height 36
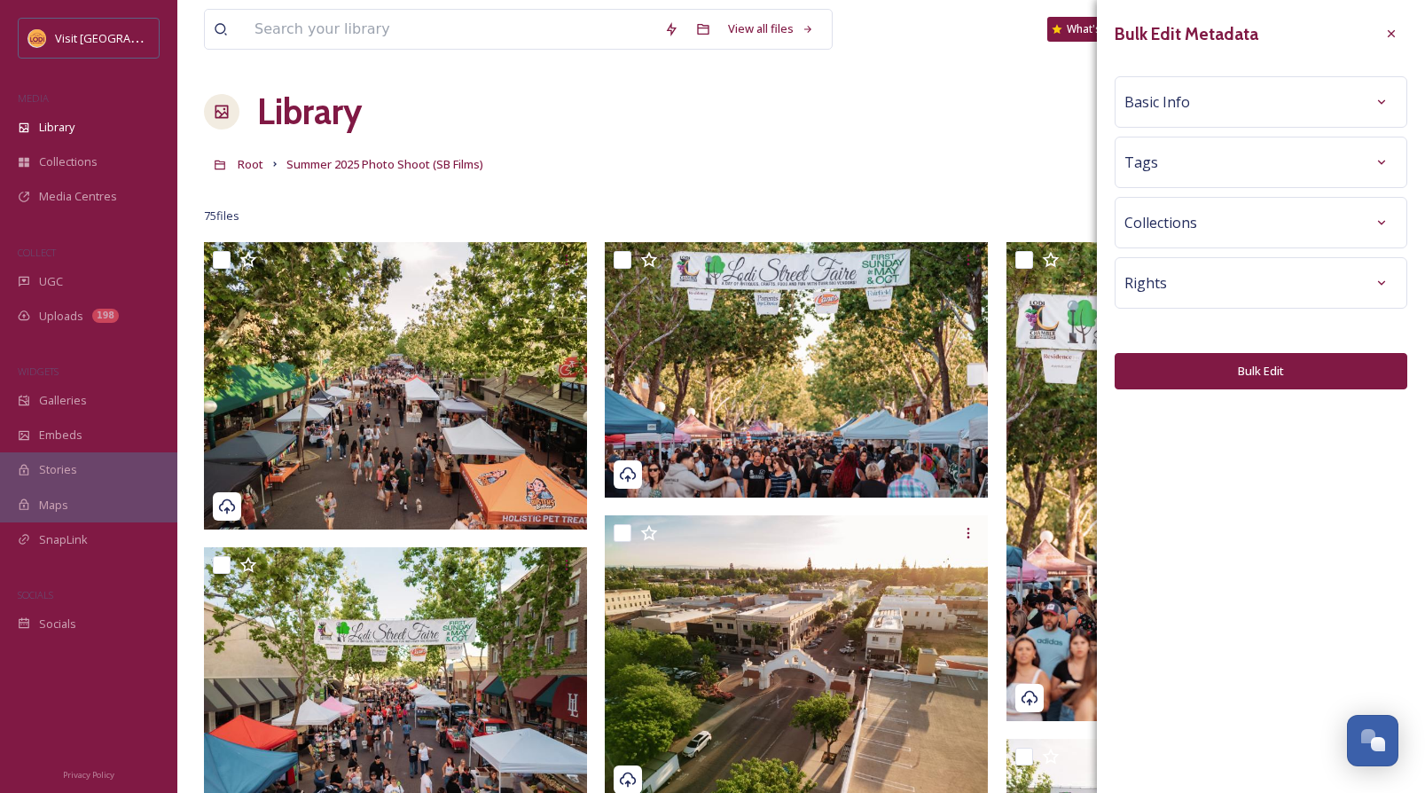
click at [1207, 98] on div "Basic Info" at bounding box center [1260, 102] width 273 height 32
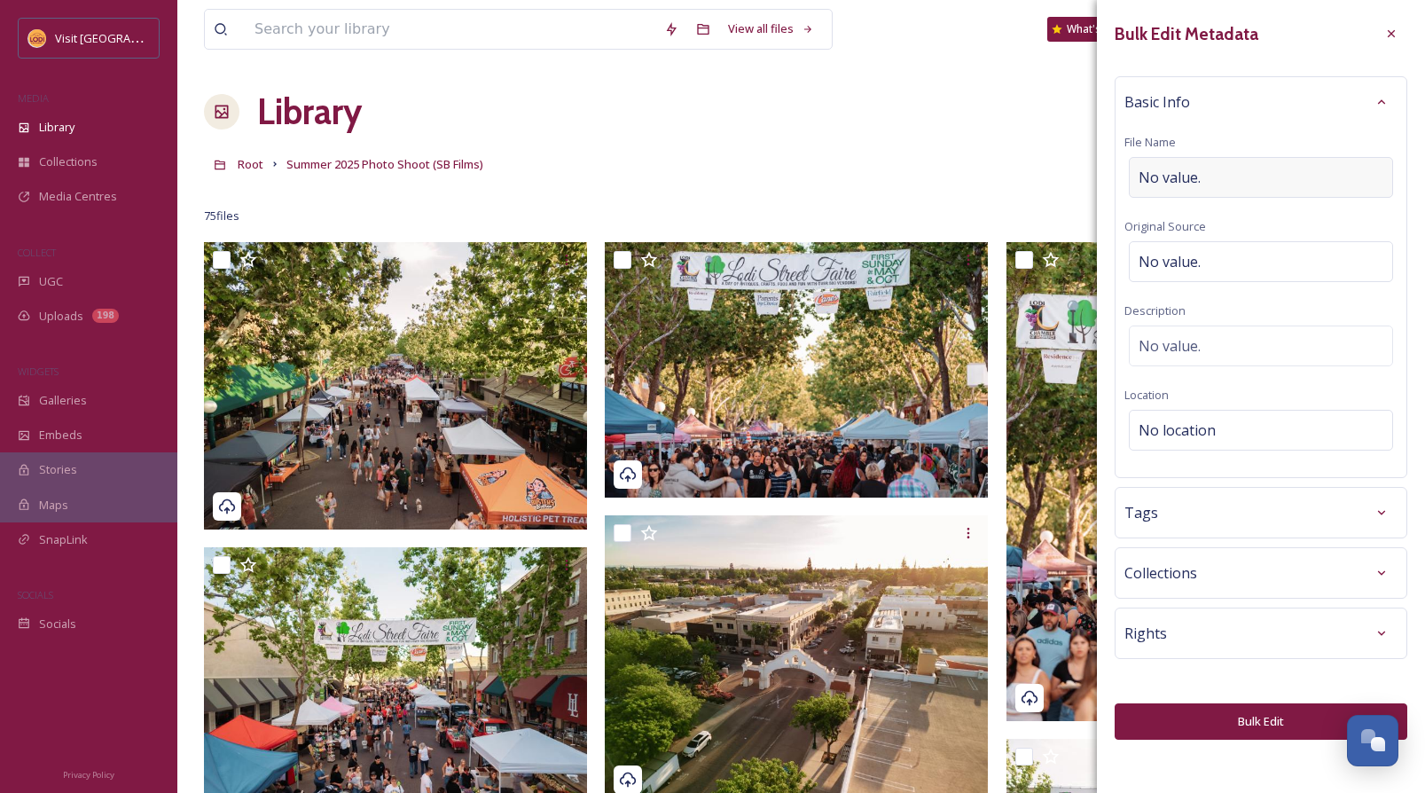
click at [1177, 188] on div "No value." at bounding box center [1261, 177] width 264 height 41
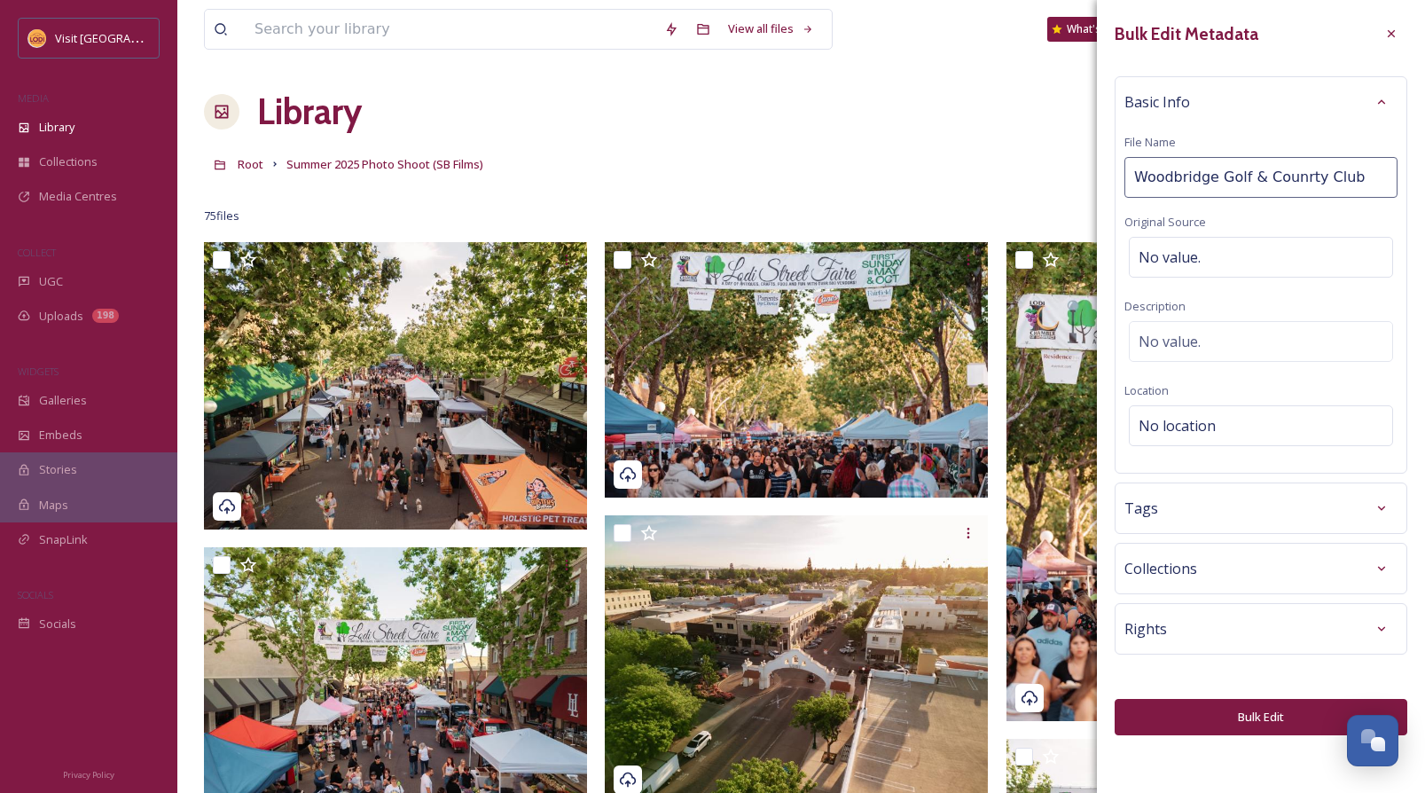
click at [1299, 174] on input "Woodbridge Golf & Counrty Club" at bounding box center [1260, 177] width 273 height 41
type input "Woodbridge Golf & Country Club"
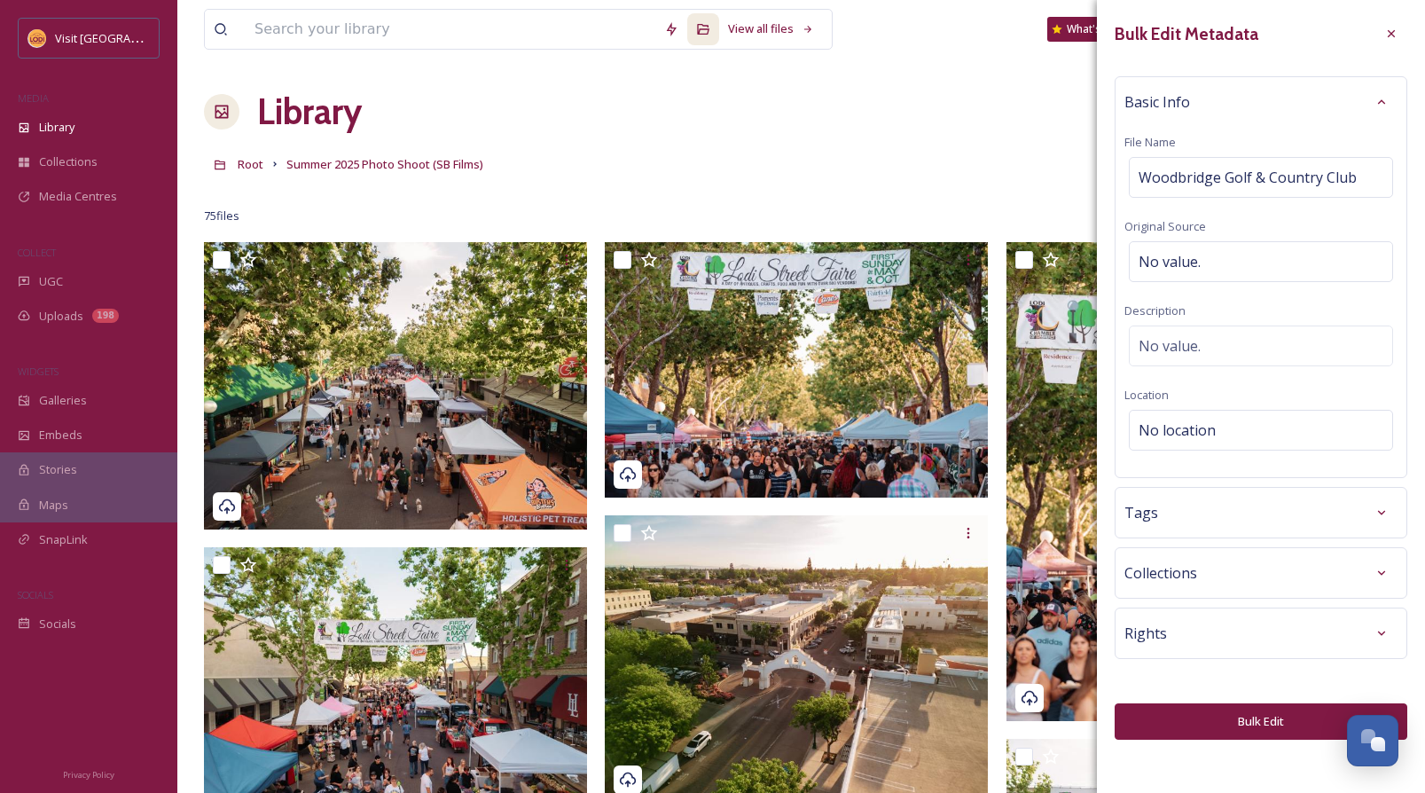
click at [1196, 640] on div "Rights" at bounding box center [1260, 633] width 273 height 32
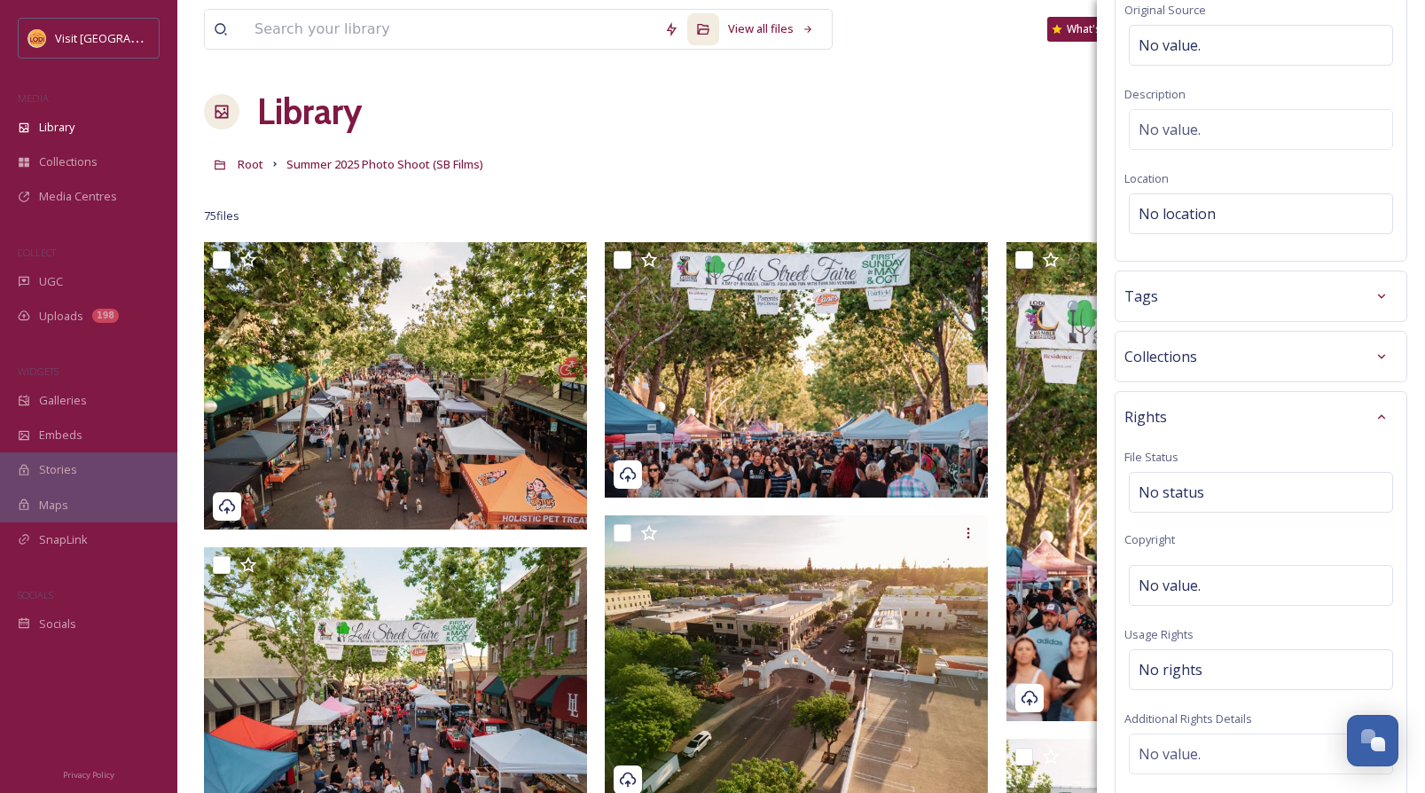
scroll to position [229, 0]
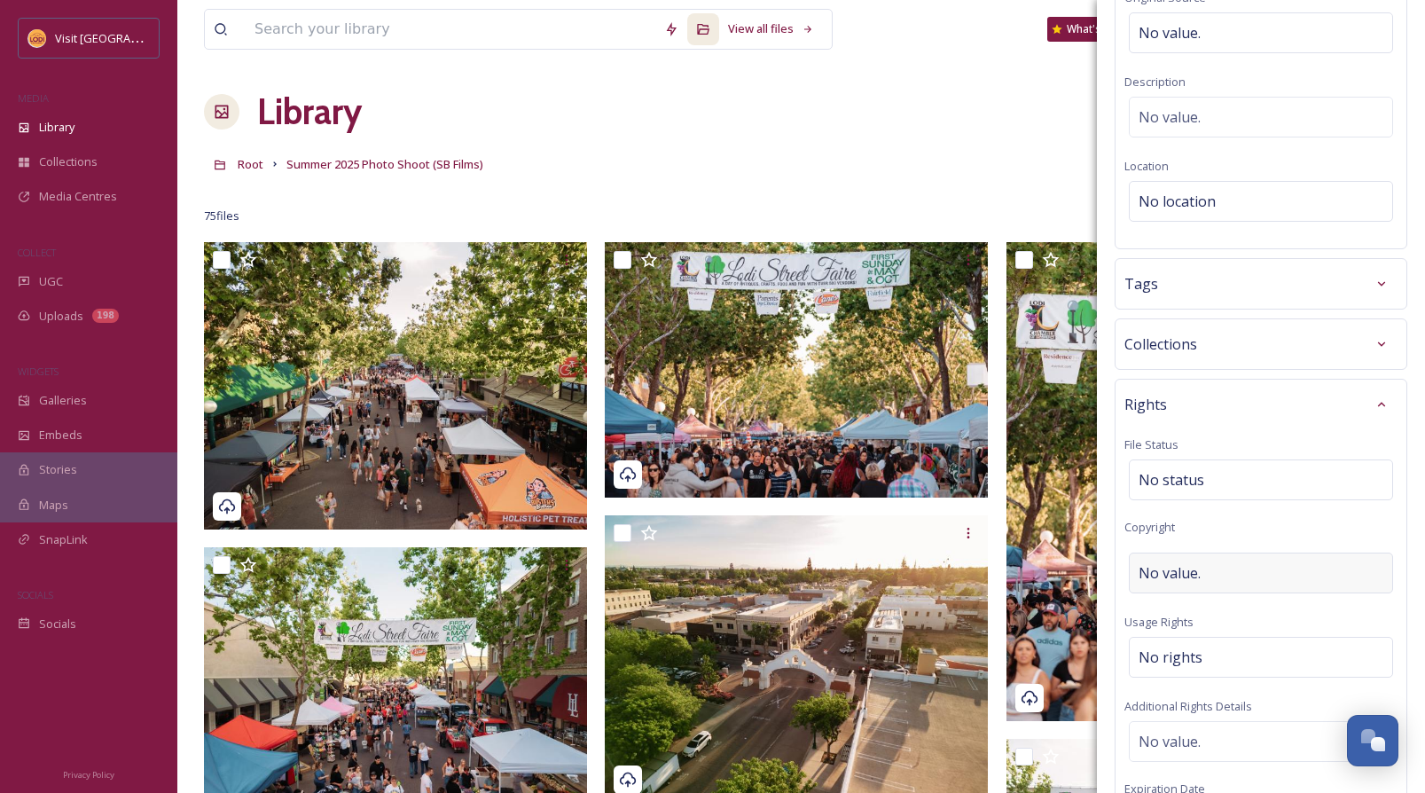
click at [1202, 570] on div "No value." at bounding box center [1261, 572] width 264 height 41
type input "Woodbridge Golf"
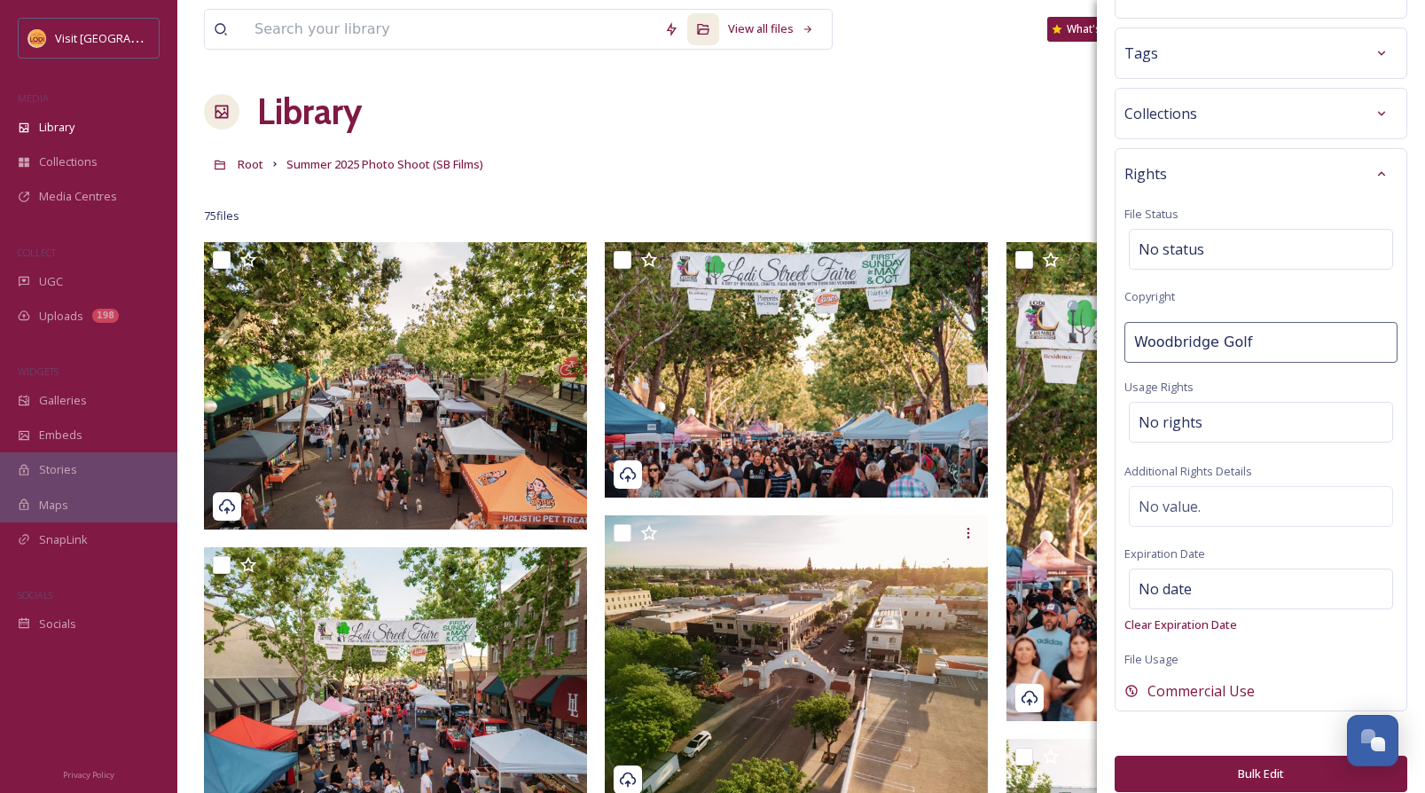
scroll to position [468, 0]
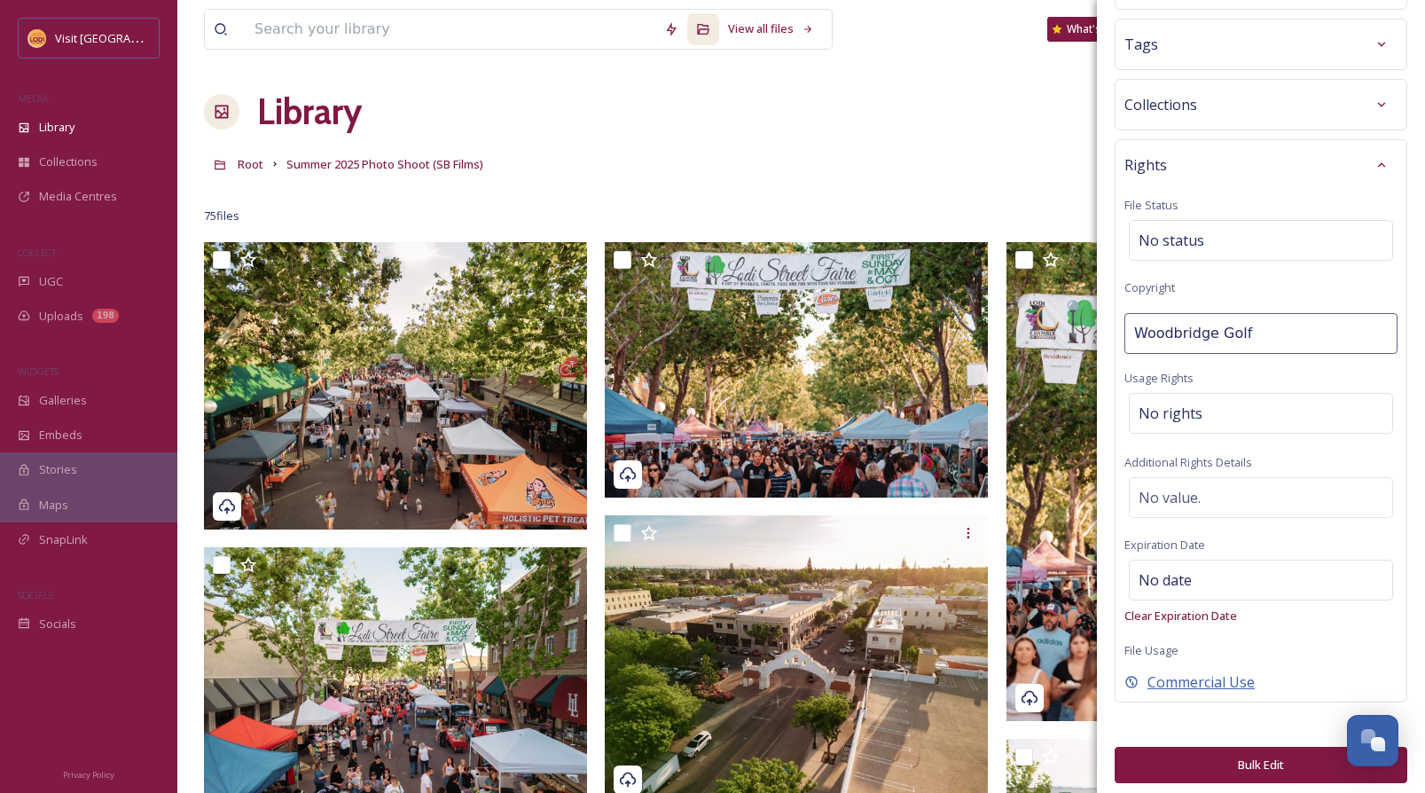
click at [1229, 683] on span "Commercial Use" at bounding box center [1201, 681] width 107 height 21
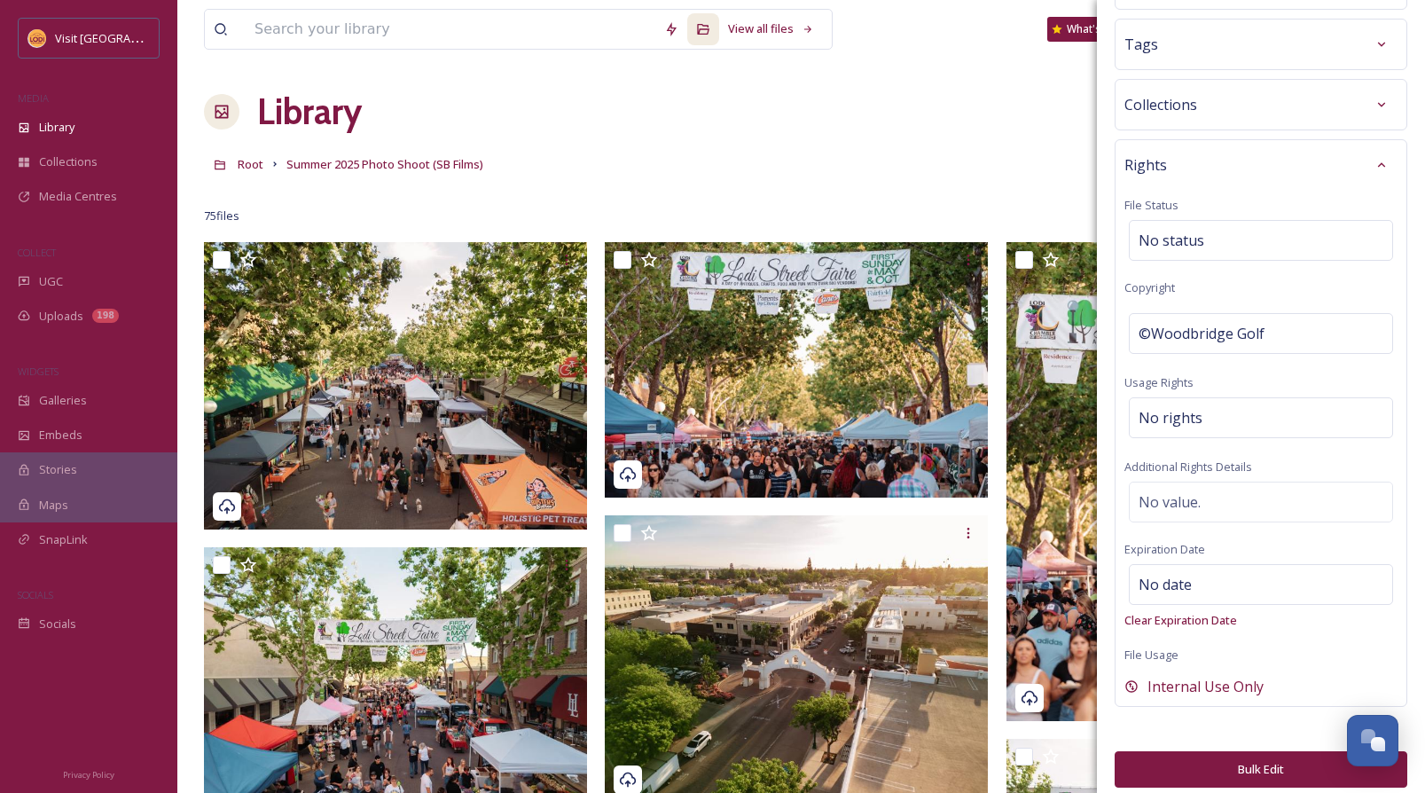
click at [1260, 766] on button "Bulk Edit" at bounding box center [1261, 769] width 293 height 36
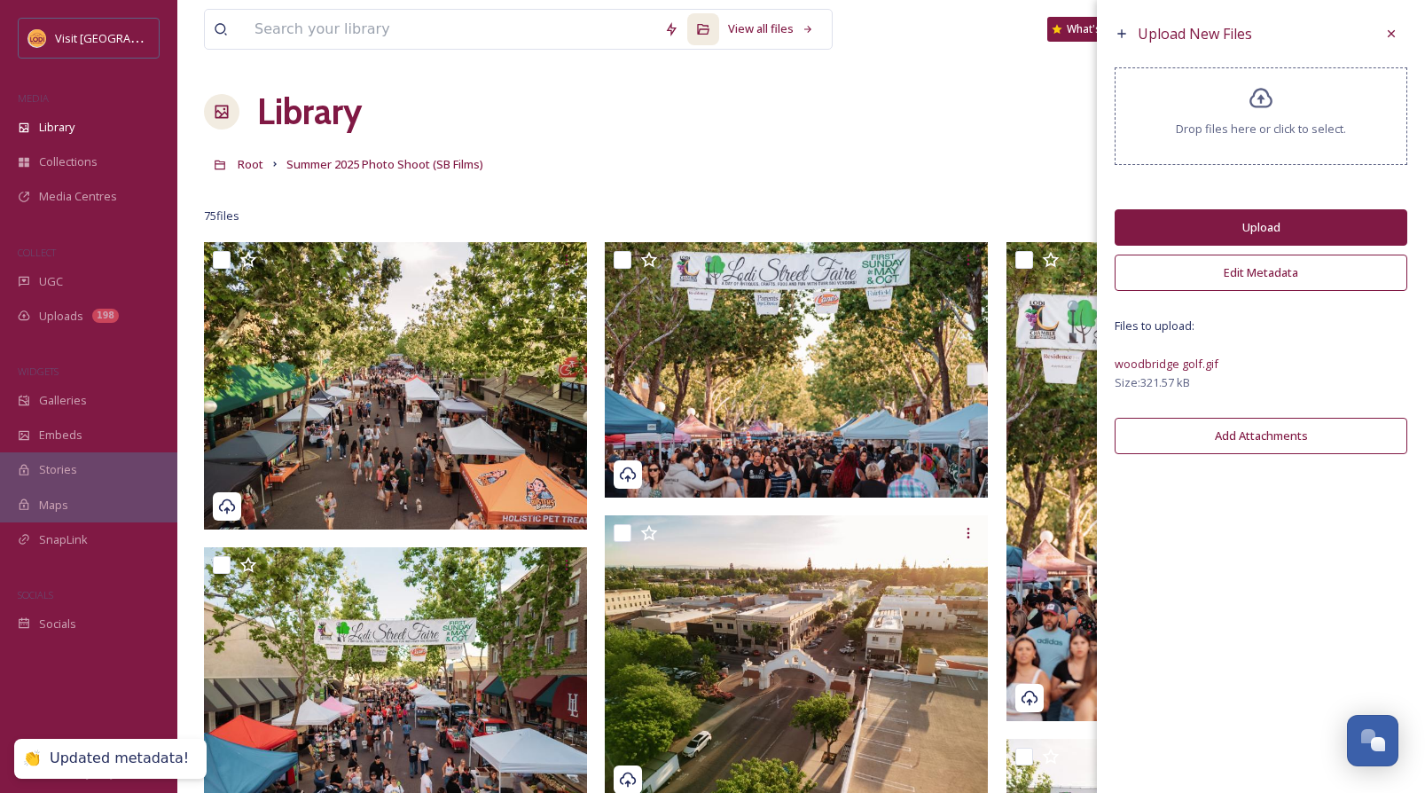
click at [1258, 224] on button "Upload" at bounding box center [1261, 227] width 293 height 36
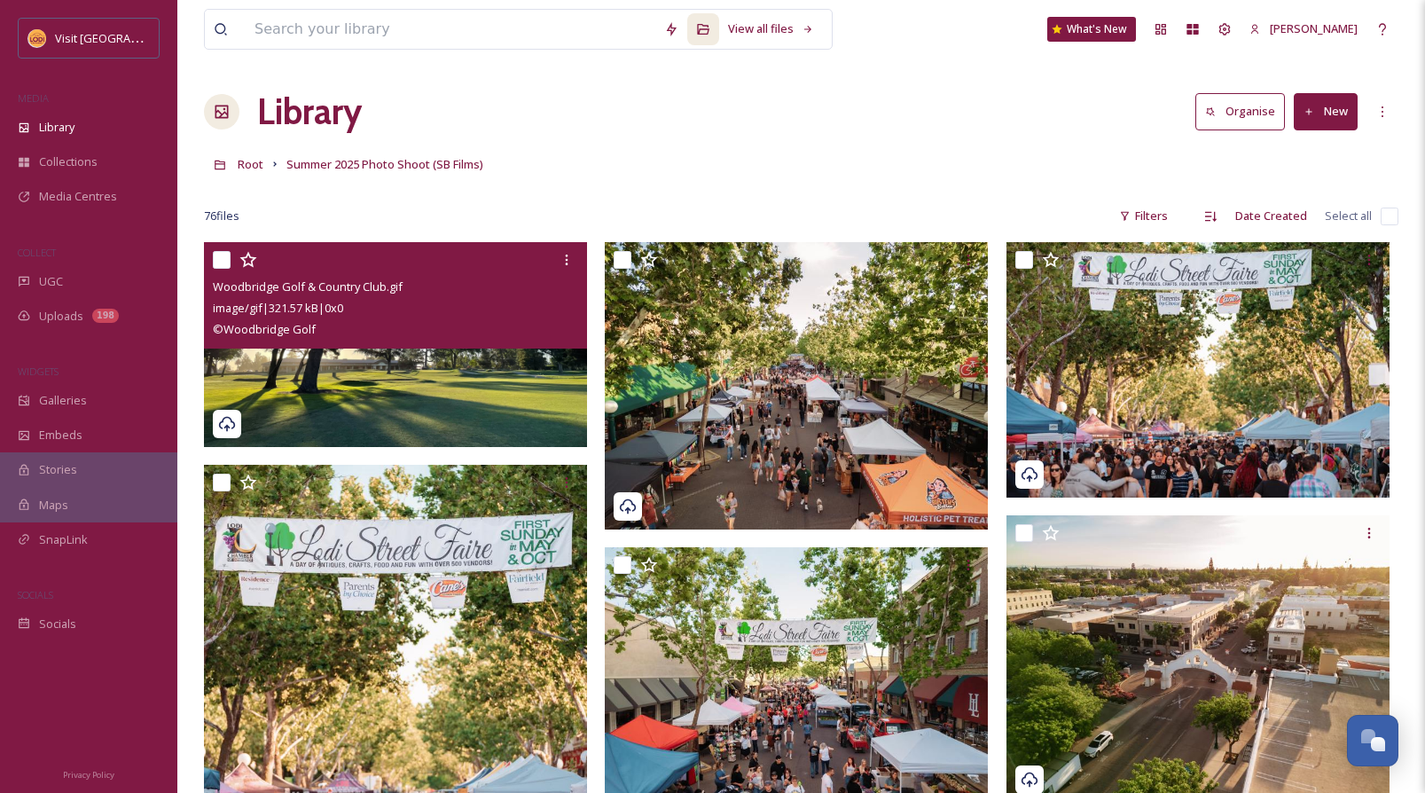
click at [511, 324] on div "© Woodbridge Golf" at bounding box center [398, 328] width 370 height 21
click at [499, 374] on img at bounding box center [395, 344] width 383 height 205
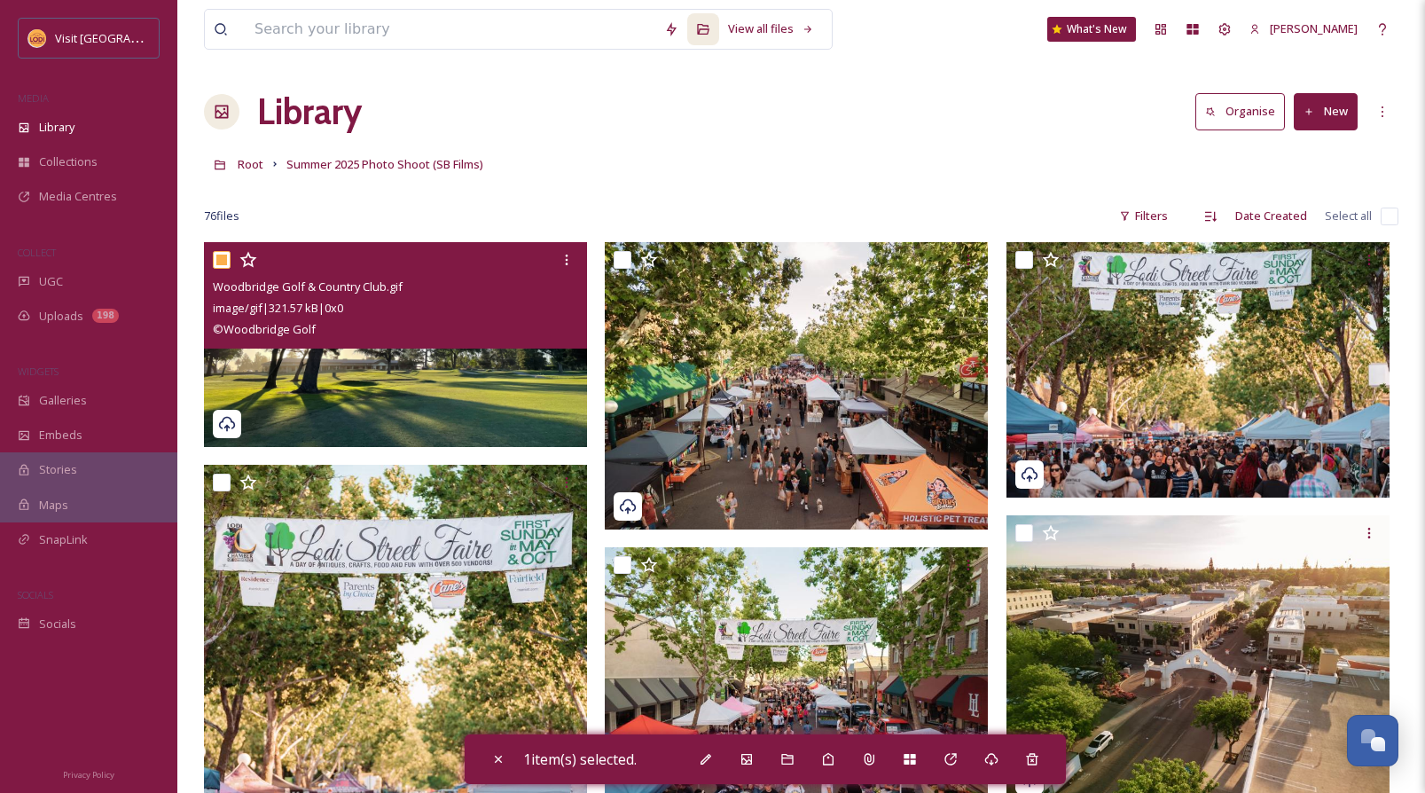
click at [466, 364] on img at bounding box center [395, 344] width 383 height 205
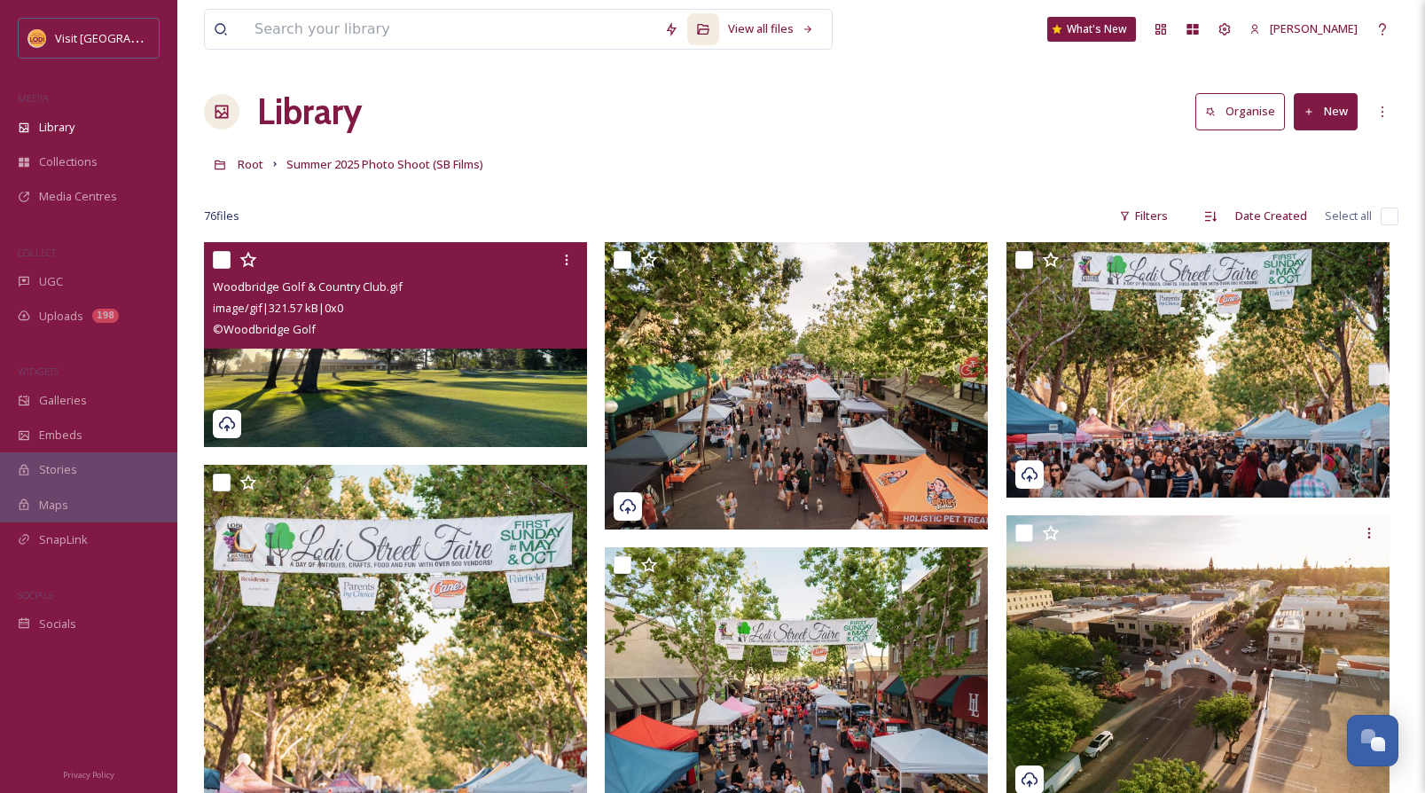
click at [471, 380] on img at bounding box center [395, 344] width 383 height 205
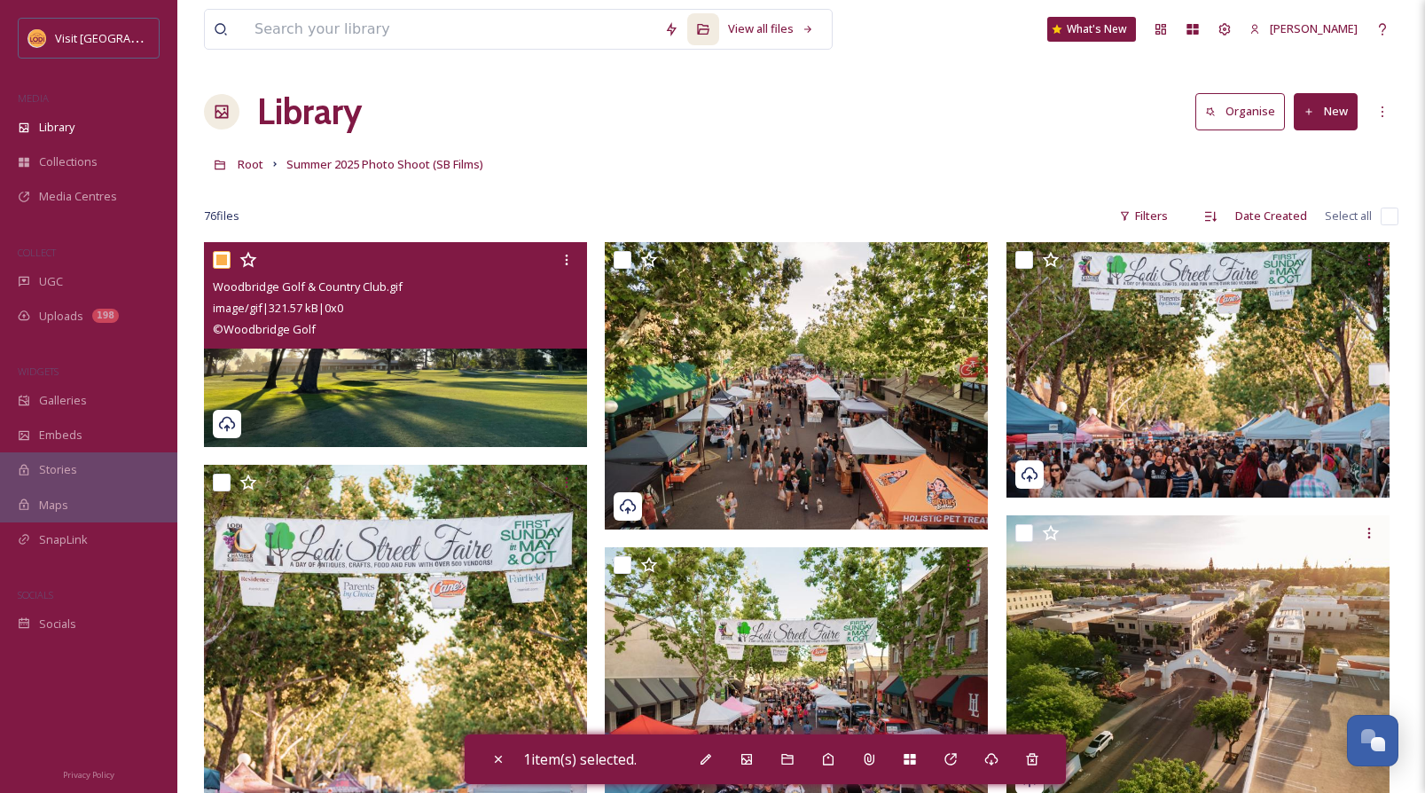
click at [471, 380] on img at bounding box center [395, 344] width 383 height 205
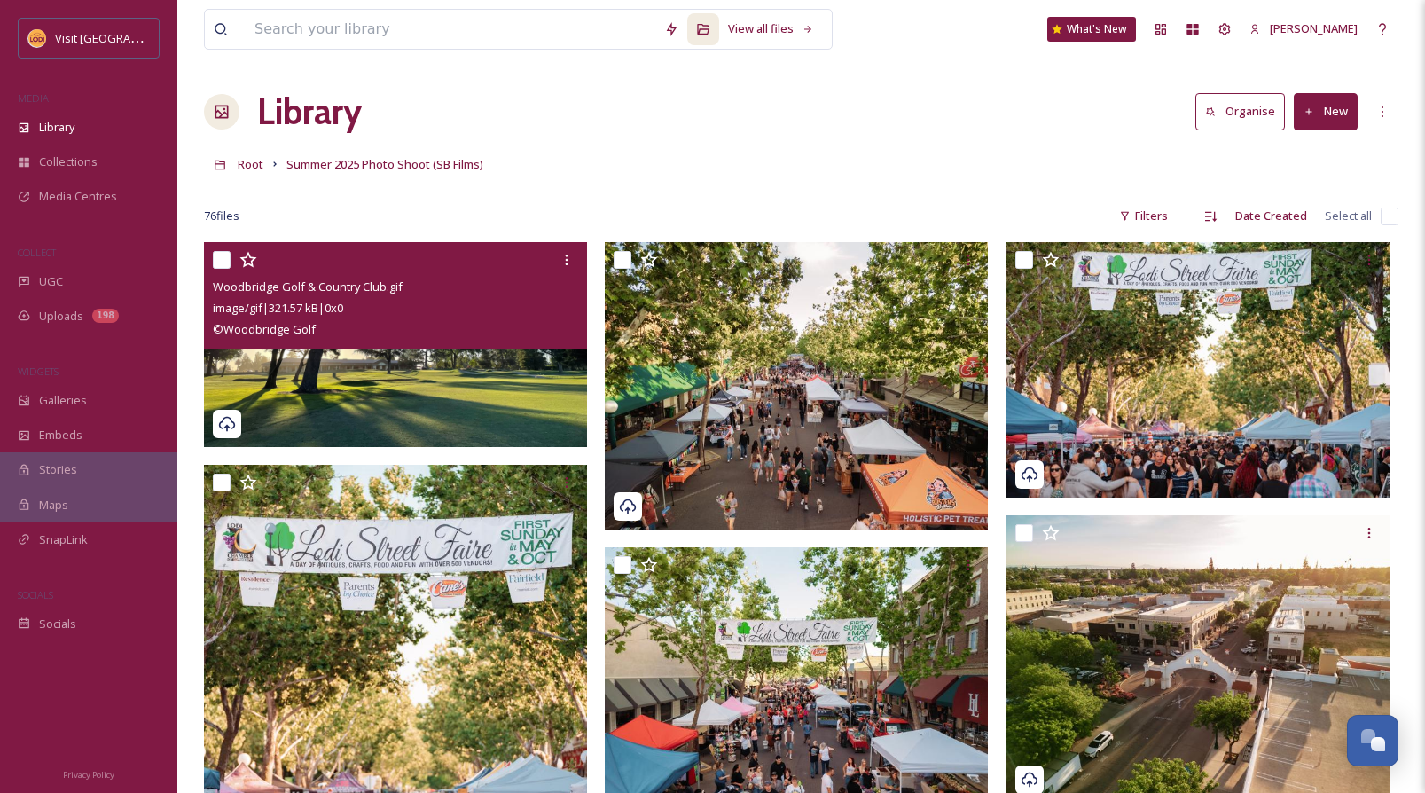
click at [471, 380] on img at bounding box center [395, 344] width 383 height 205
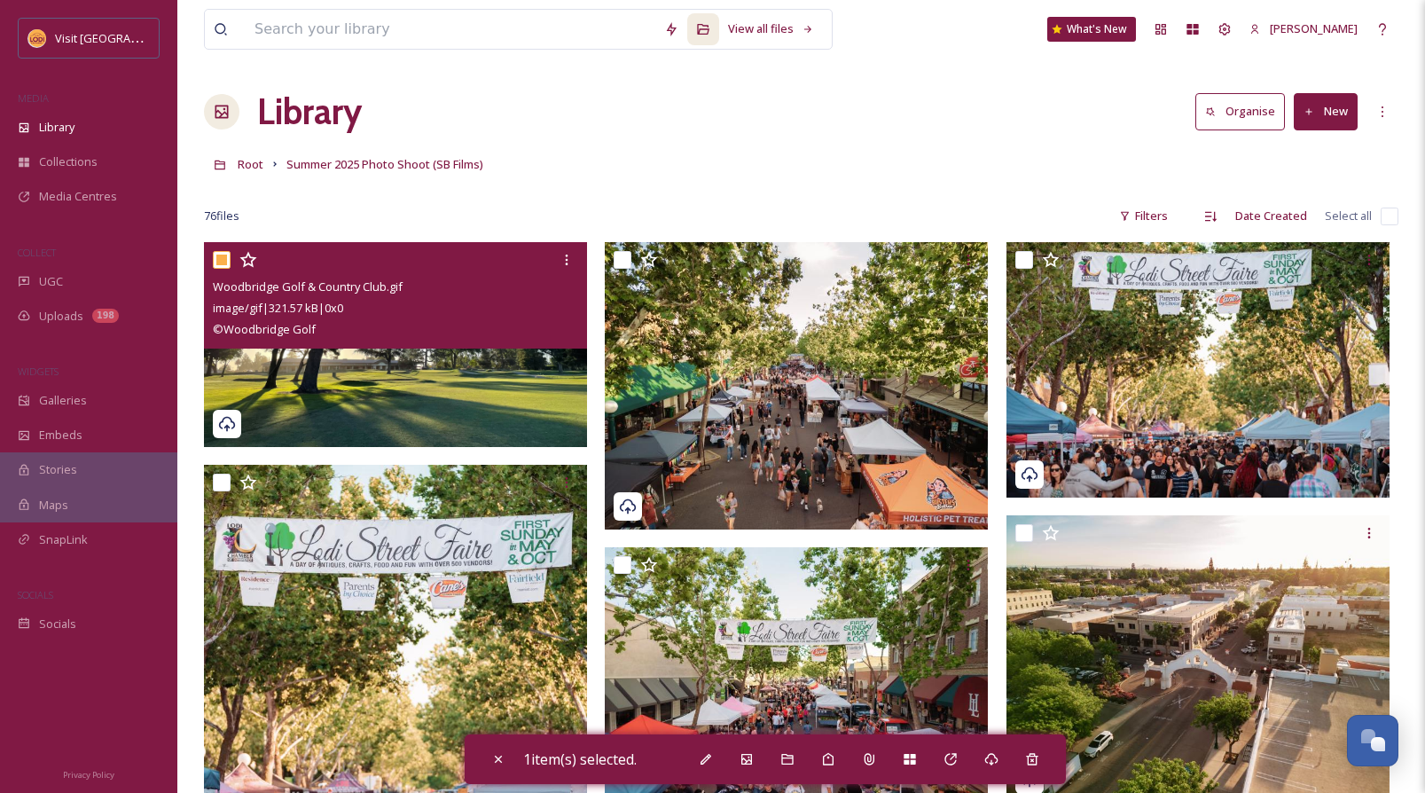
click at [471, 382] on img at bounding box center [395, 344] width 383 height 205
checkbox input "false"
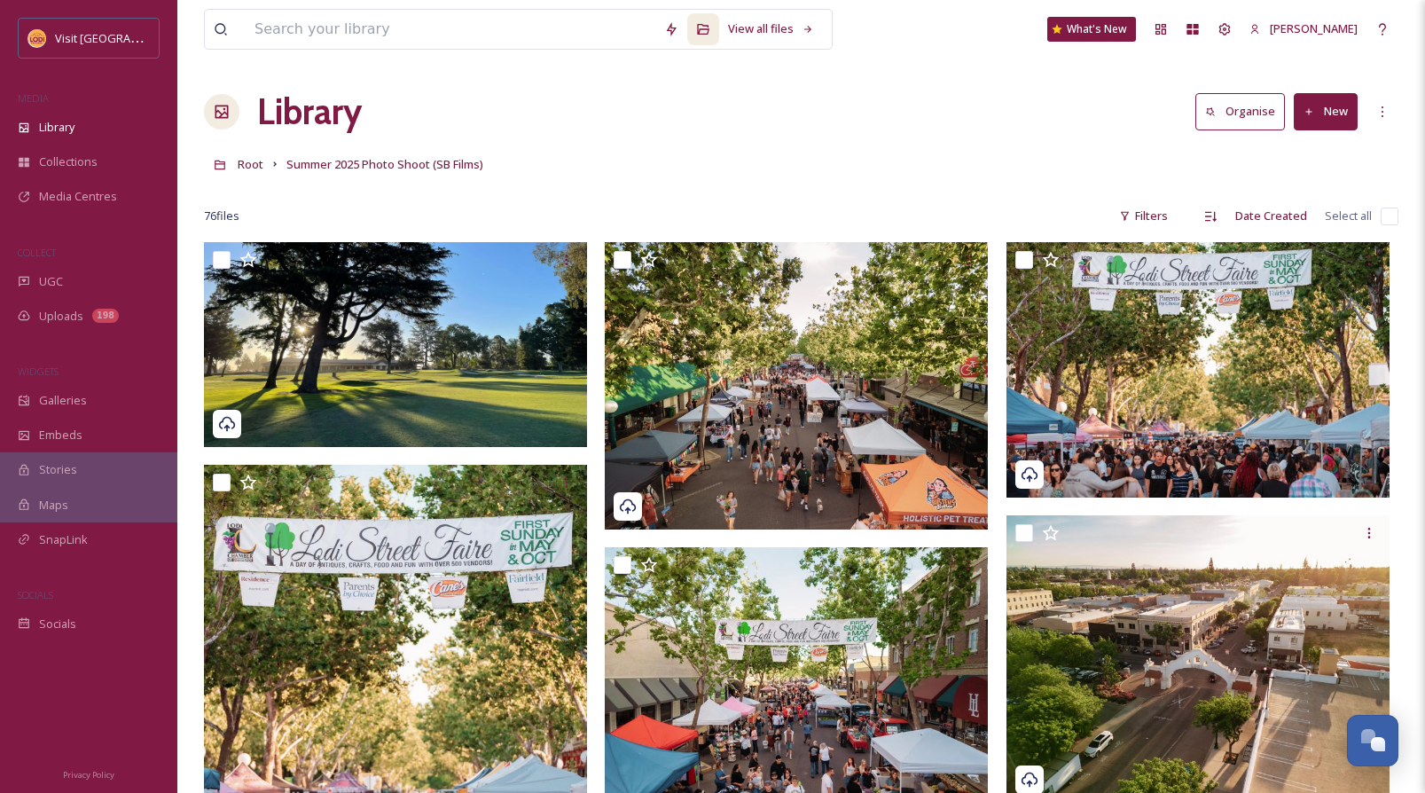
click at [584, 107] on div "Library Organise New" at bounding box center [801, 111] width 1195 height 53
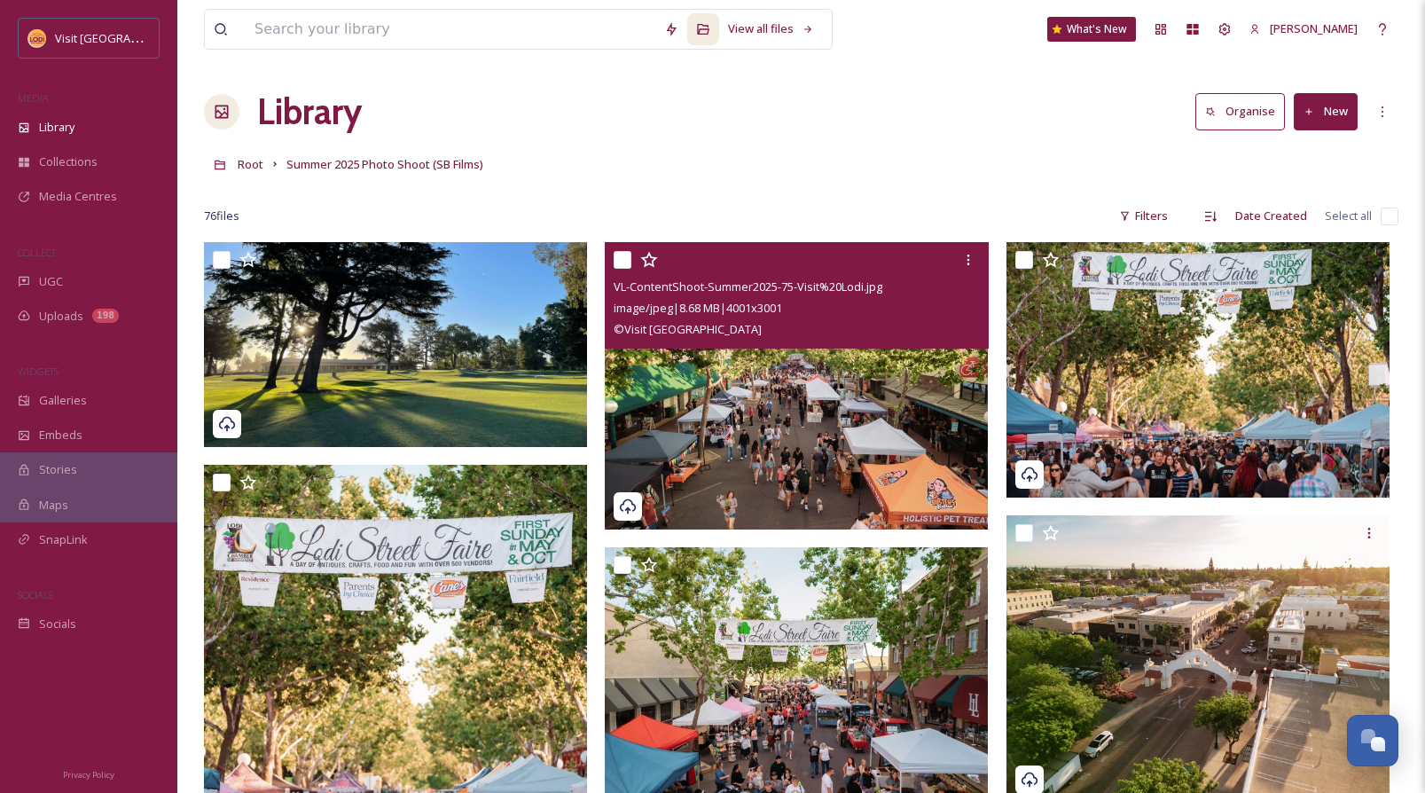
click at [803, 362] on img at bounding box center [796, 385] width 383 height 287
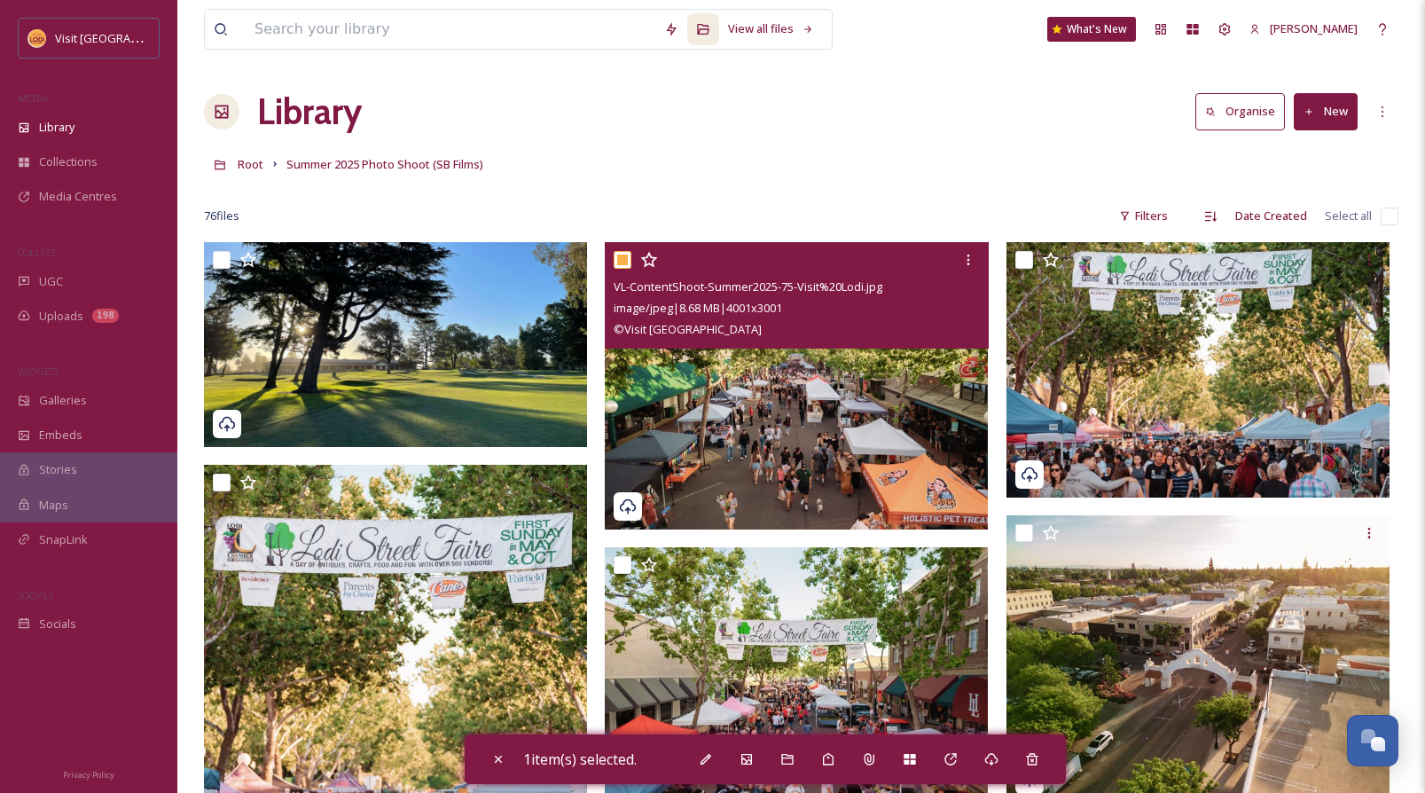
click at [798, 401] on img at bounding box center [796, 385] width 383 height 287
checkbox input "true"
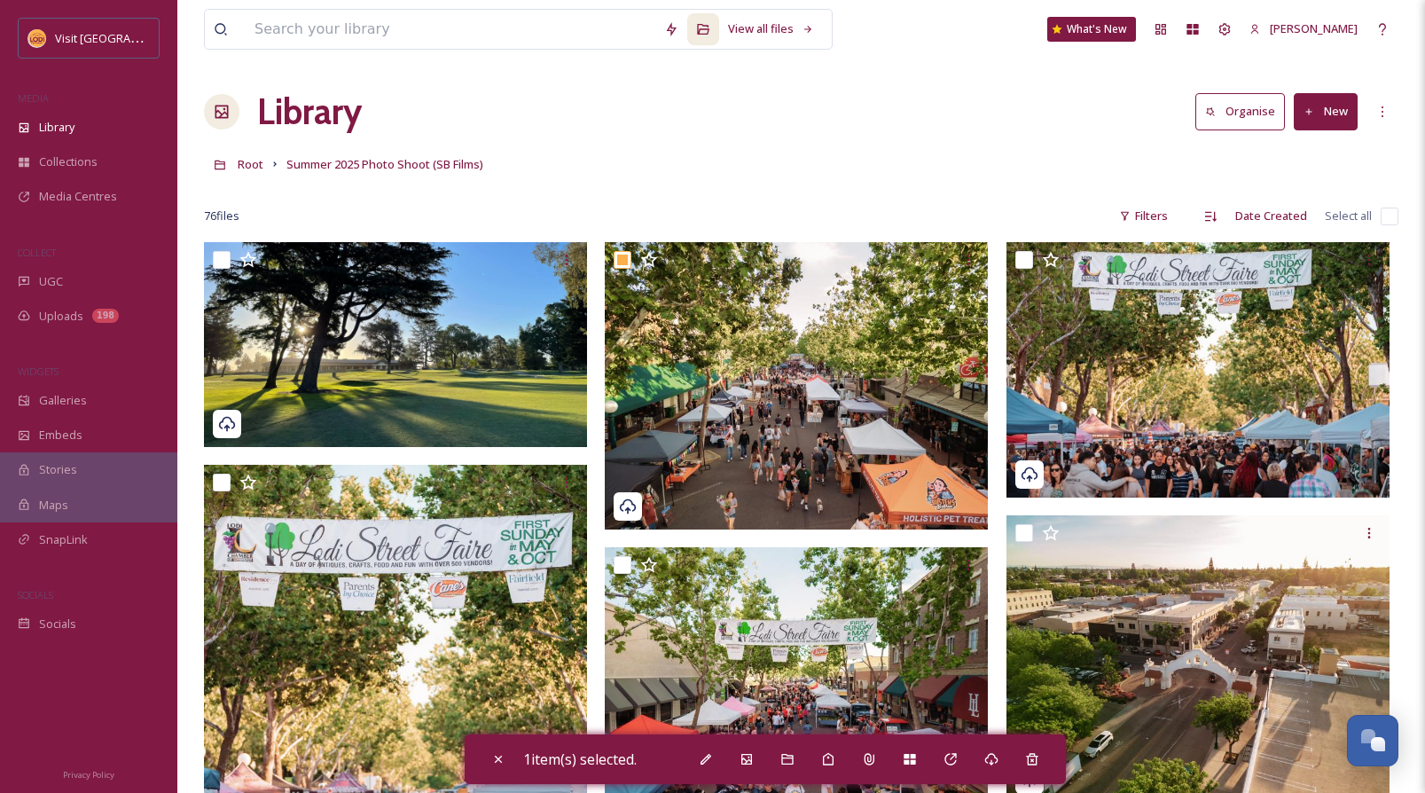
click at [385, 219] on div "76 file s Filters Date Created Select all" at bounding box center [801, 216] width 1195 height 35
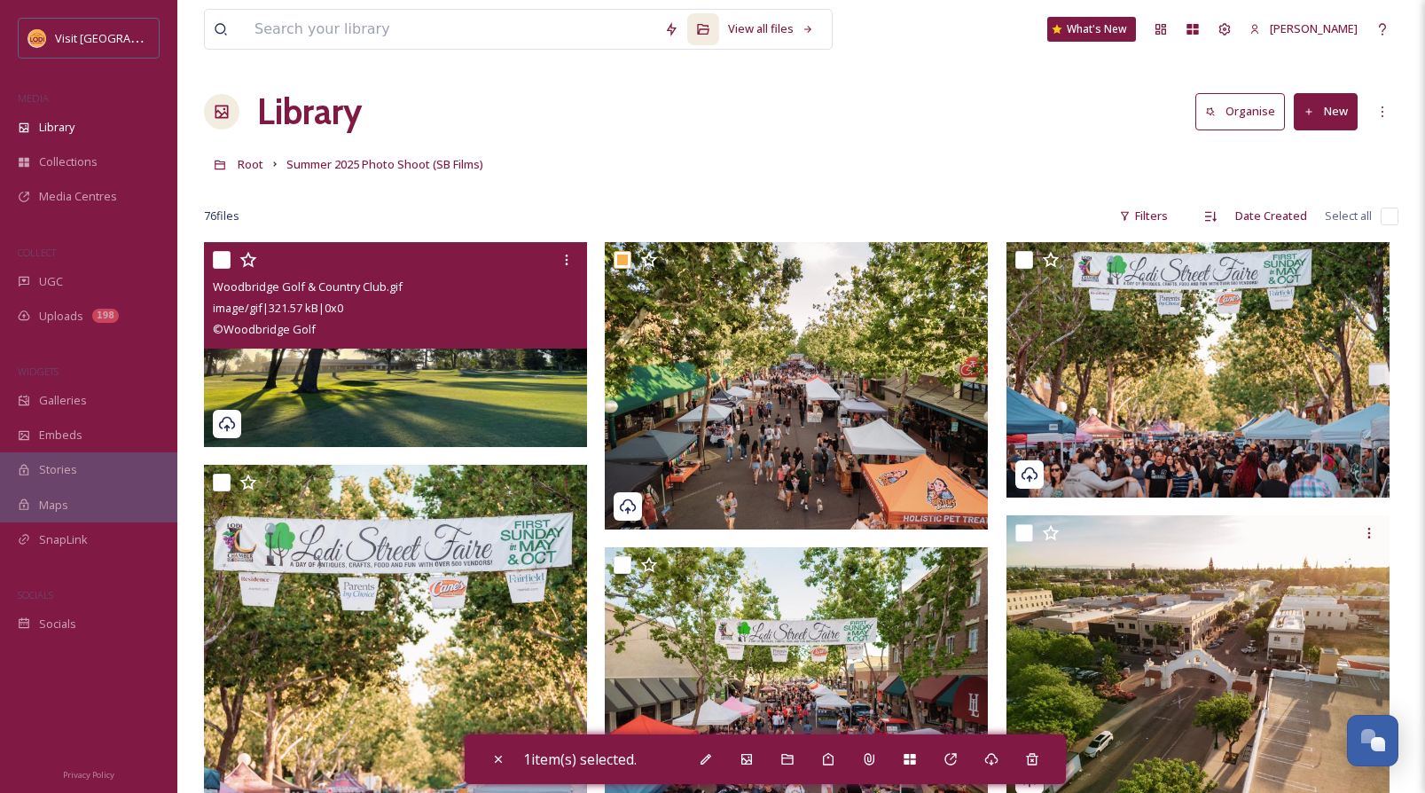
click at [389, 282] on span "Woodbridge Golf & Country Club.gif" at bounding box center [308, 286] width 190 height 16
click at [438, 307] on div "image/gif | 321.57 kB | 0 x 0" at bounding box center [398, 307] width 370 height 21
click at [469, 355] on img at bounding box center [395, 344] width 383 height 205
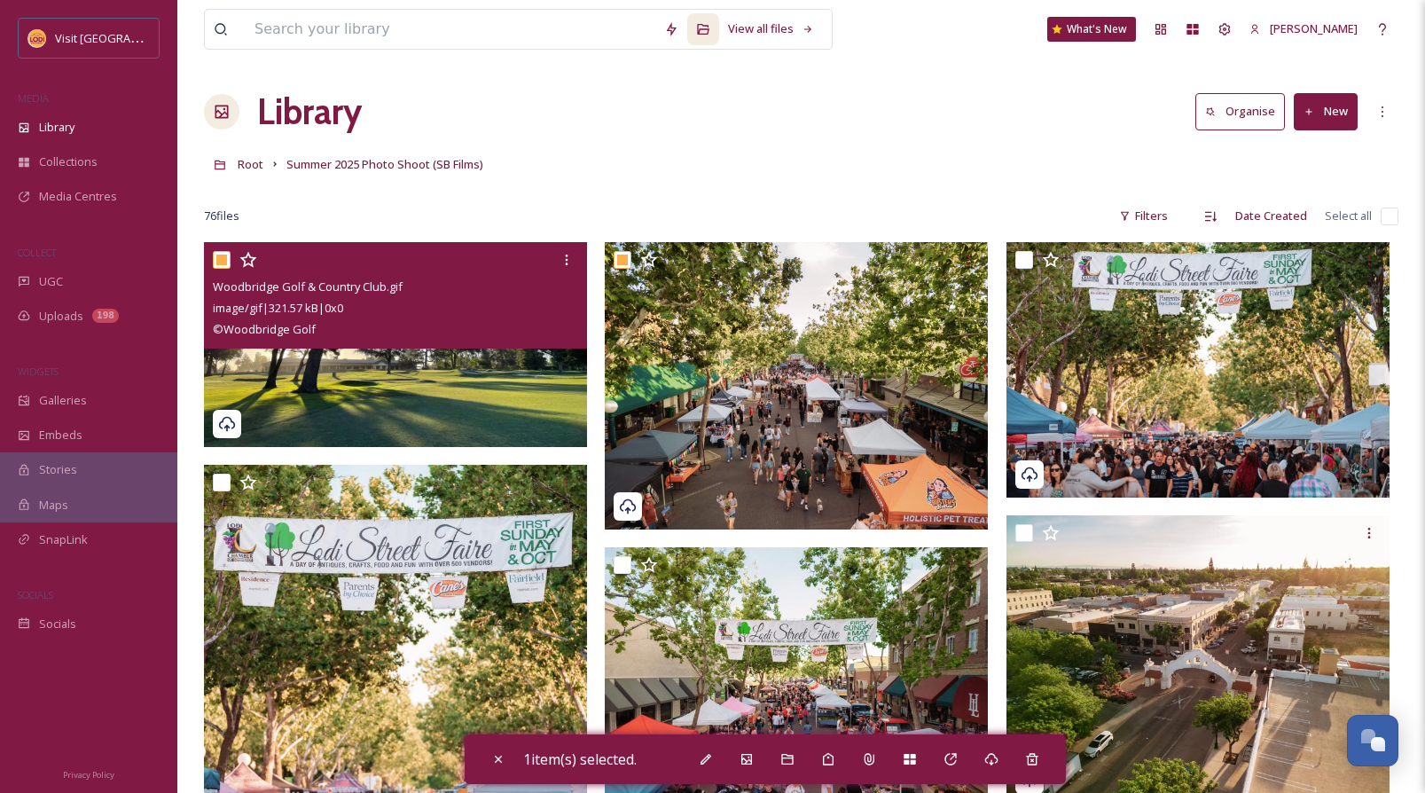
checkbox input "true"
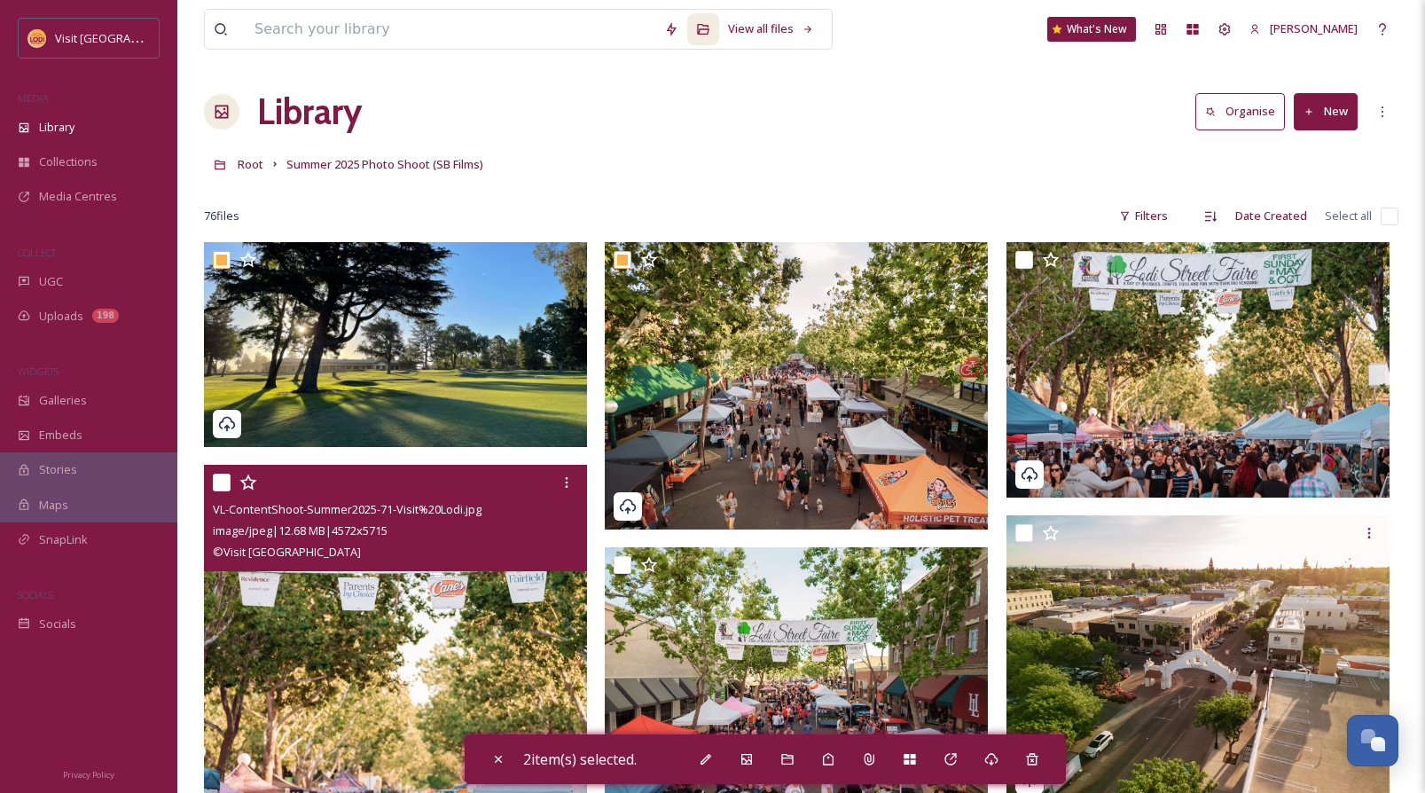
click at [456, 611] on img at bounding box center [395, 704] width 383 height 479
checkbox input "false"
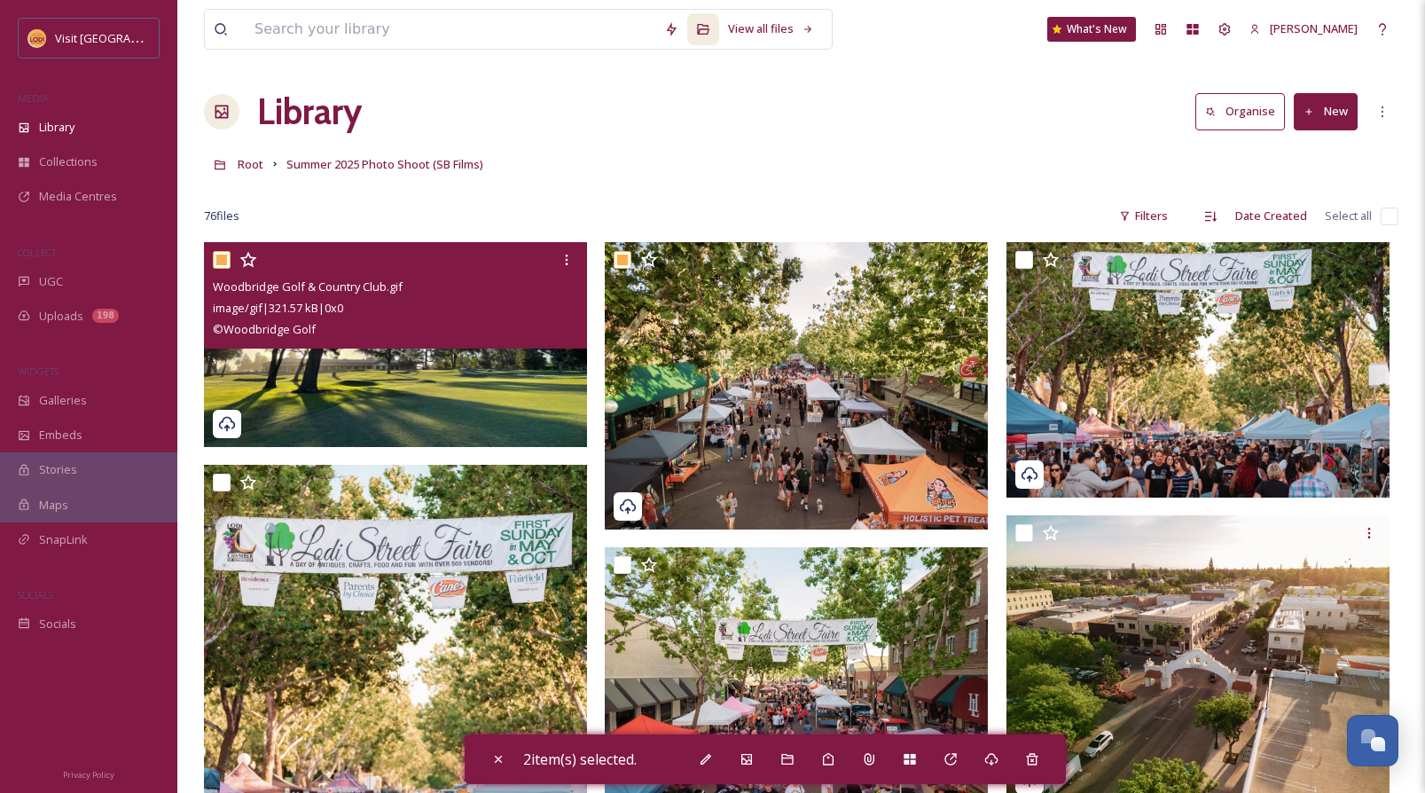
click at [373, 318] on div "© Woodbridge Golf" at bounding box center [398, 328] width 370 height 21
click at [571, 251] on div at bounding box center [567, 260] width 32 height 32
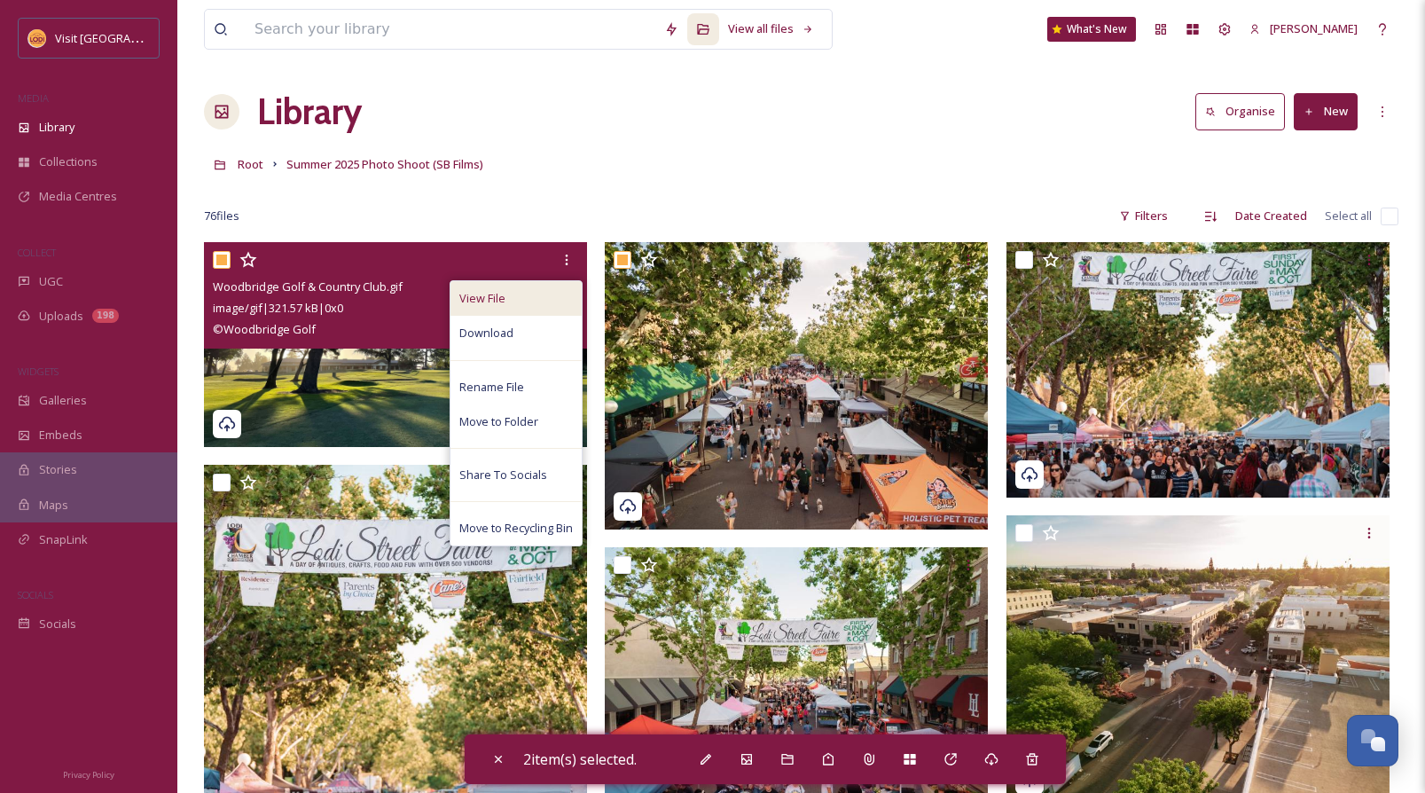
click at [508, 306] on div "View File" at bounding box center [516, 298] width 131 height 35
click at [492, 300] on span "View File" at bounding box center [482, 298] width 46 height 17
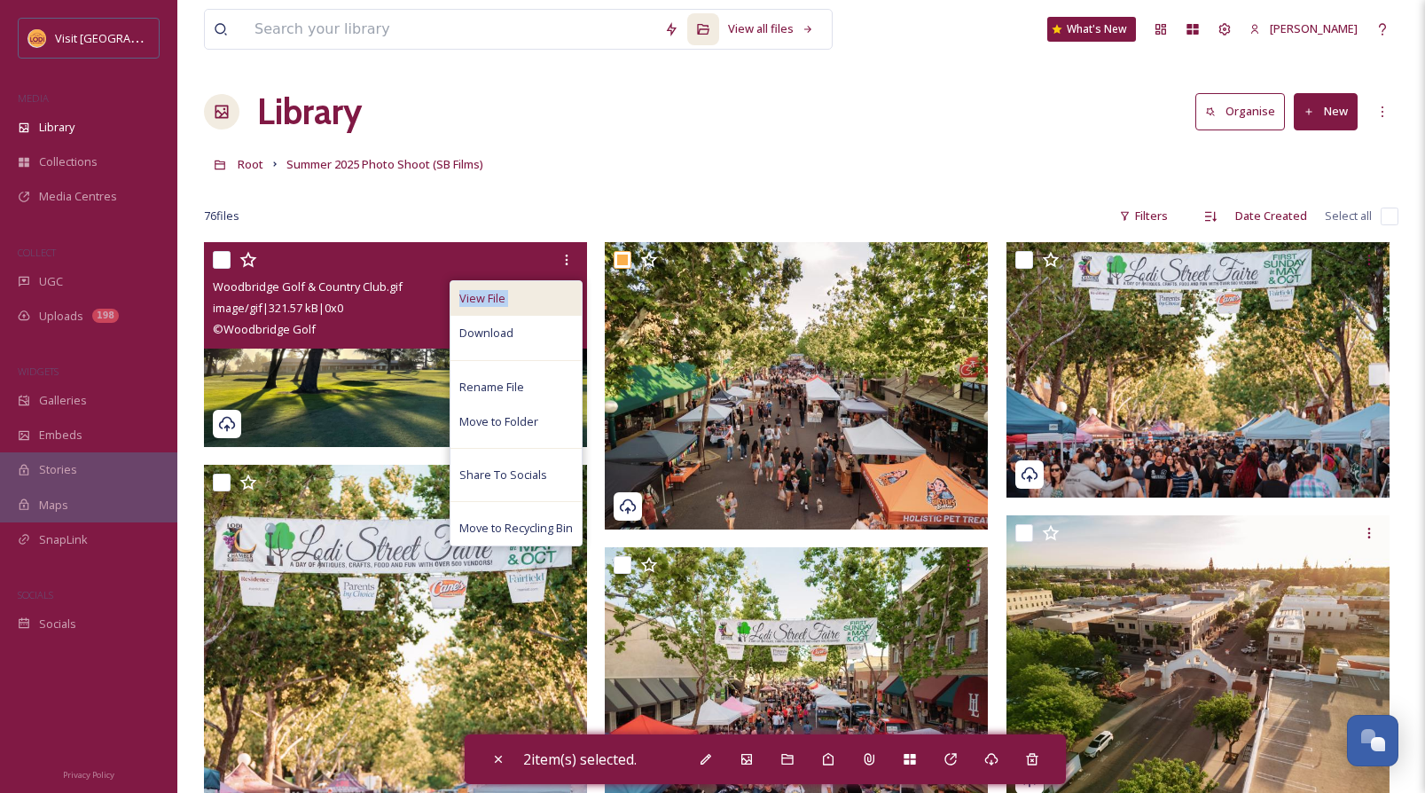
checkbox input "false"
click at [384, 341] on div "View File Download Rename File Move to Folder Share To Socials Move to Recyclin…" at bounding box center [395, 295] width 383 height 106
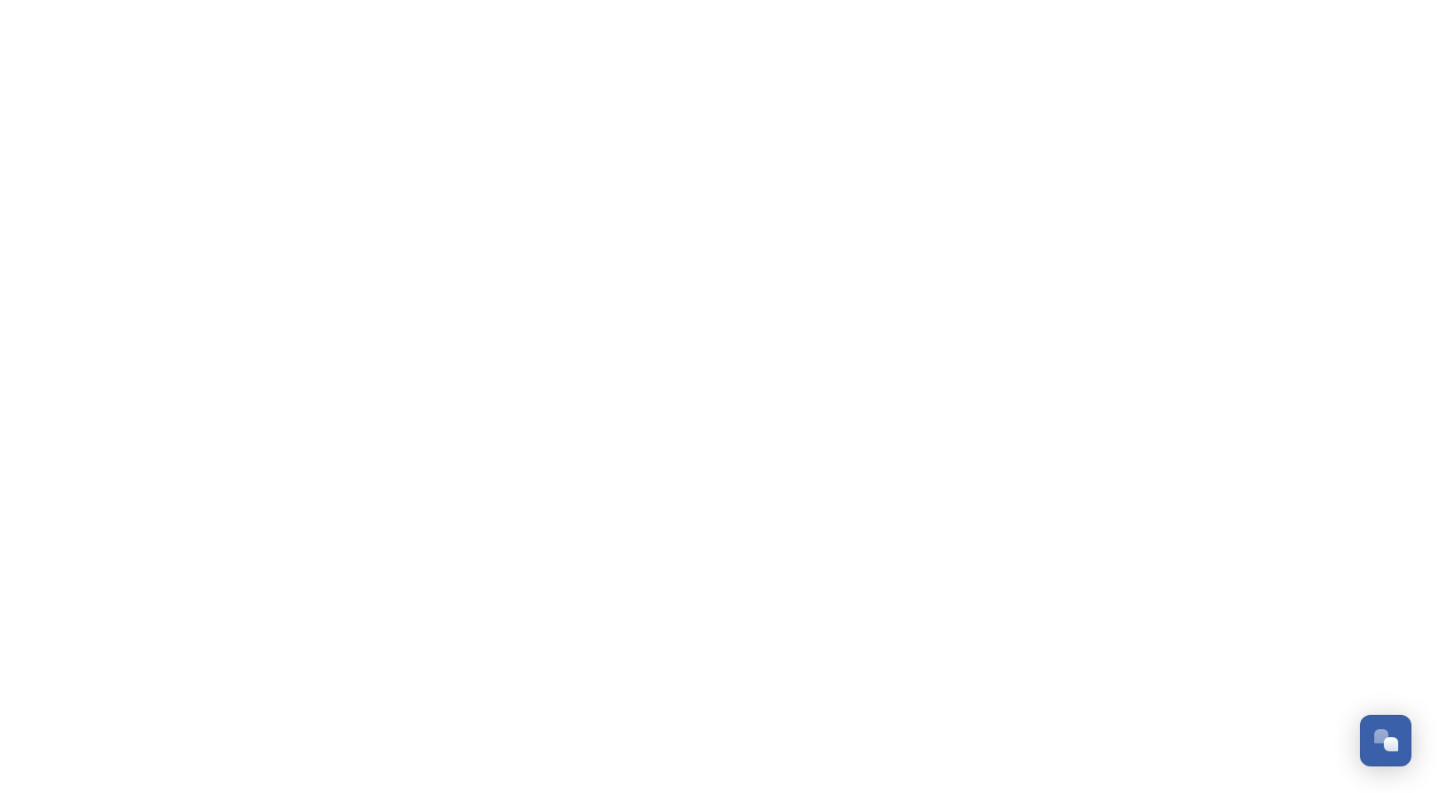
scroll to position [247, 0]
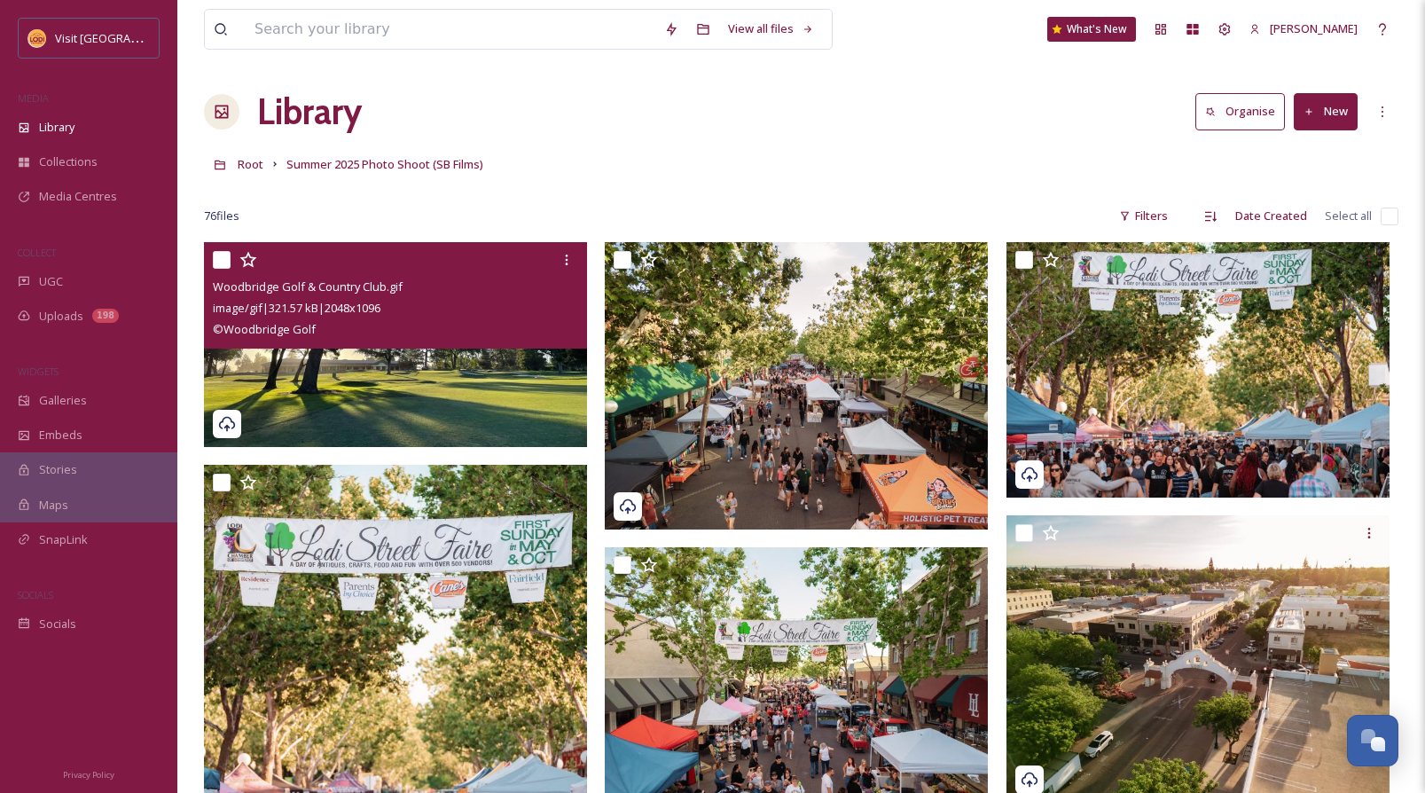
click at [422, 390] on img at bounding box center [395, 344] width 383 height 205
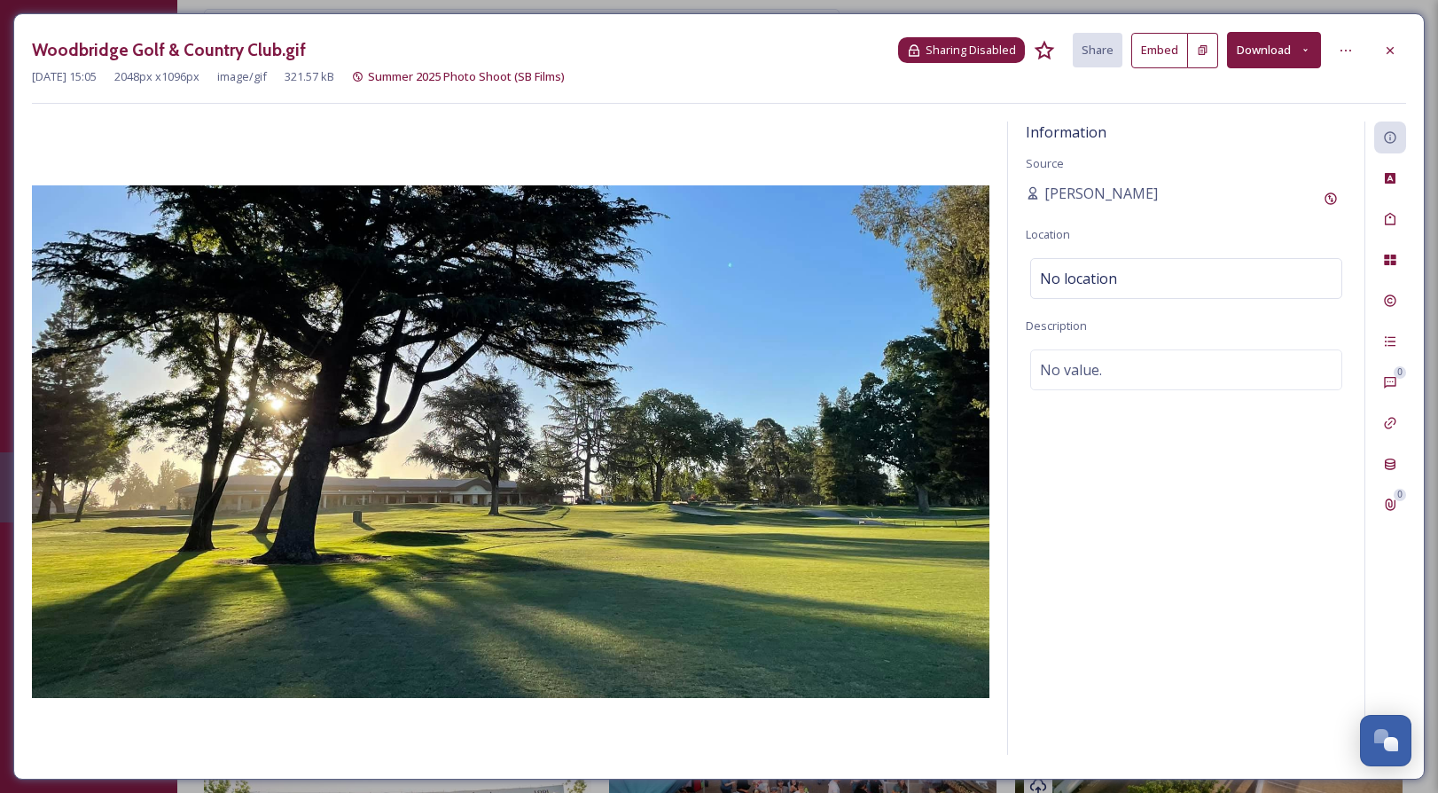
click at [1006, 54] on span "Sharing Disabled" at bounding box center [971, 50] width 90 height 17
click at [1353, 57] on div at bounding box center [1346, 51] width 32 height 32
click at [1070, 90] on div "Woodbridge Golf & Country Club.gif Sharing Disabled Share Embed Download Rename…" at bounding box center [719, 68] width 1375 height 72
click at [1389, 186] on div "Custom Attributes" at bounding box center [1391, 178] width 32 height 32
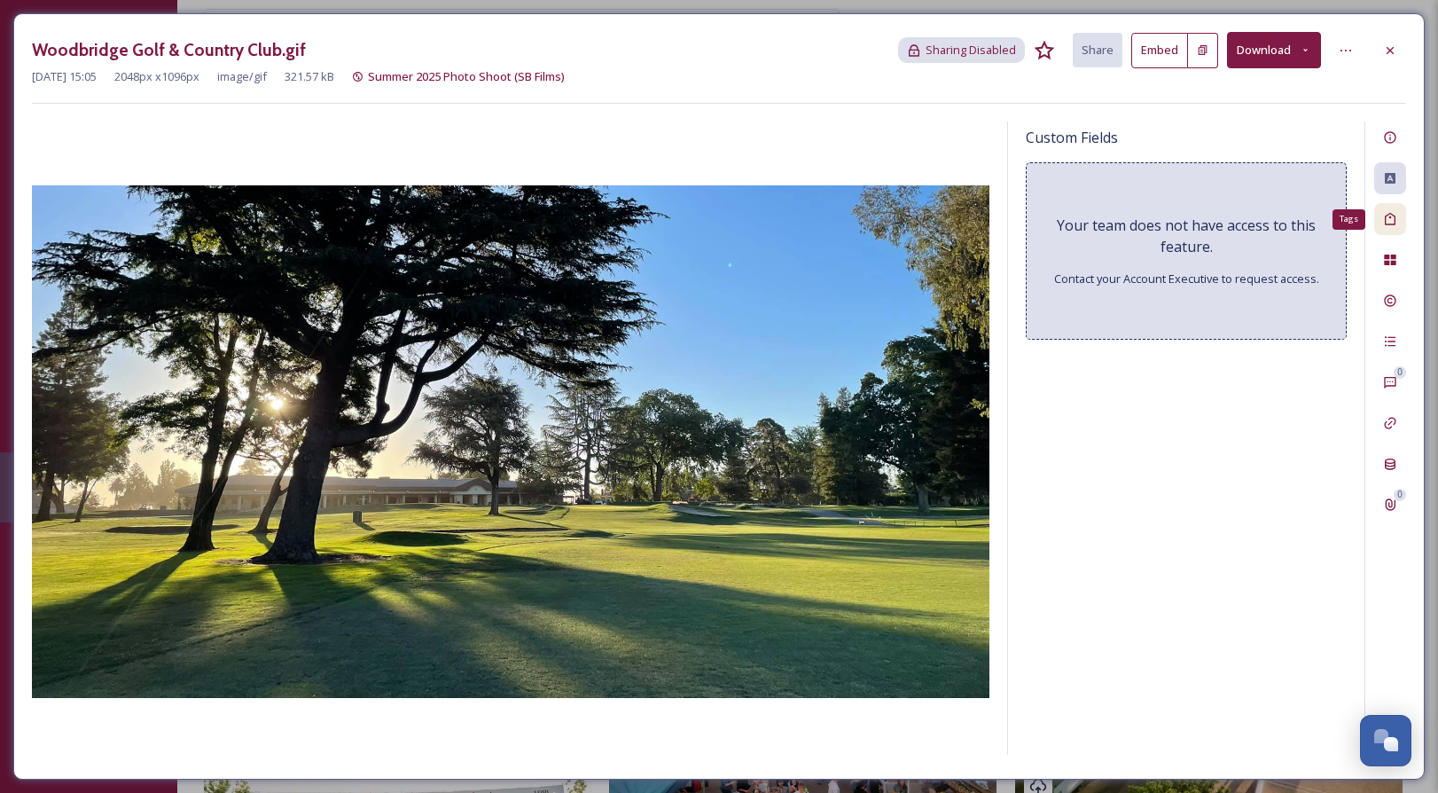
click at [1389, 221] on icon at bounding box center [1390, 219] width 14 height 14
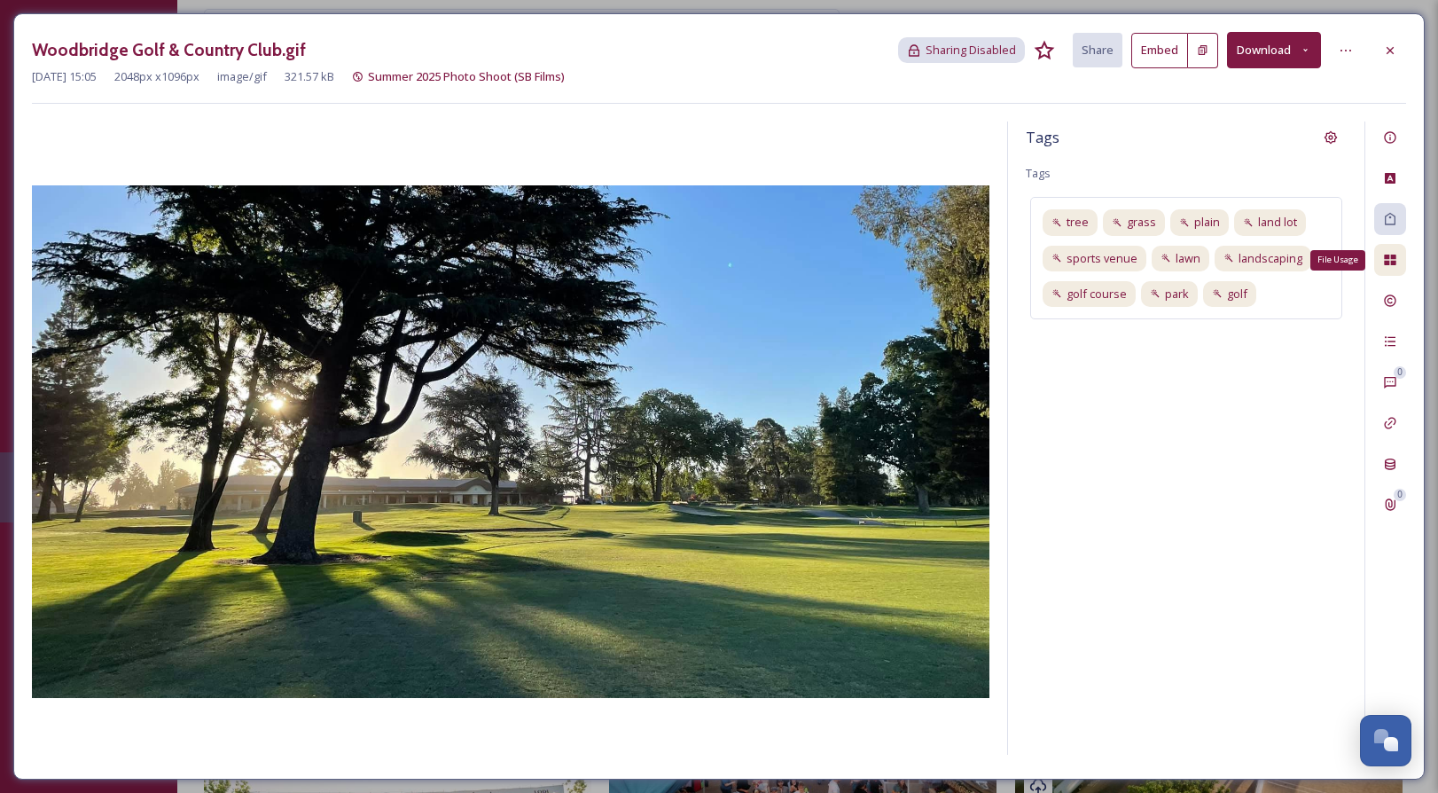
click at [1386, 262] on icon at bounding box center [1390, 260] width 12 height 11
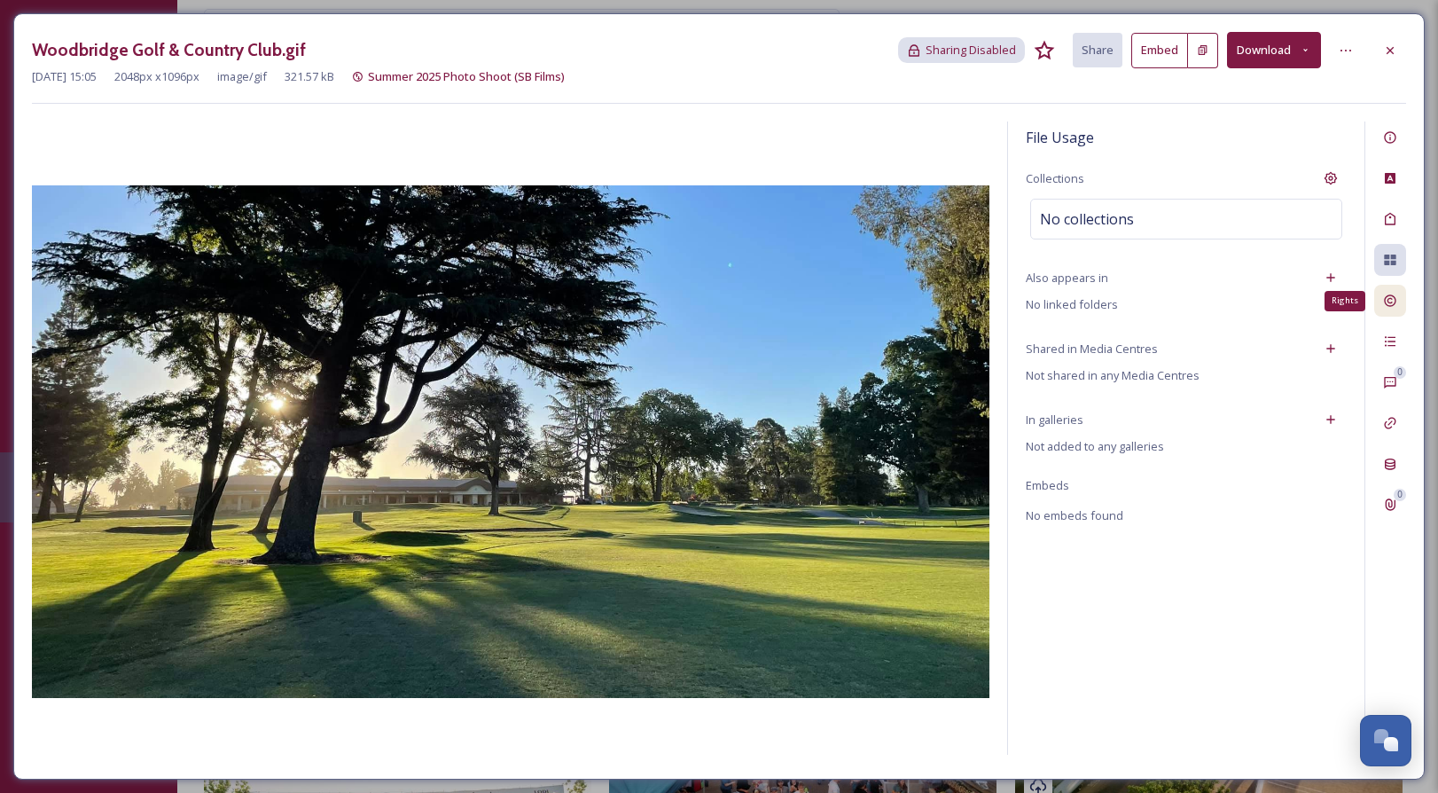
click at [1386, 302] on icon at bounding box center [1390, 301] width 14 height 14
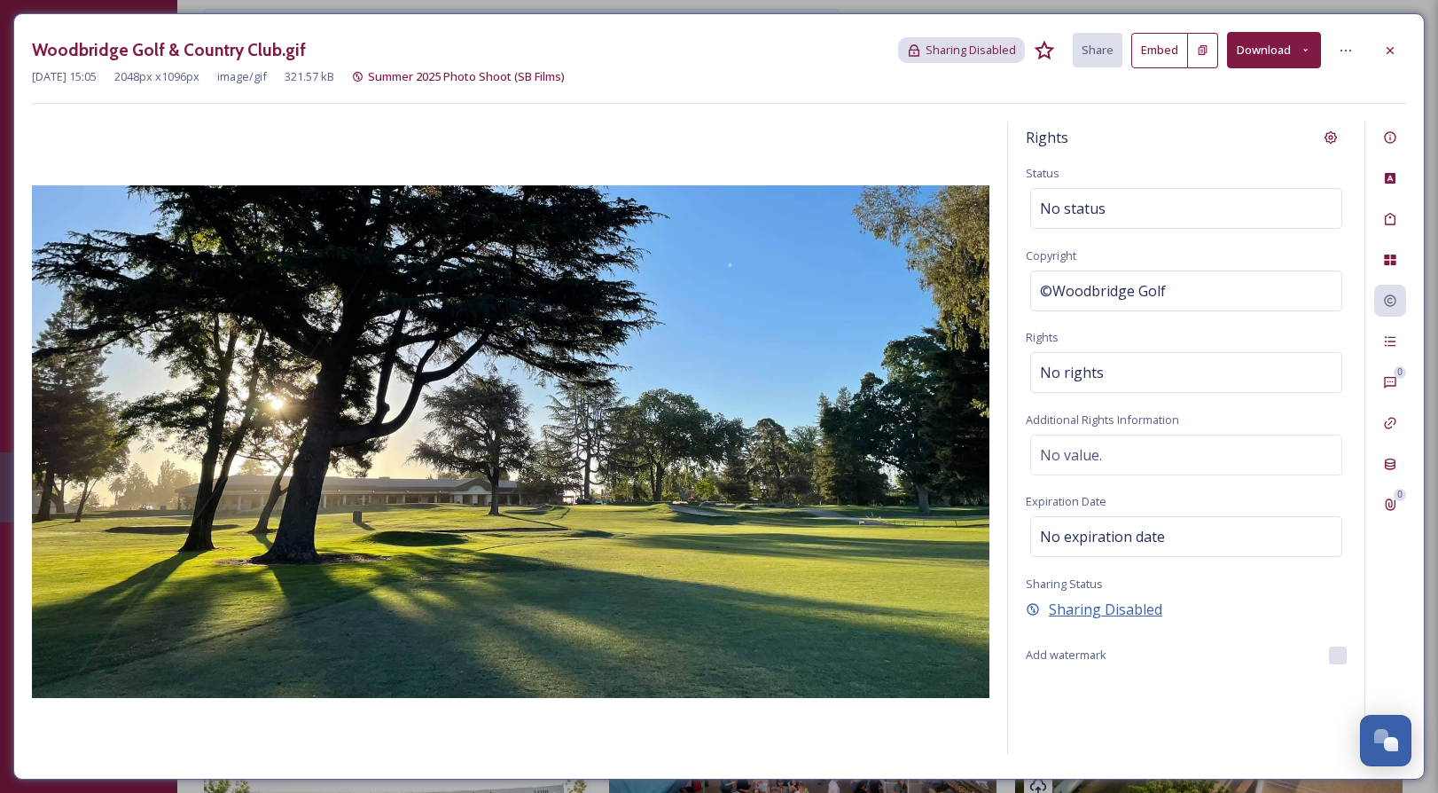
click at [1159, 605] on span "Sharing Disabled" at bounding box center [1106, 609] width 114 height 21
click at [1120, 606] on span "Sharing Disabled" at bounding box center [1106, 609] width 114 height 21
click at [1120, 606] on span "Sharing Enabled" at bounding box center [1103, 609] width 109 height 21
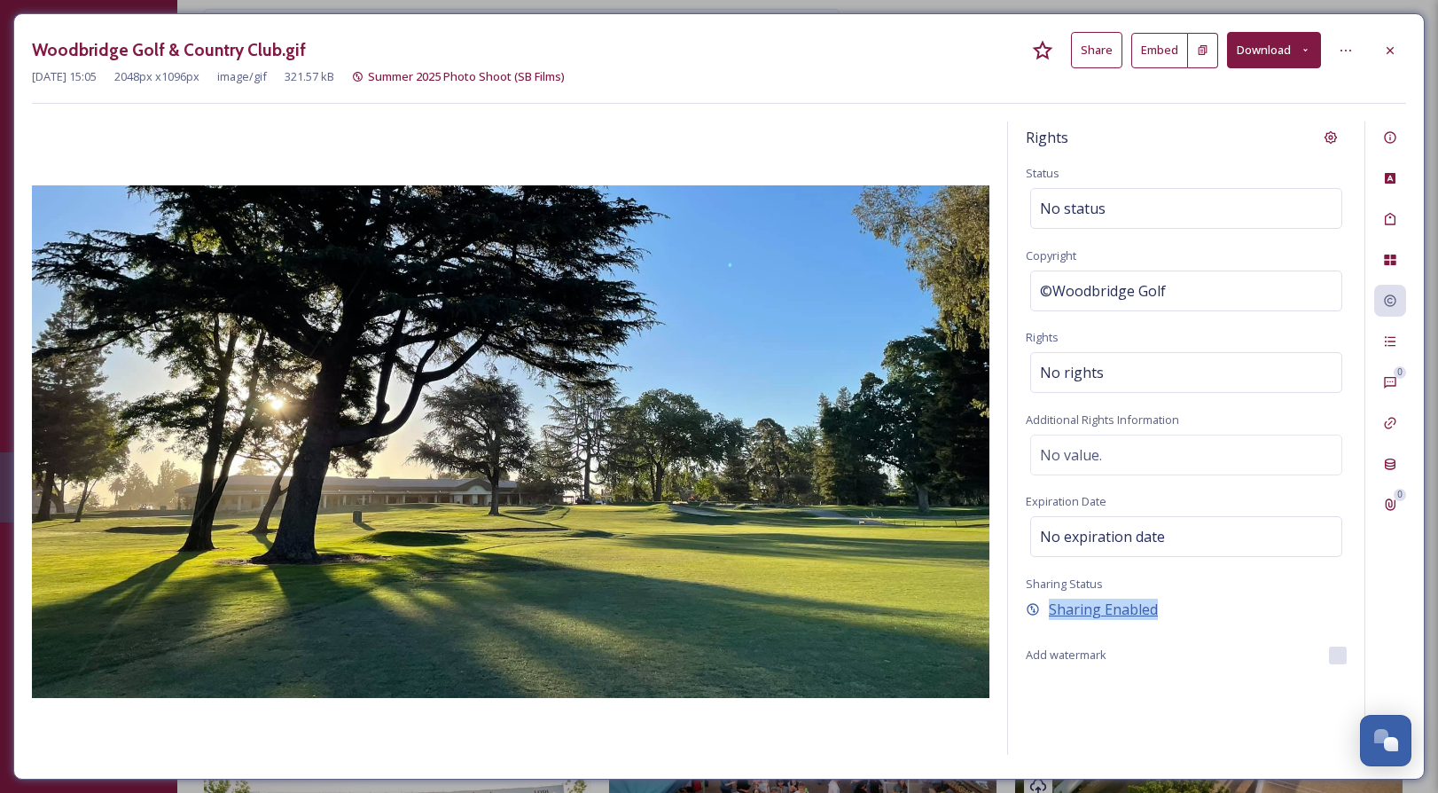
click at [1120, 606] on span "Sharing Enabled" at bounding box center [1103, 609] width 109 height 21
click at [1120, 606] on span "Sharing Disabled" at bounding box center [1106, 609] width 114 height 21
click at [1132, 618] on span "Sharing Disabled" at bounding box center [1106, 609] width 114 height 21
click at [1132, 615] on span "Sharing Disabled" at bounding box center [1106, 609] width 114 height 21
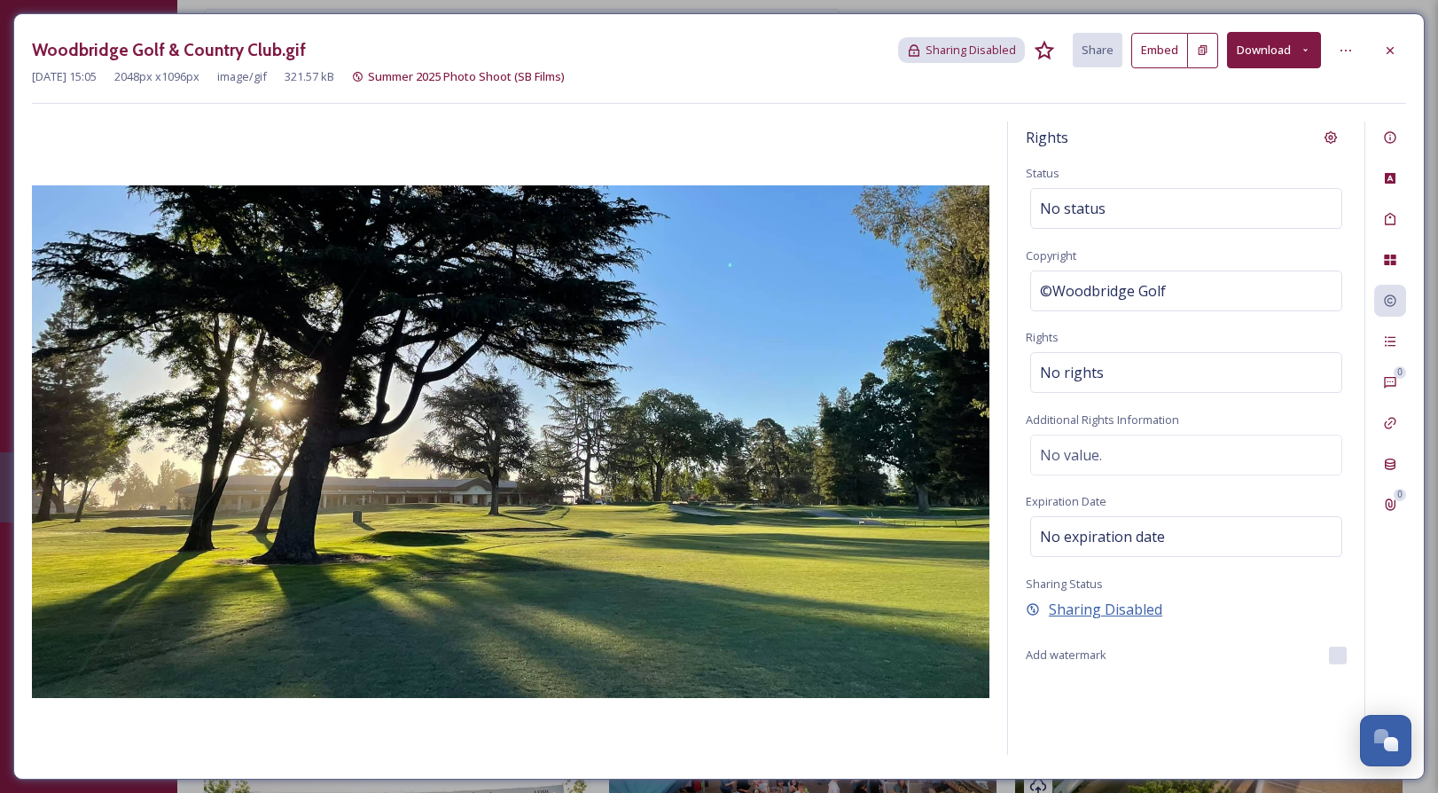
click at [1133, 606] on span "Sharing Disabled" at bounding box center [1106, 609] width 114 height 21
click at [1148, 610] on span "Sharing Disabled" at bounding box center [1106, 609] width 114 height 21
click at [1147, 607] on span "Sharing Disabled" at bounding box center [1106, 609] width 114 height 21
click at [1092, 45] on button "Share" at bounding box center [1096, 50] width 51 height 36
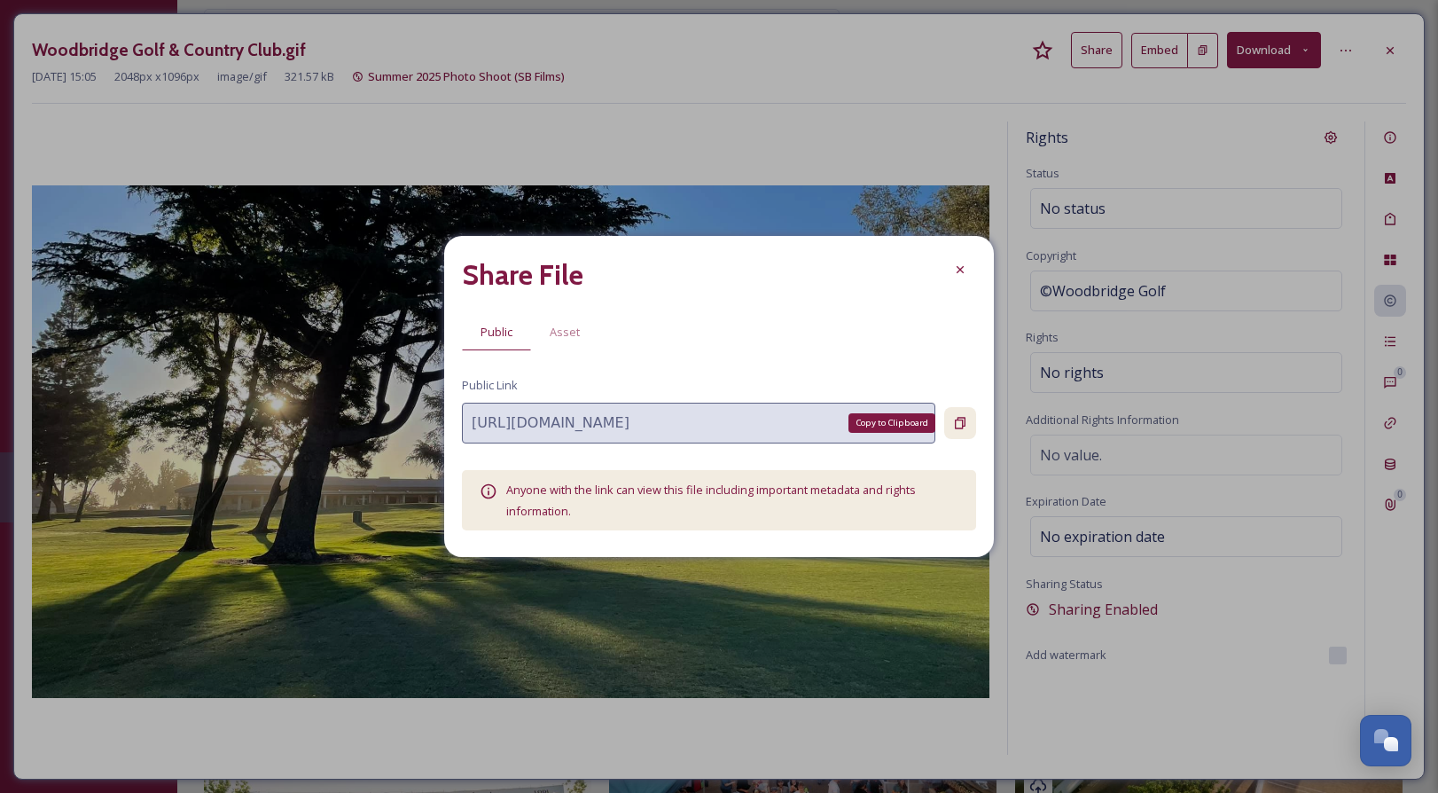
click at [958, 424] on icon at bounding box center [960, 423] width 14 height 14
